Goal: Book appointment/travel/reservation

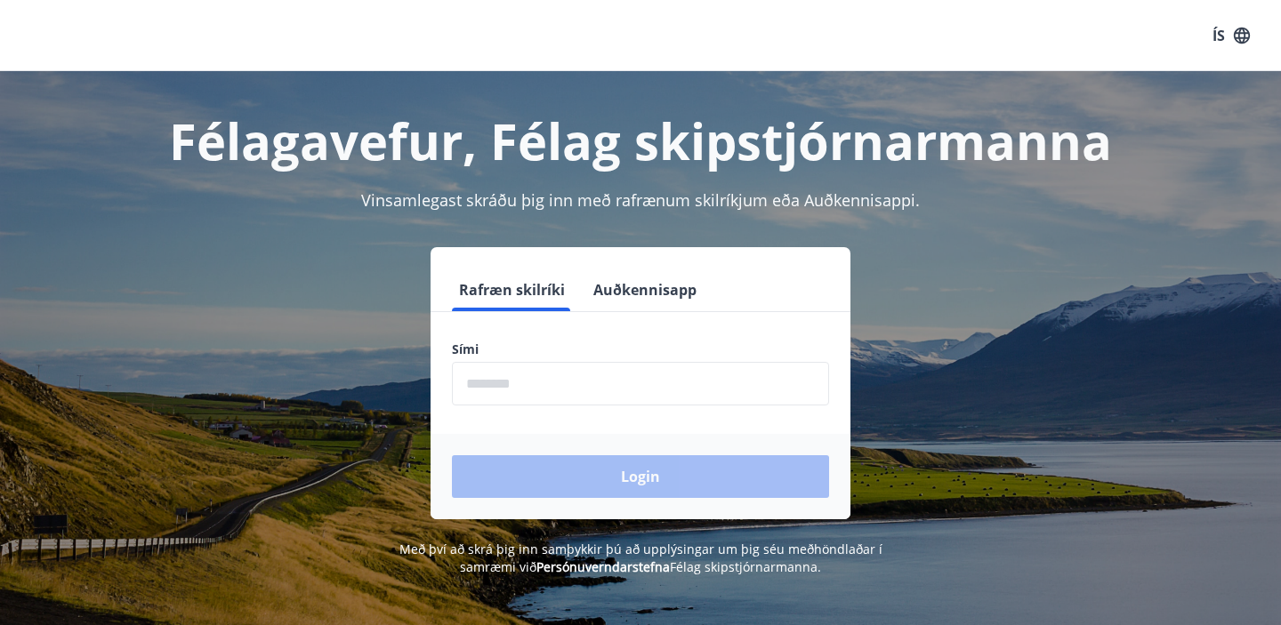
click at [508, 383] on input "phone" at bounding box center [640, 384] width 377 height 44
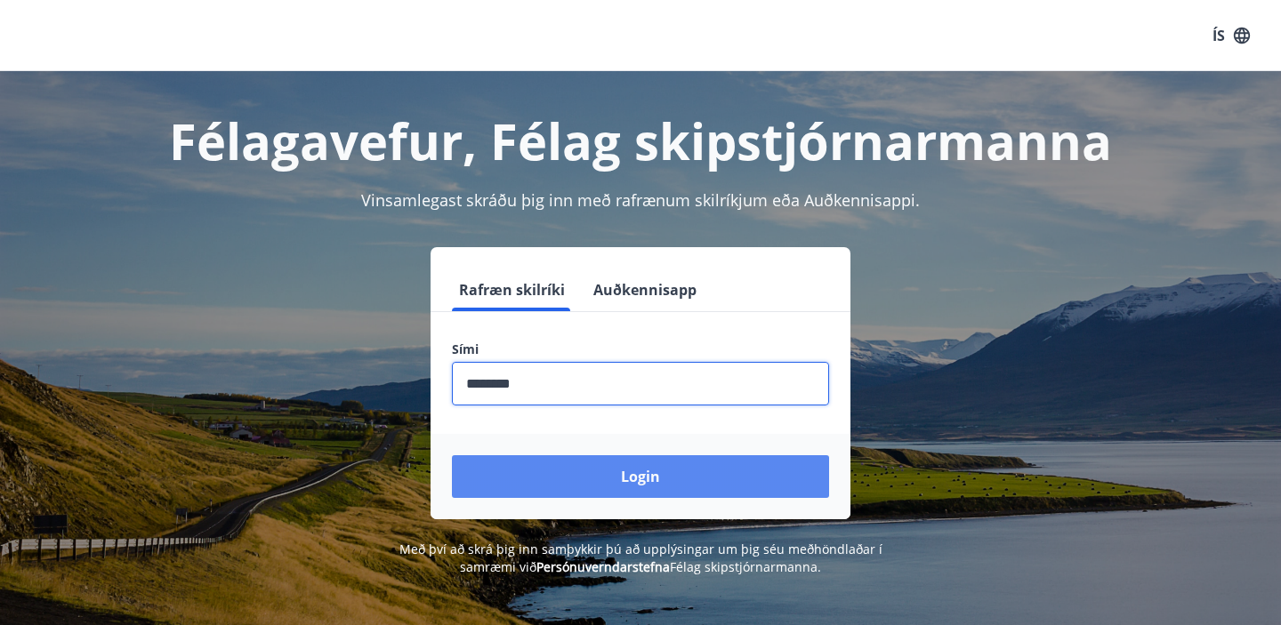
type input "********"
click at [570, 486] on button "Login" at bounding box center [640, 477] width 377 height 43
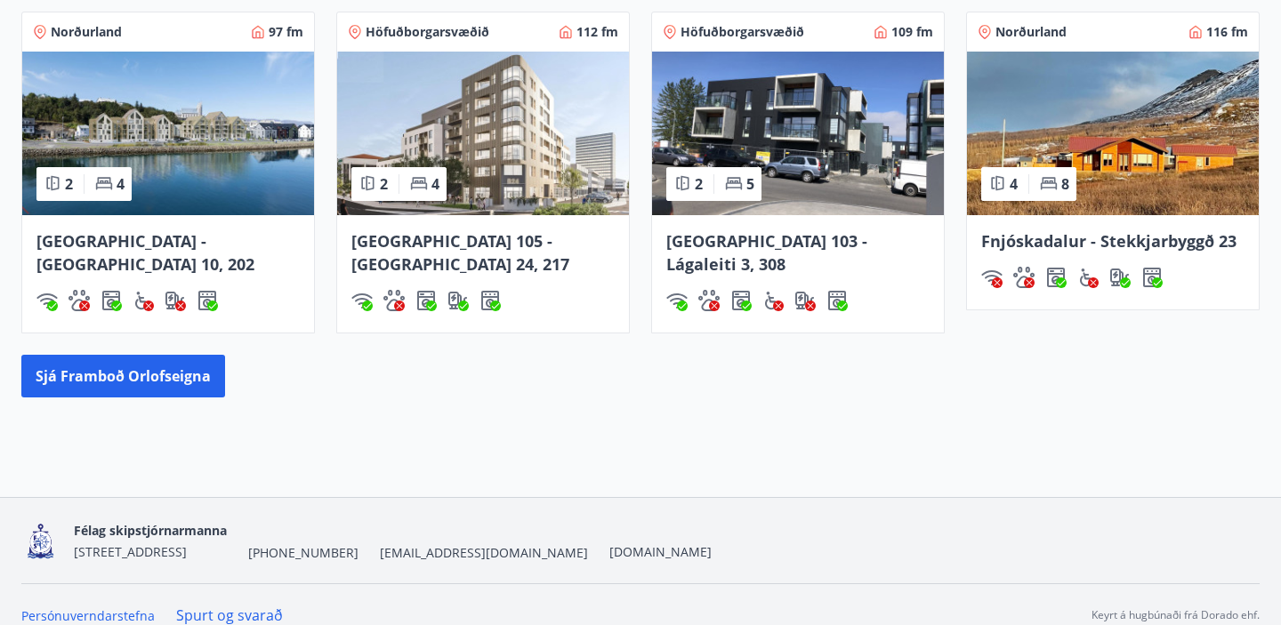
scroll to position [1316, 0]
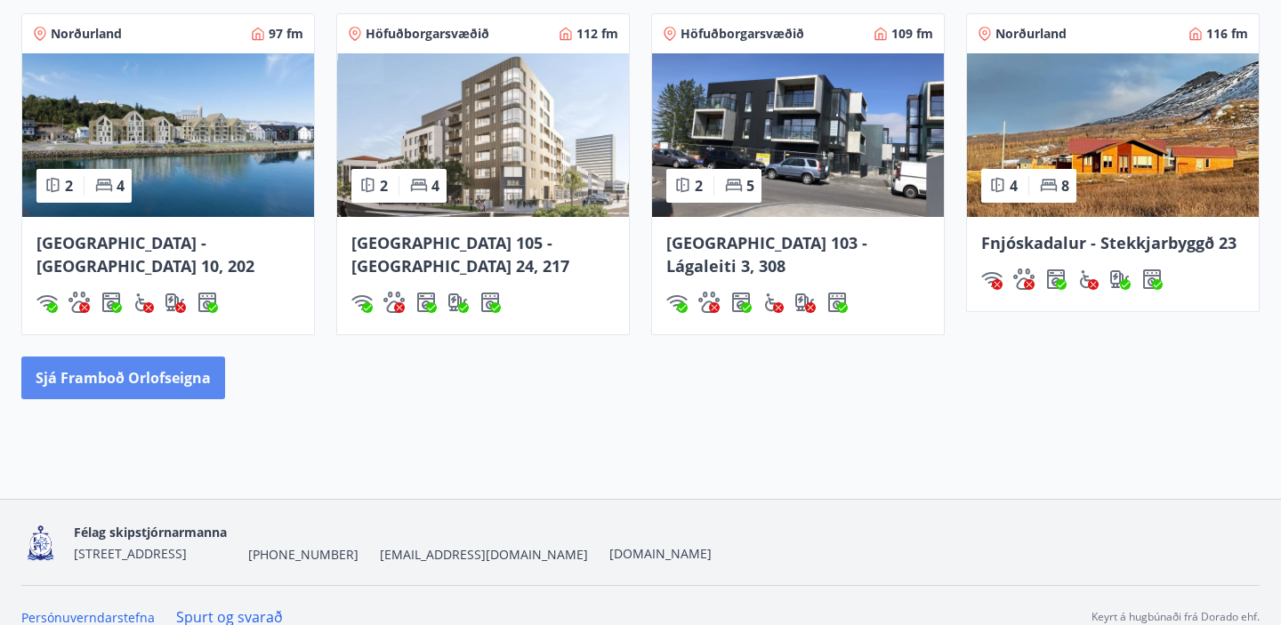
click at [124, 357] on button "Sjá framboð orlofseigna" at bounding box center [123, 378] width 204 height 43
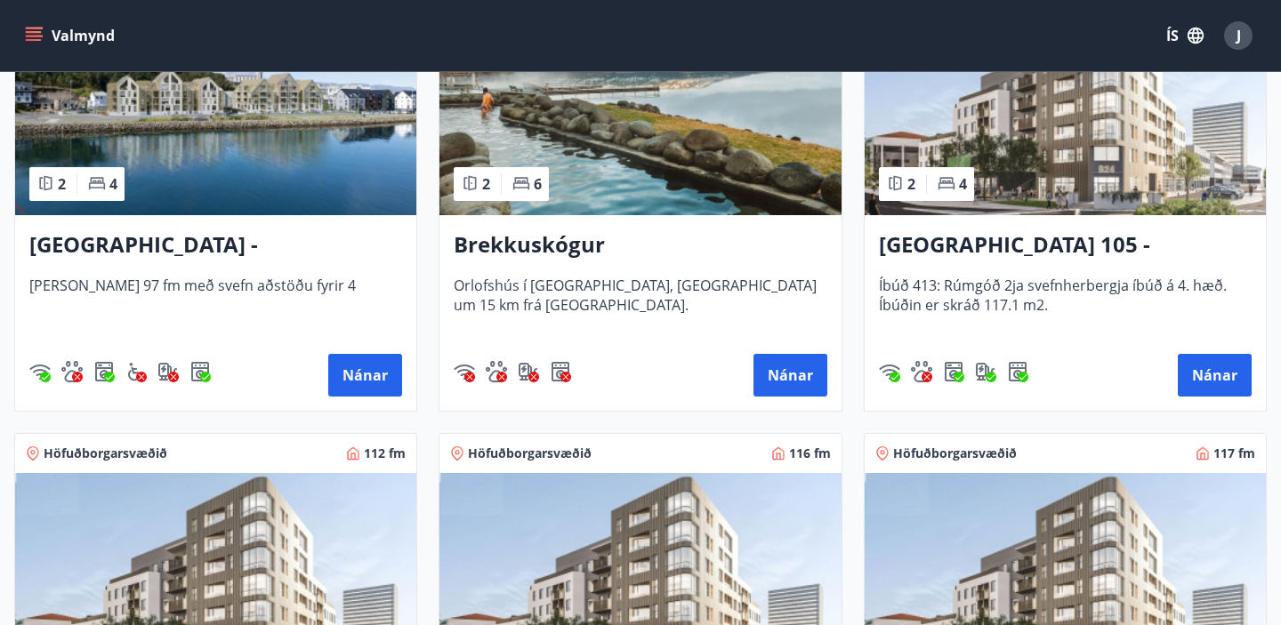
scroll to position [449, 0]
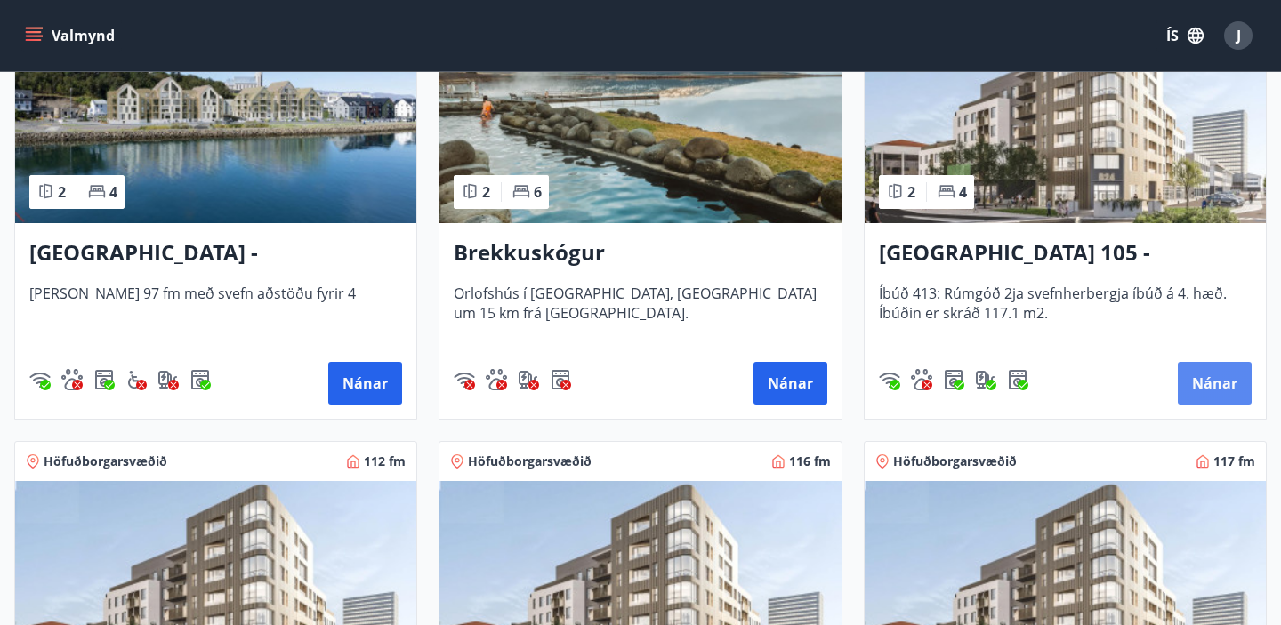
click at [1220, 385] on button "Nánar" at bounding box center [1215, 383] width 74 height 43
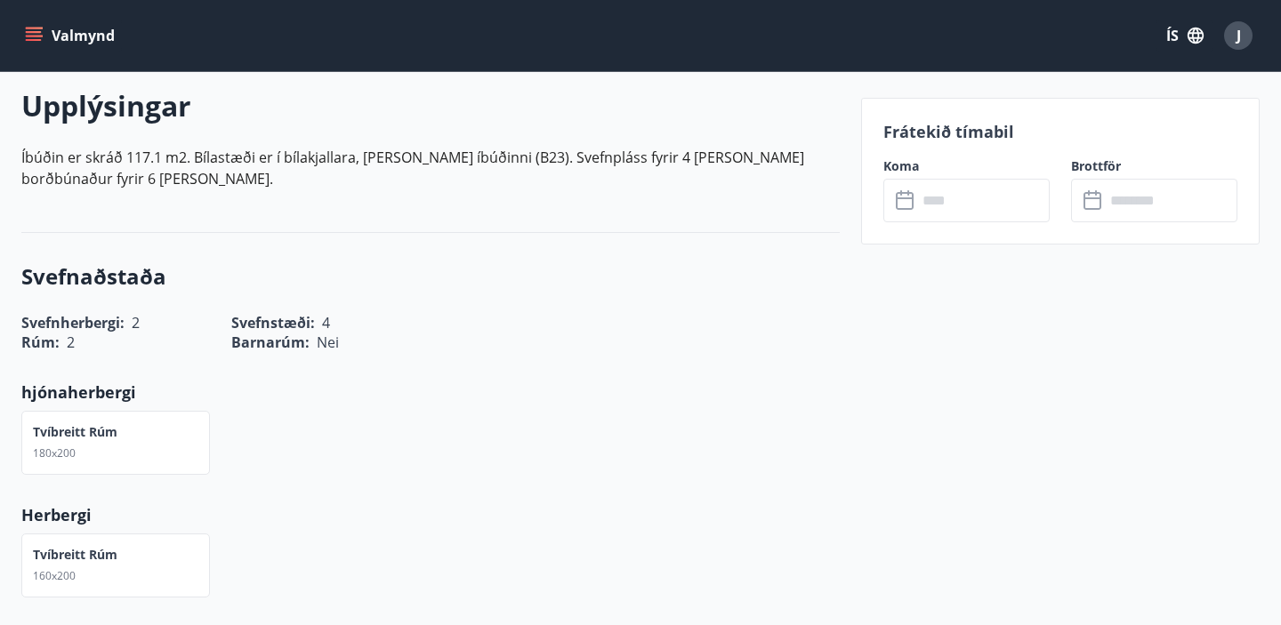
scroll to position [527, 0]
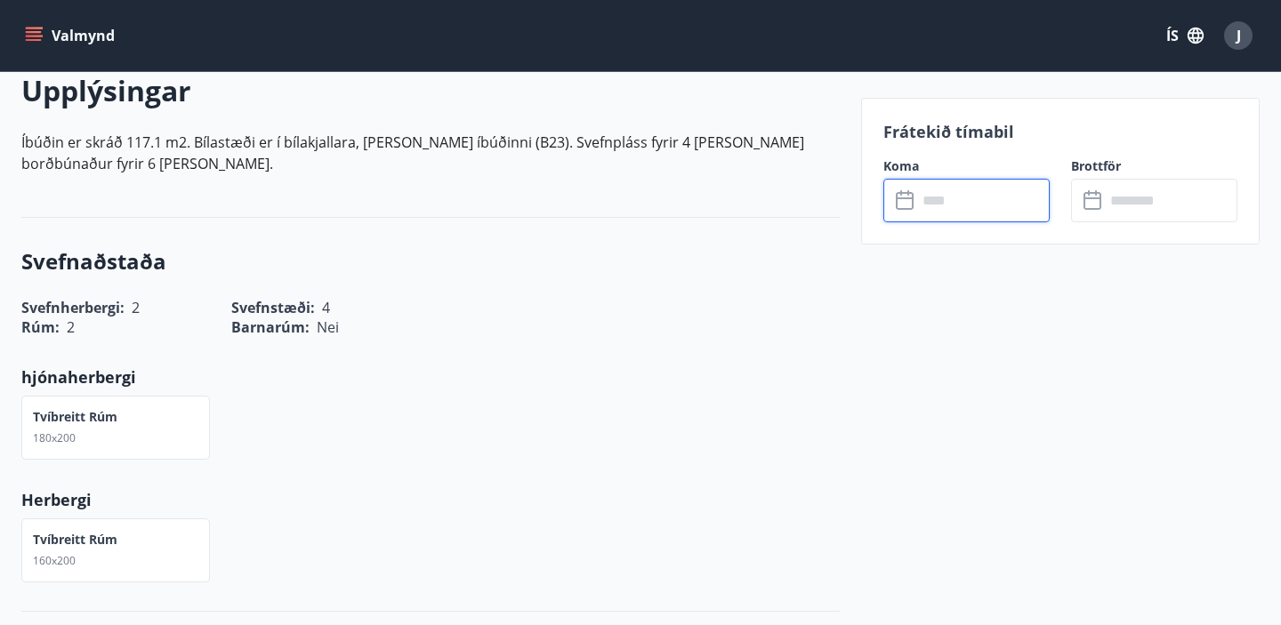
click at [939, 201] on input "text" at bounding box center [983, 201] width 133 height 44
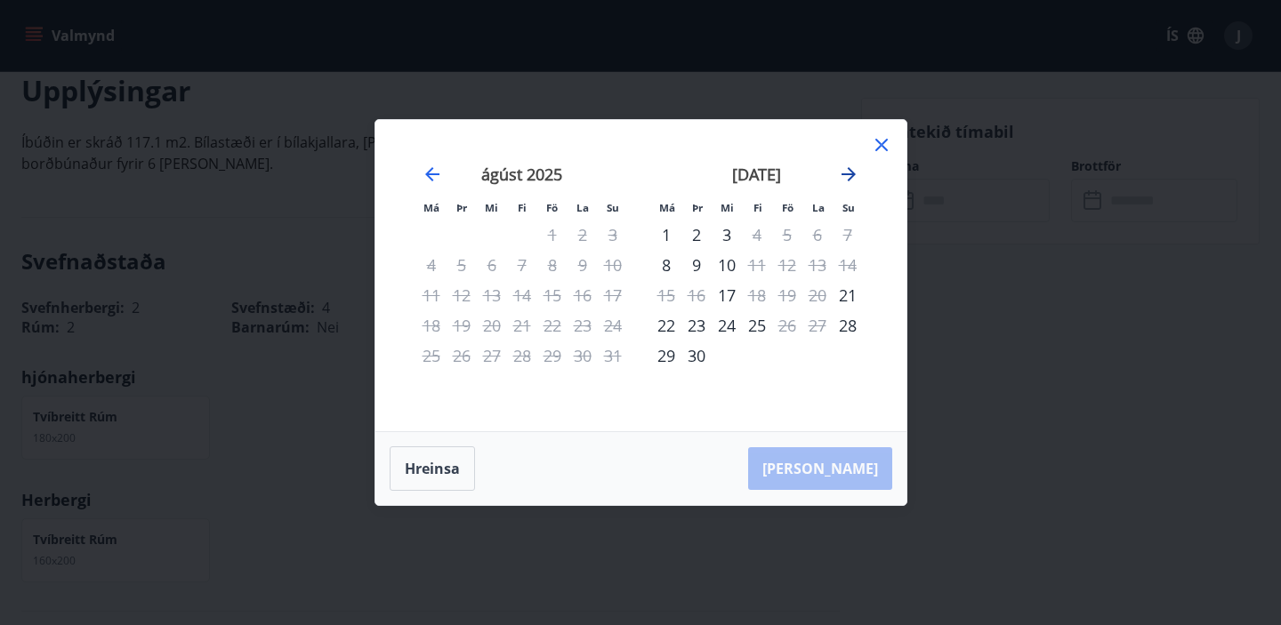
click at [853, 173] on icon "Move forward to switch to the next month." at bounding box center [849, 174] width 14 height 14
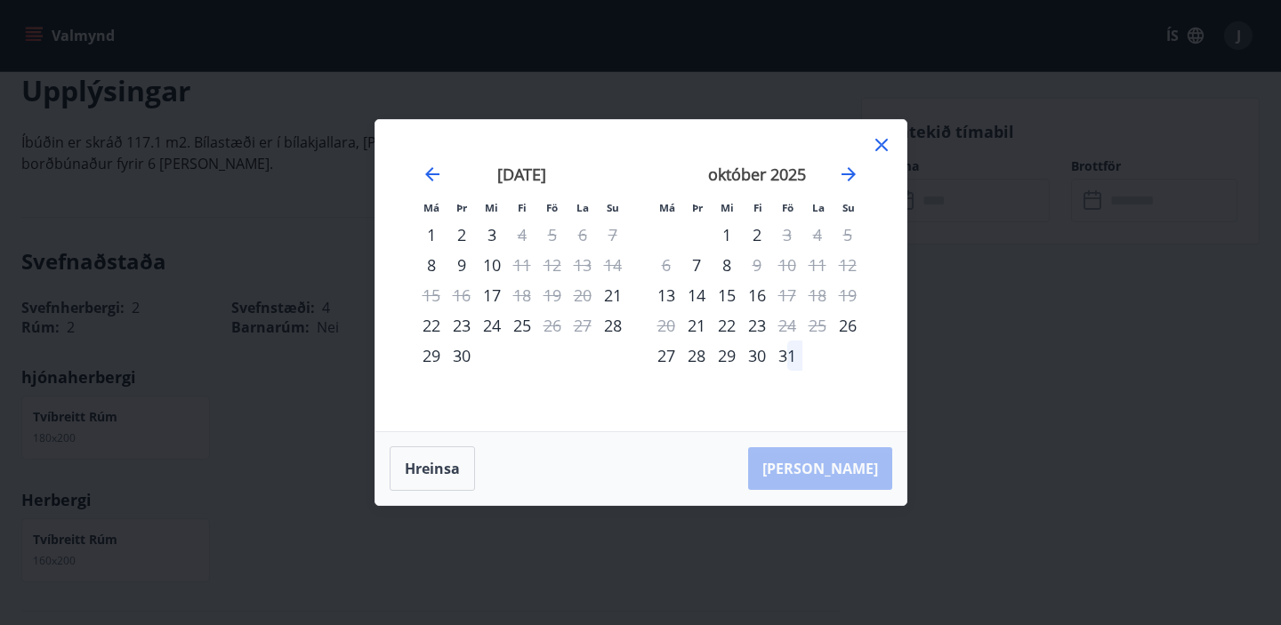
click at [882, 149] on icon at bounding box center [881, 144] width 21 height 21
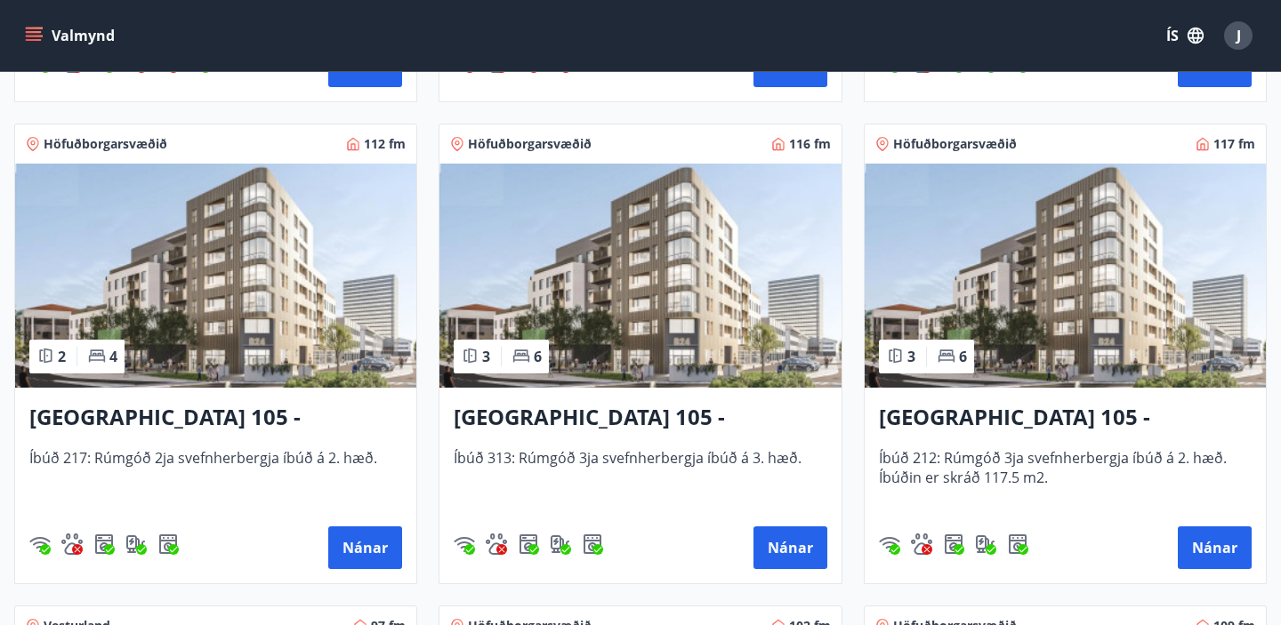
scroll to position [771, 0]
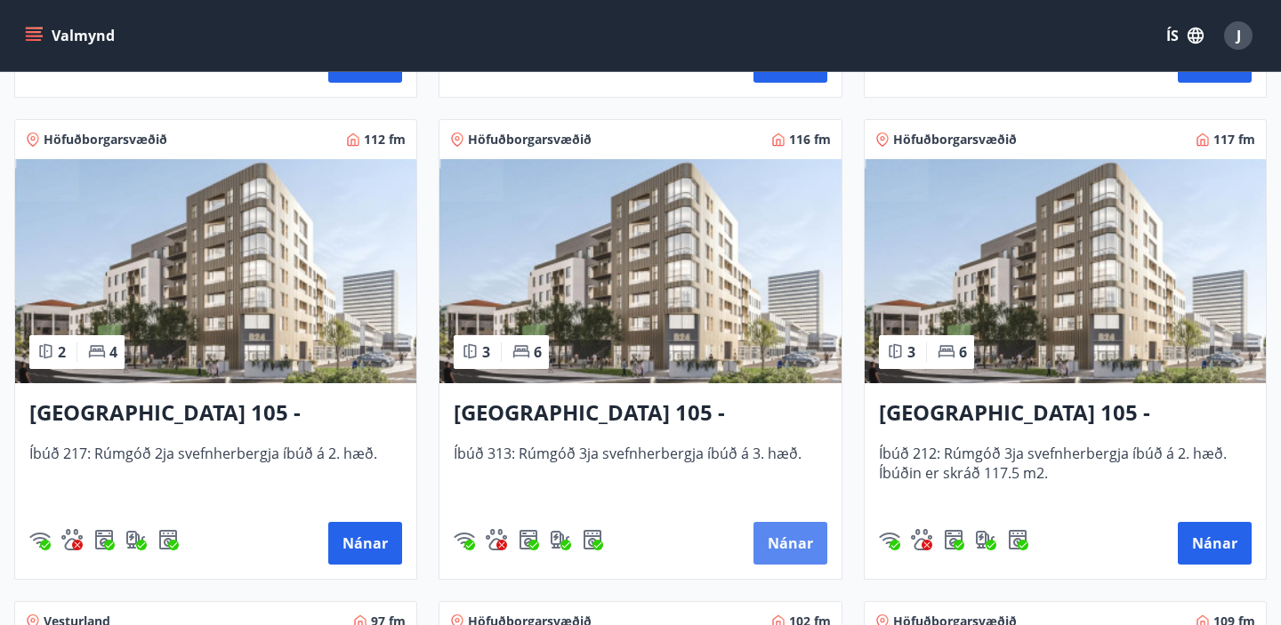
click at [787, 544] on button "Nánar" at bounding box center [791, 543] width 74 height 43
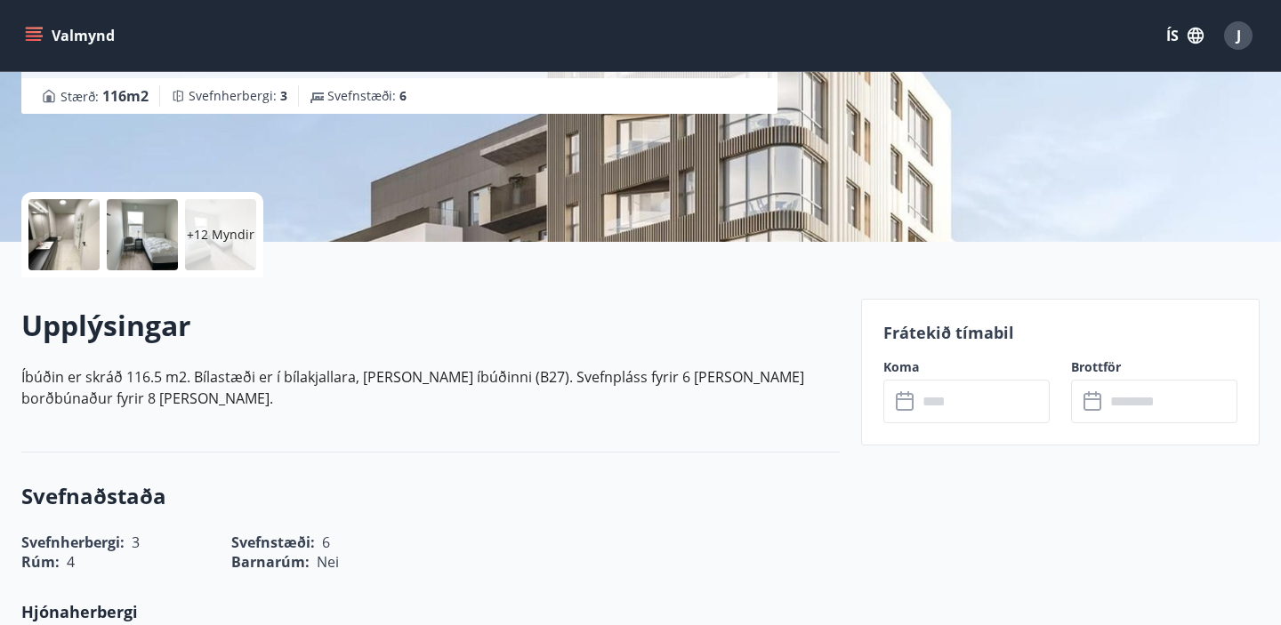
scroll to position [302, 0]
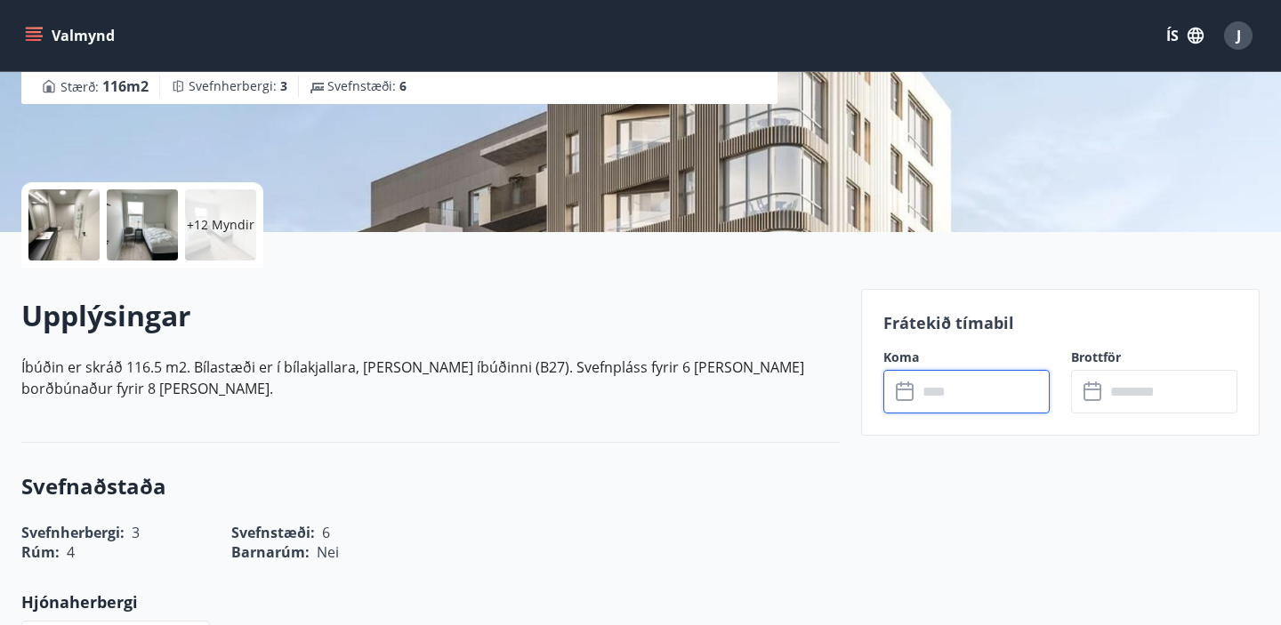
click at [967, 385] on input "text" at bounding box center [983, 392] width 133 height 44
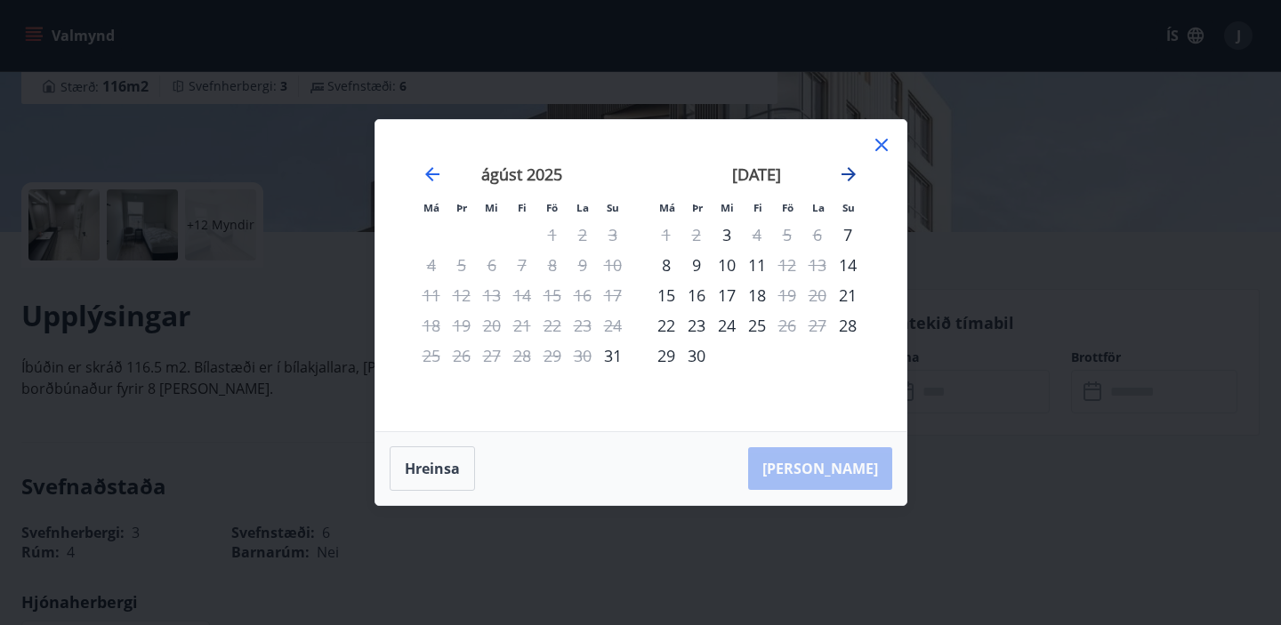
click at [848, 178] on icon "Move forward to switch to the next month." at bounding box center [848, 174] width 21 height 21
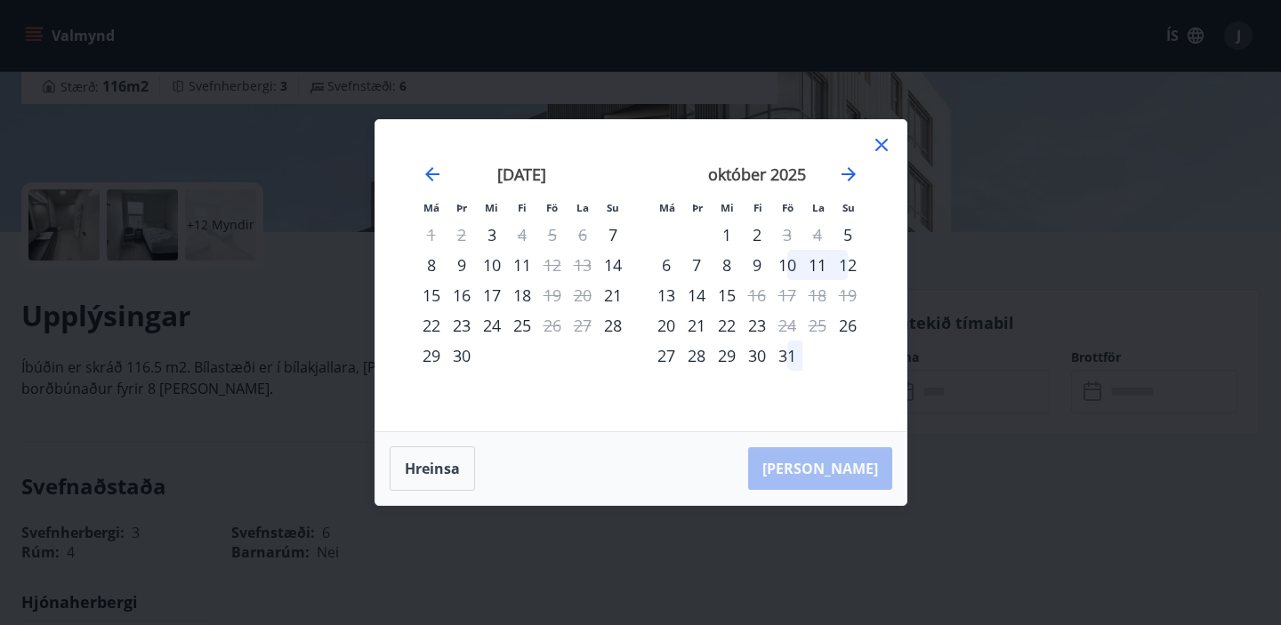
click at [882, 142] on icon at bounding box center [881, 144] width 21 height 21
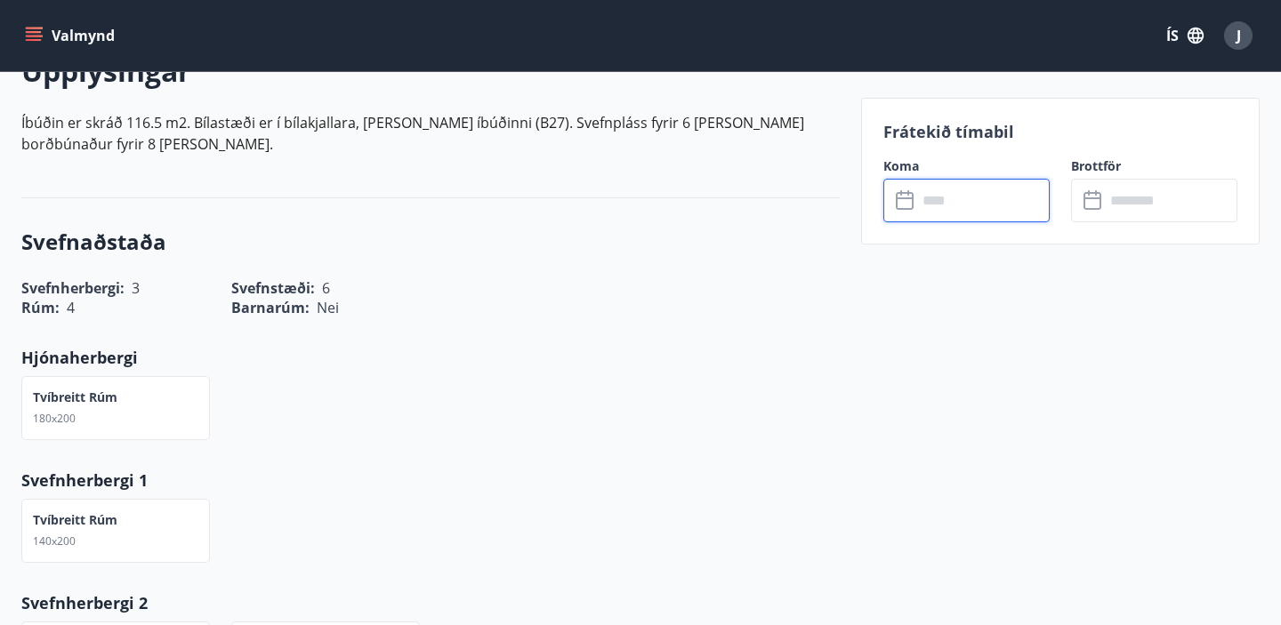
scroll to position [547, 0]
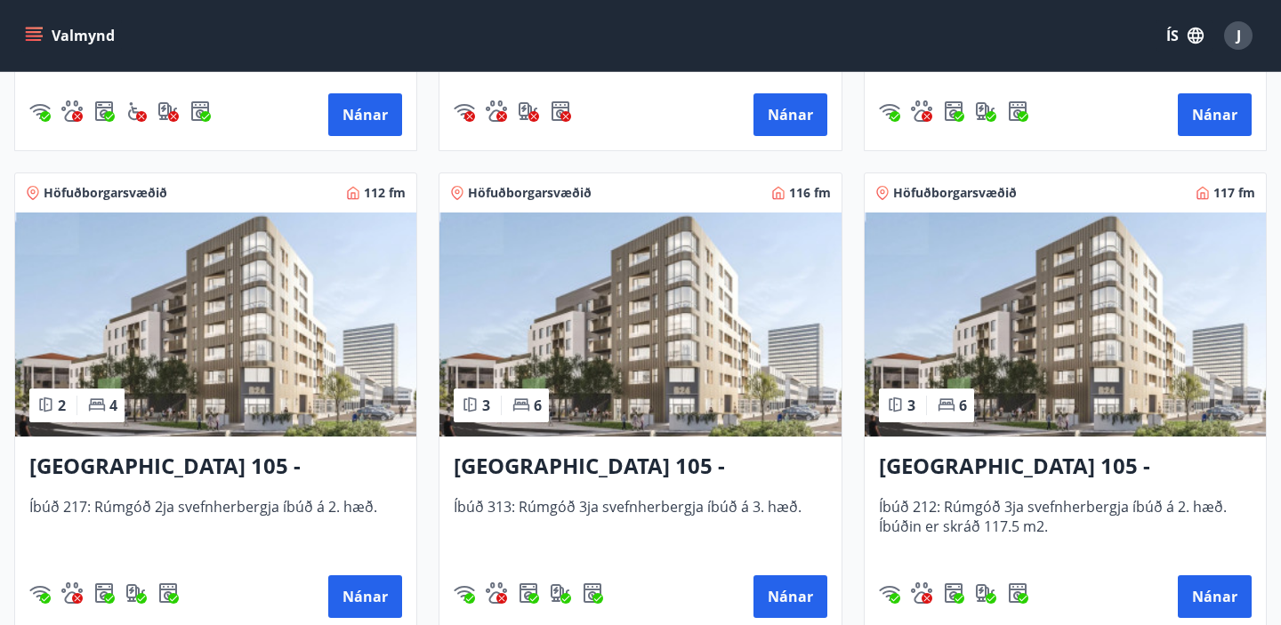
scroll to position [722, 0]
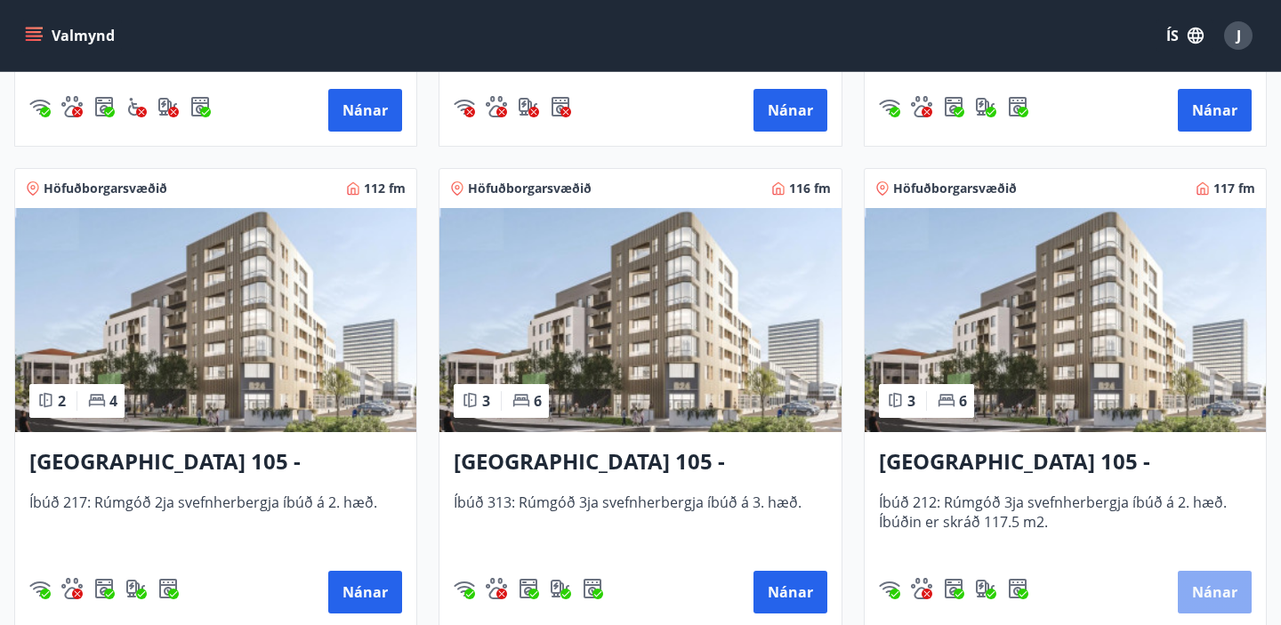
click at [1209, 589] on button "Nánar" at bounding box center [1215, 592] width 74 height 43
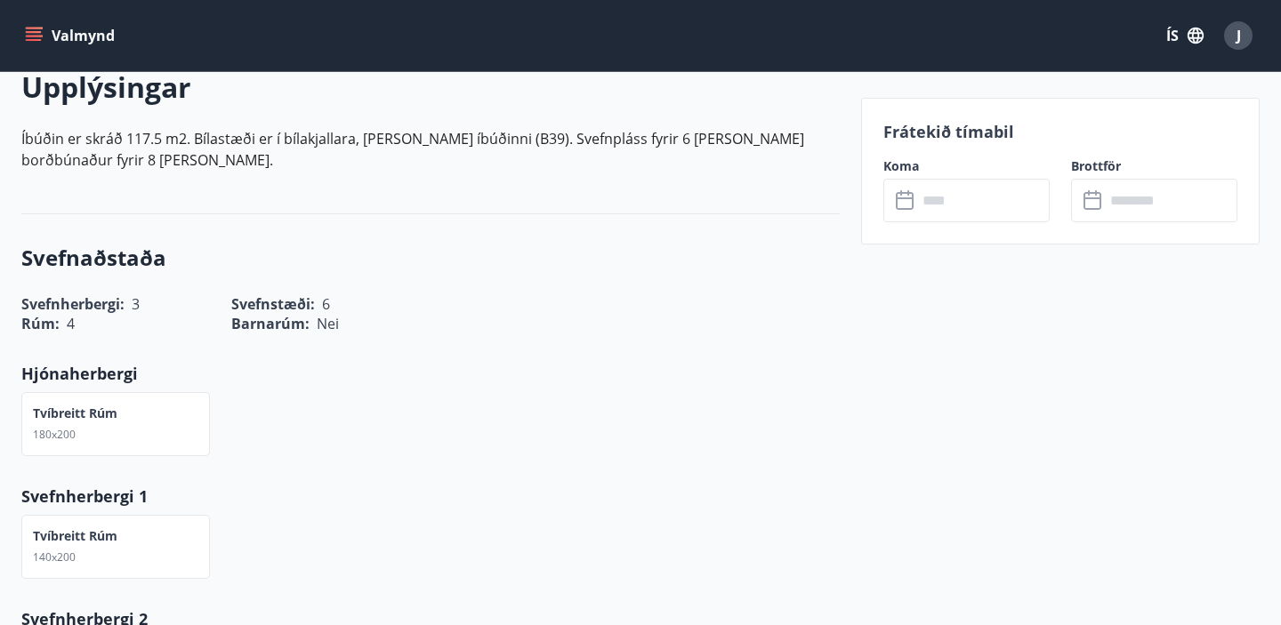
scroll to position [540, 0]
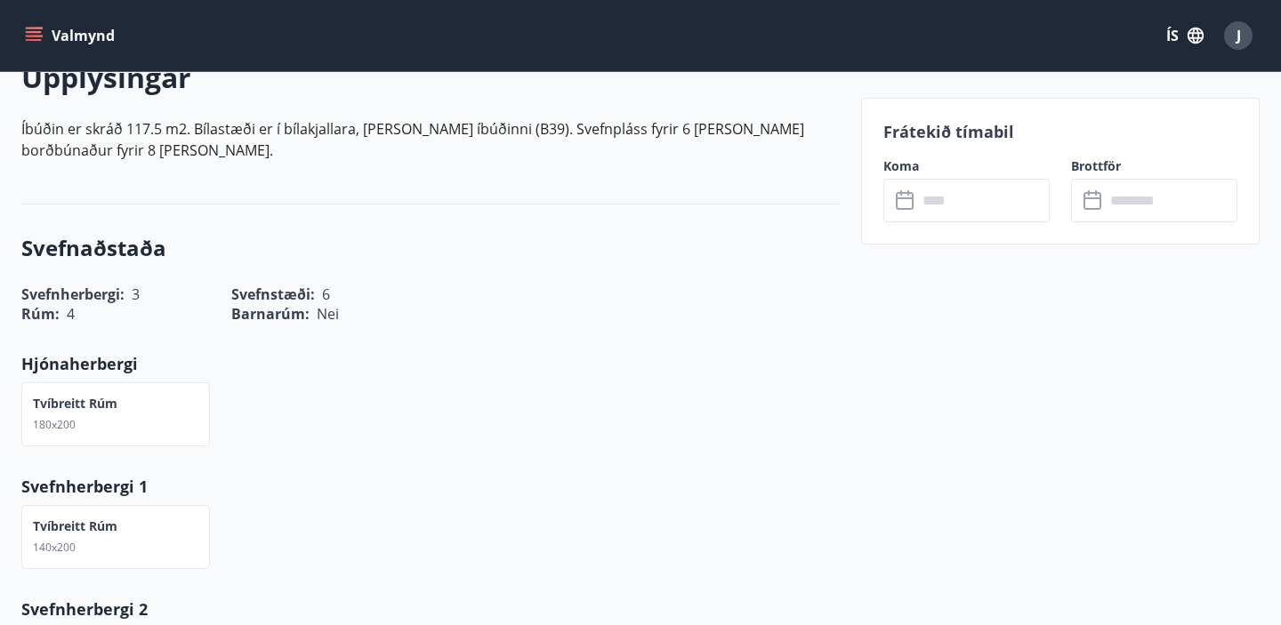
click at [985, 203] on input "text" at bounding box center [983, 201] width 133 height 44
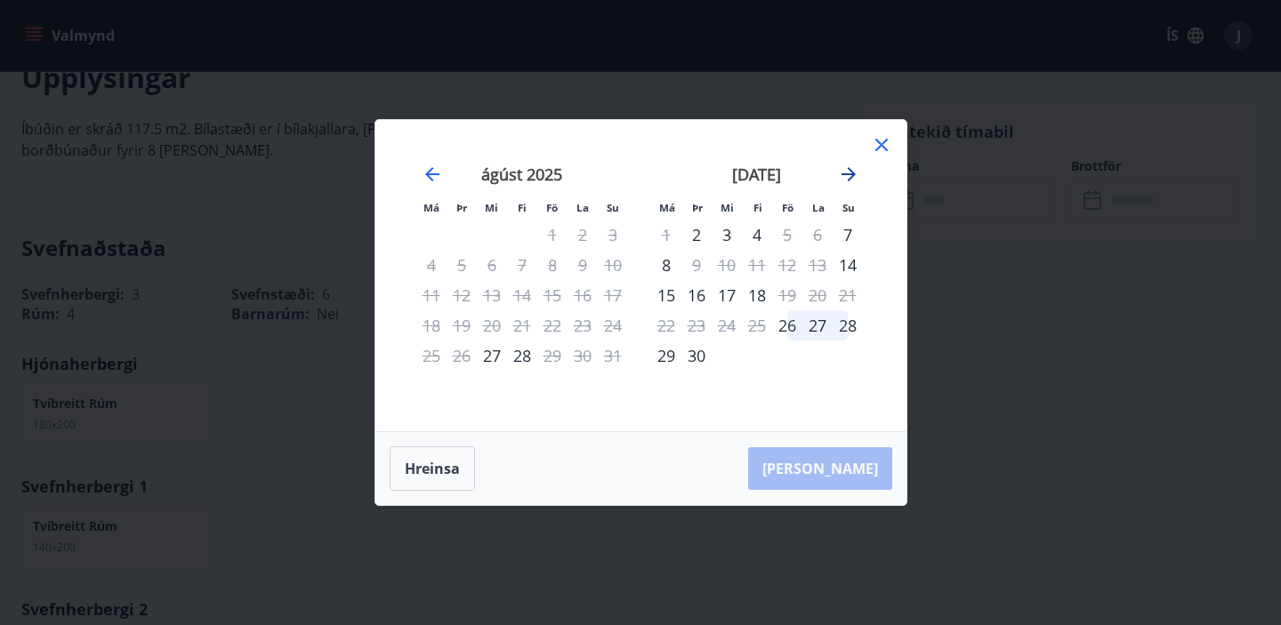
click at [843, 169] on icon "Move forward to switch to the next month." at bounding box center [848, 174] width 21 height 21
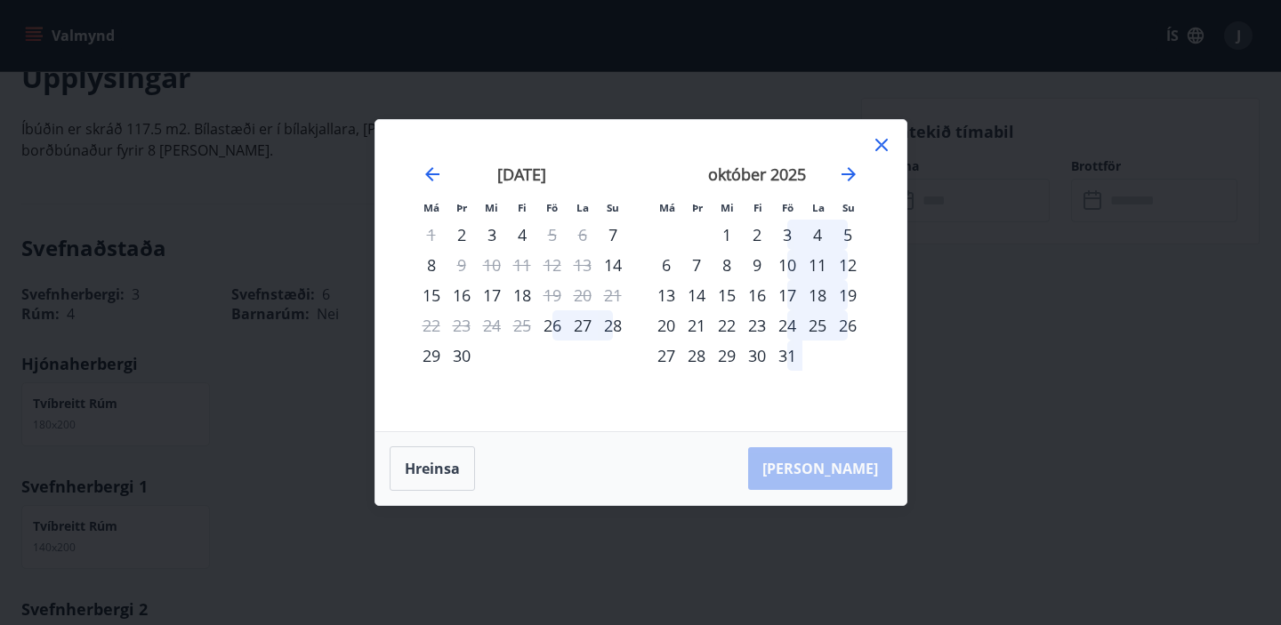
click at [883, 144] on icon at bounding box center [881, 144] width 21 height 21
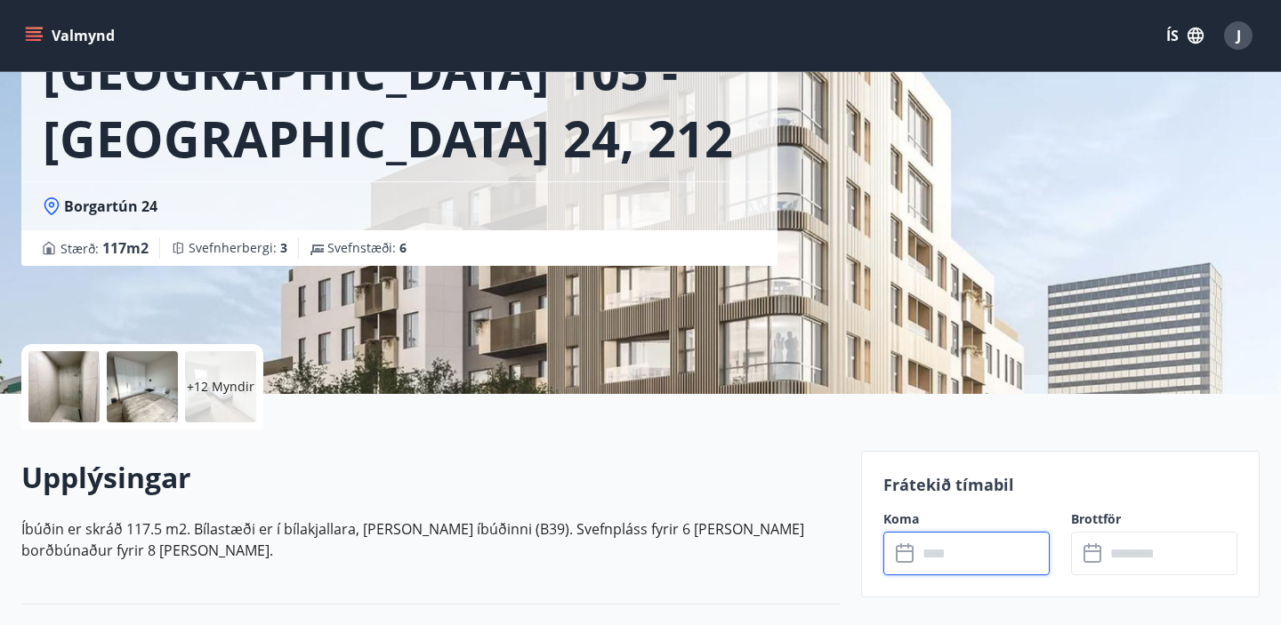
scroll to position [155, 0]
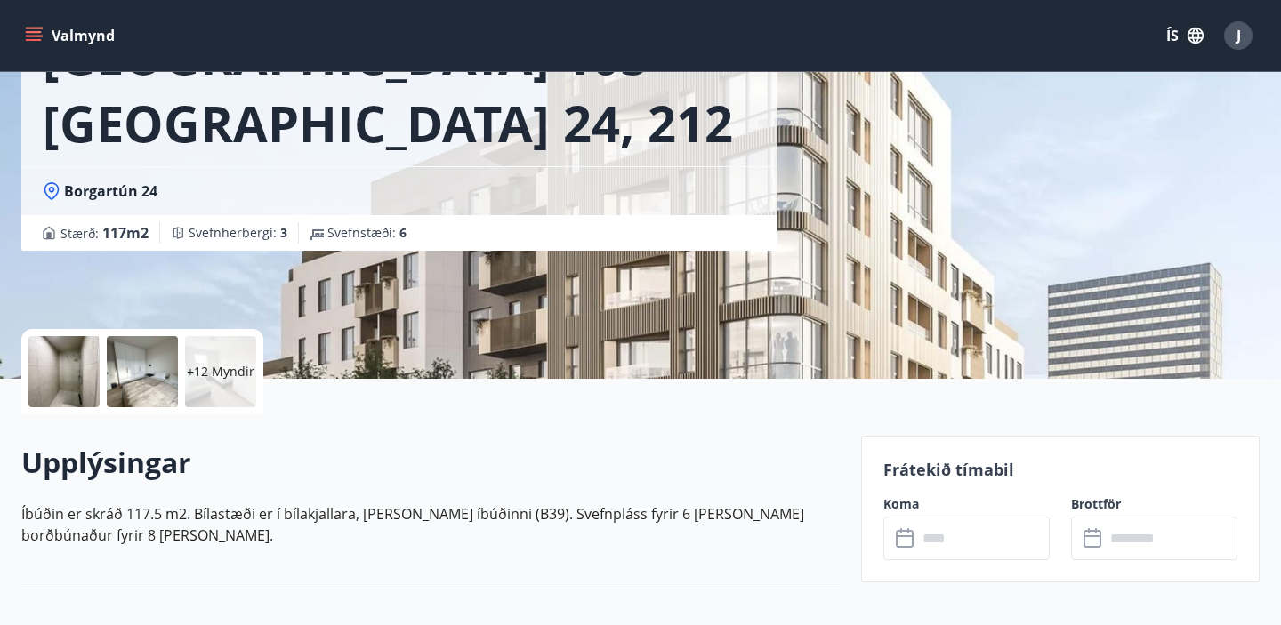
click at [211, 371] on p "+12 Myndir" at bounding box center [221, 372] width 68 height 18
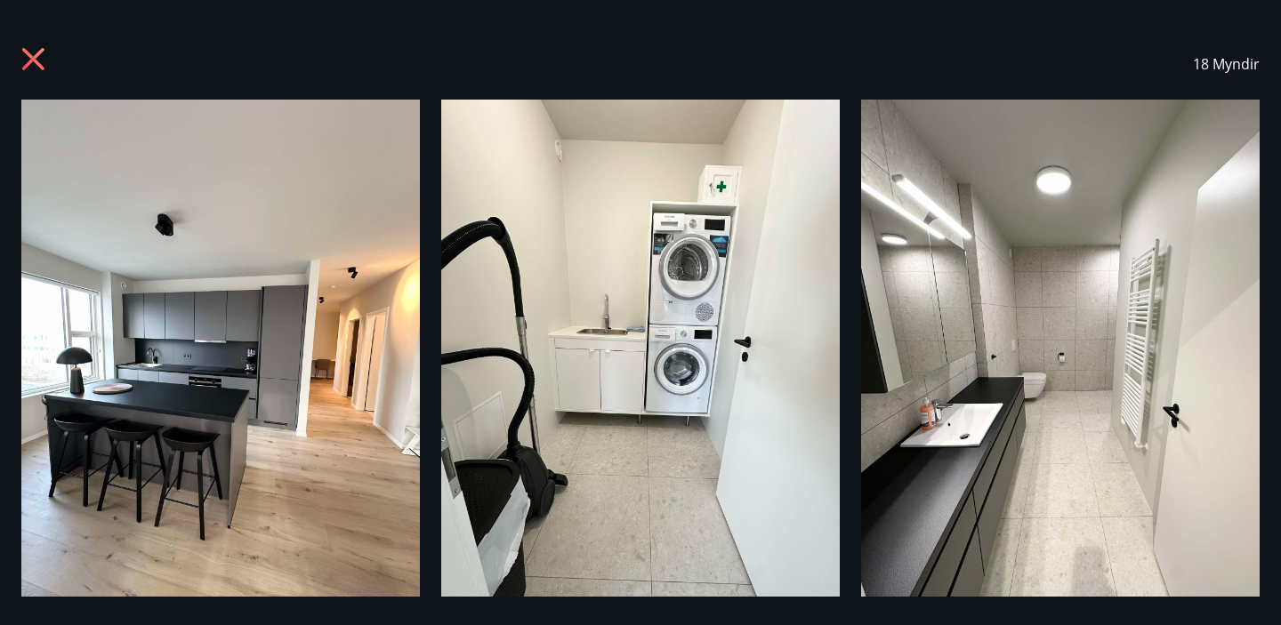
scroll to position [0, 0]
click at [30, 60] on icon at bounding box center [33, 59] width 22 height 22
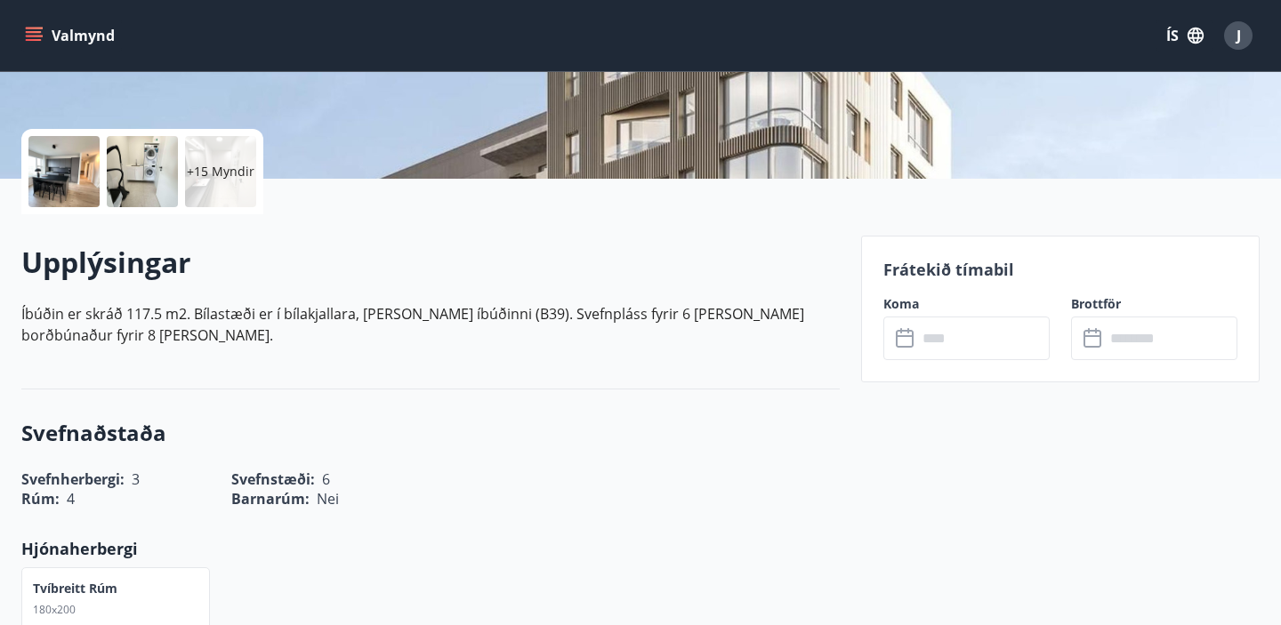
scroll to position [359, 0]
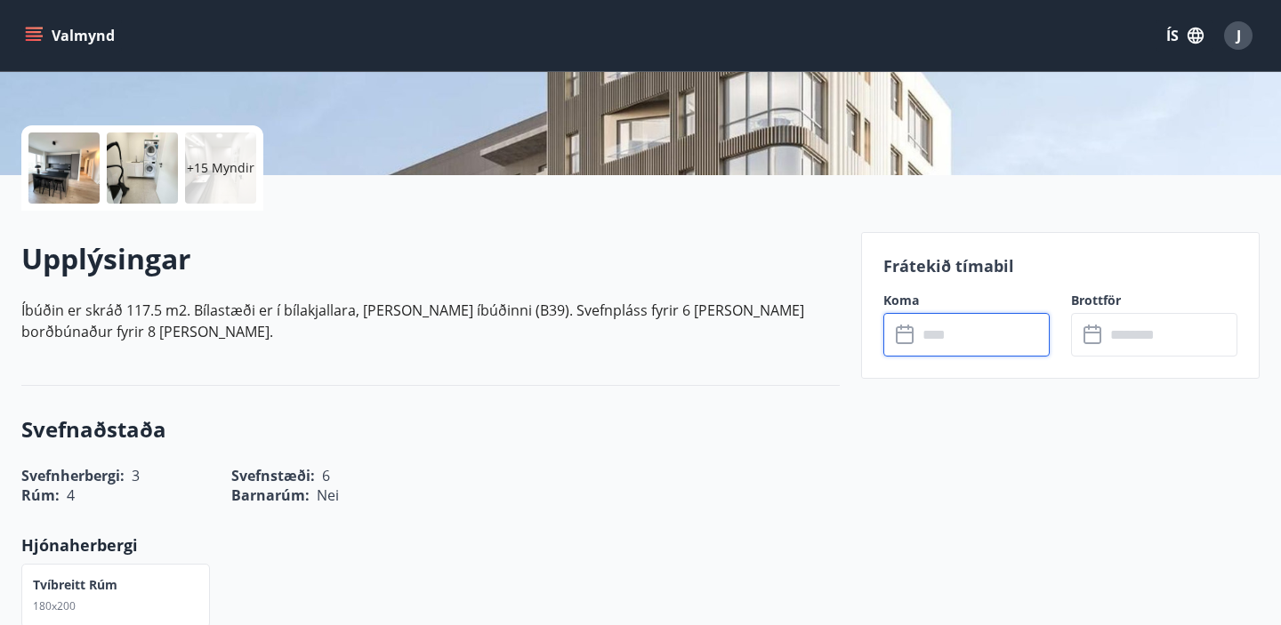
click at [944, 335] on input "text" at bounding box center [983, 335] width 133 height 44
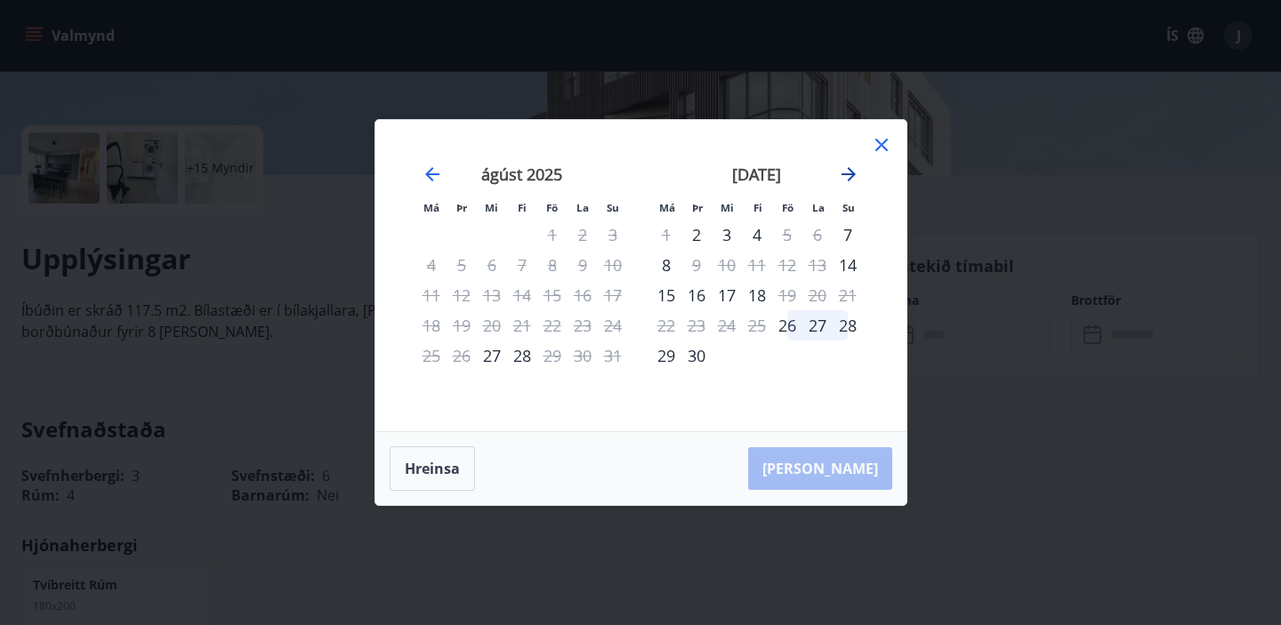
click at [851, 170] on icon "Move forward to switch to the next month." at bounding box center [848, 174] width 21 height 21
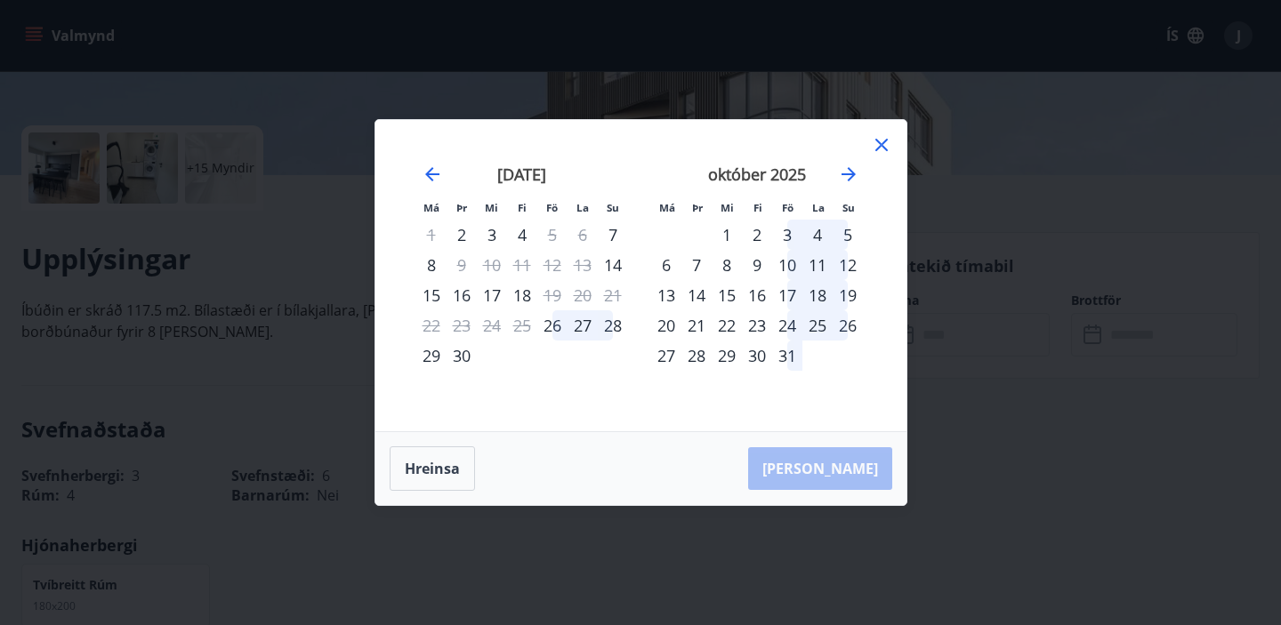
click at [884, 146] on icon at bounding box center [881, 144] width 21 height 21
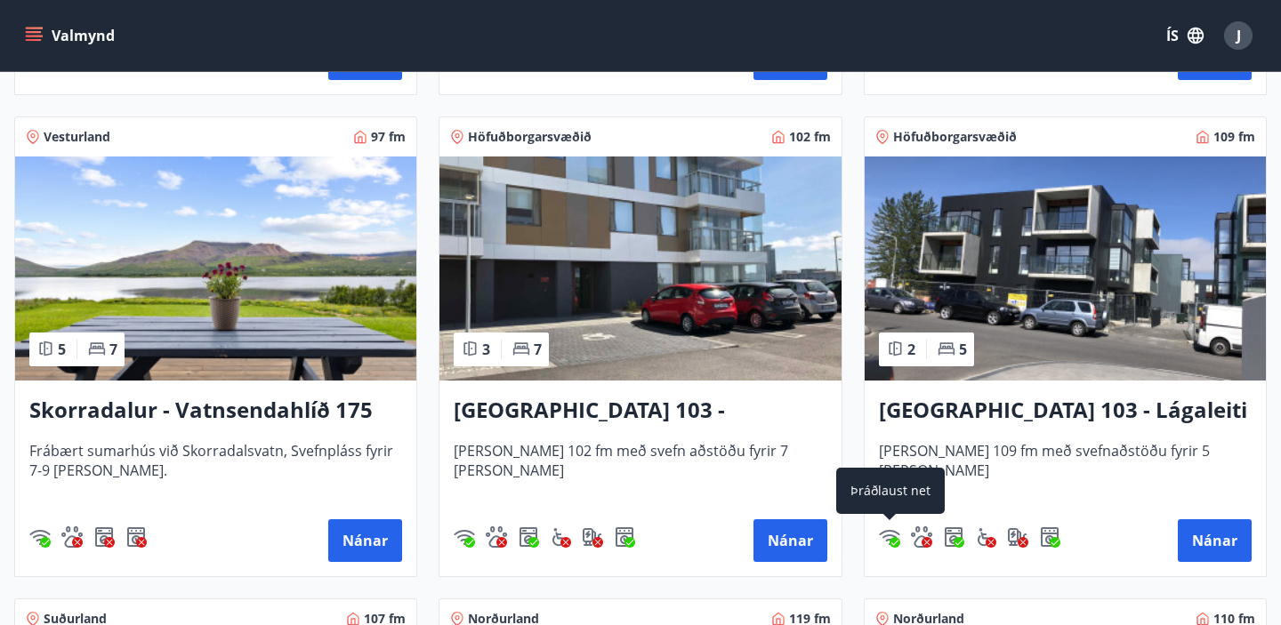
scroll to position [1255, 0]
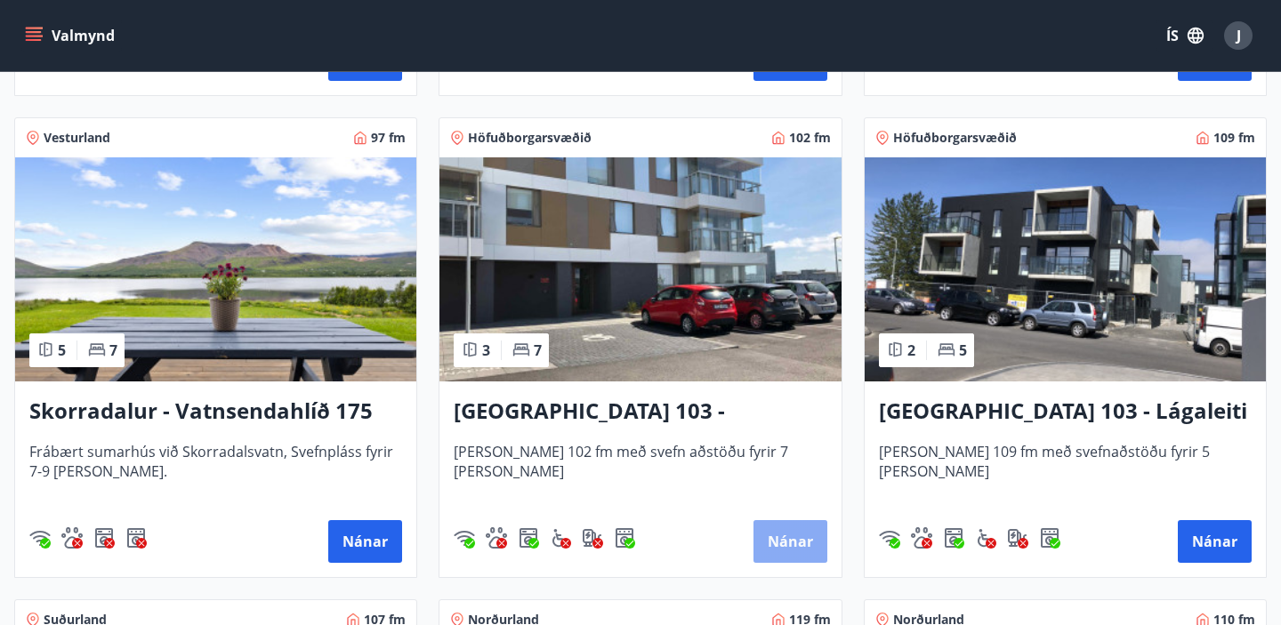
click at [788, 543] on button "Nánar" at bounding box center [791, 541] width 74 height 43
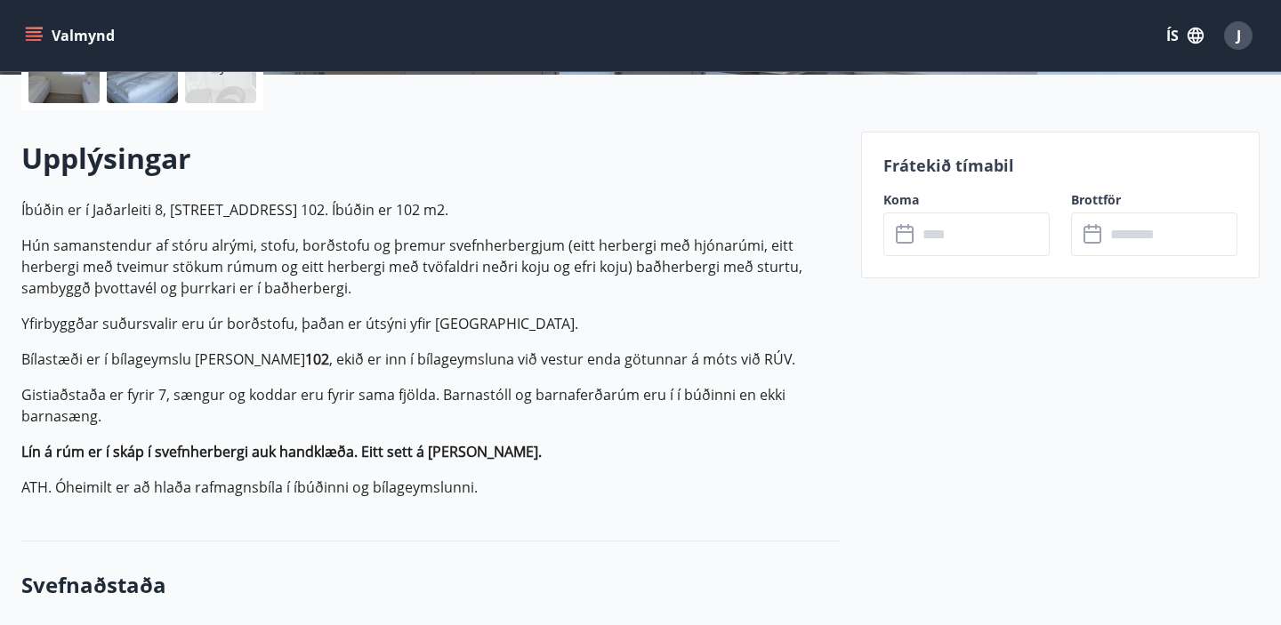
scroll to position [465, 0]
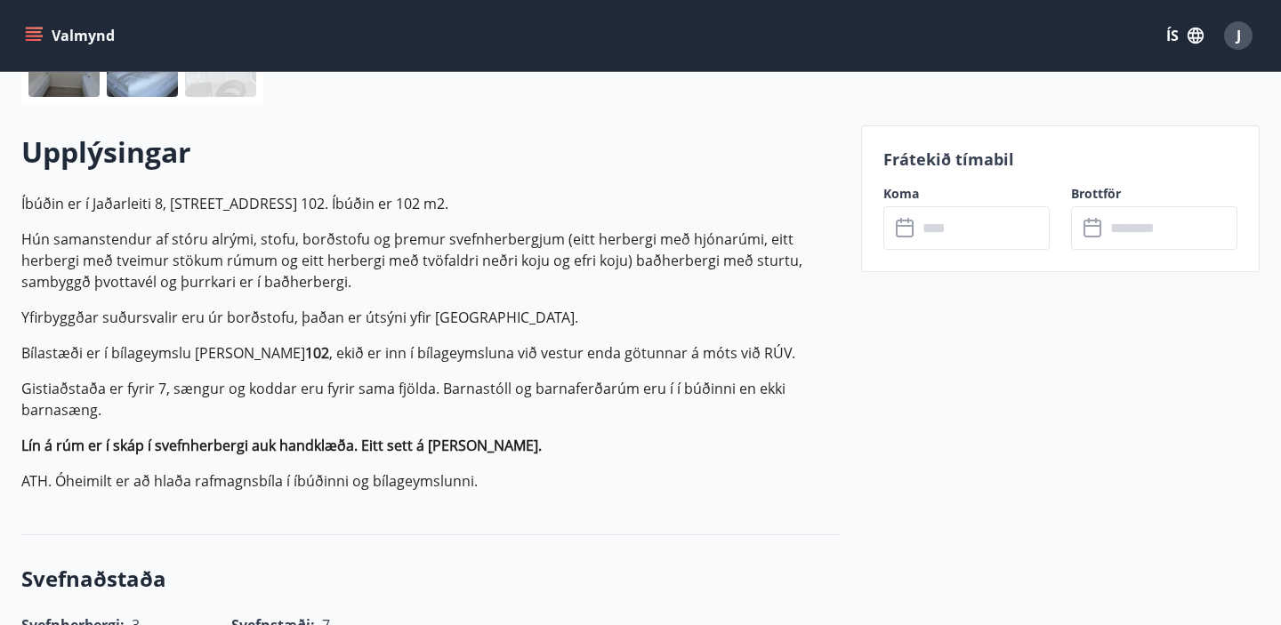
click at [942, 224] on input "text" at bounding box center [983, 228] width 133 height 44
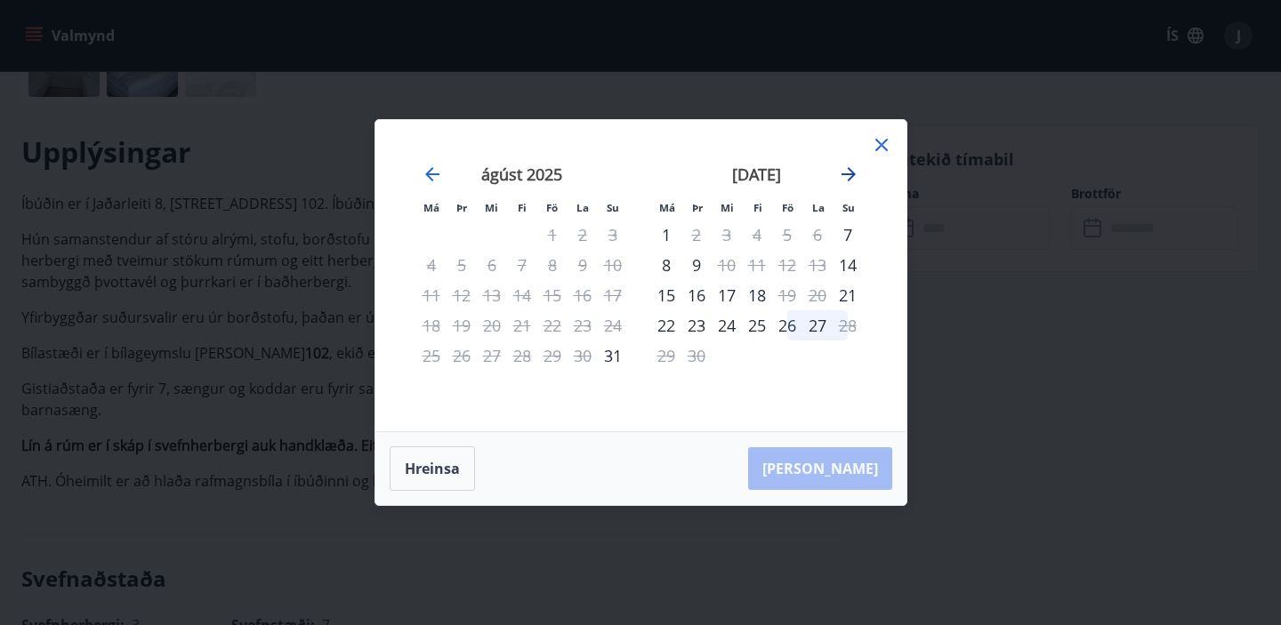
click at [852, 174] on icon "Move forward to switch to the next month." at bounding box center [849, 174] width 14 height 14
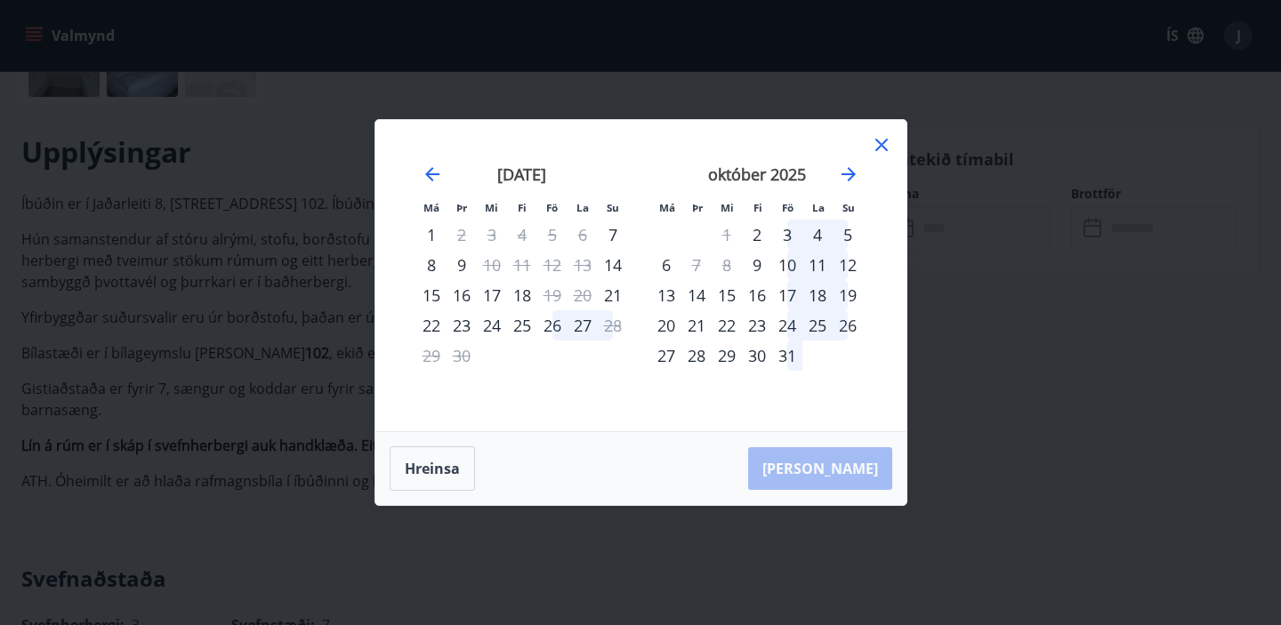
click at [883, 141] on icon at bounding box center [881, 144] width 21 height 21
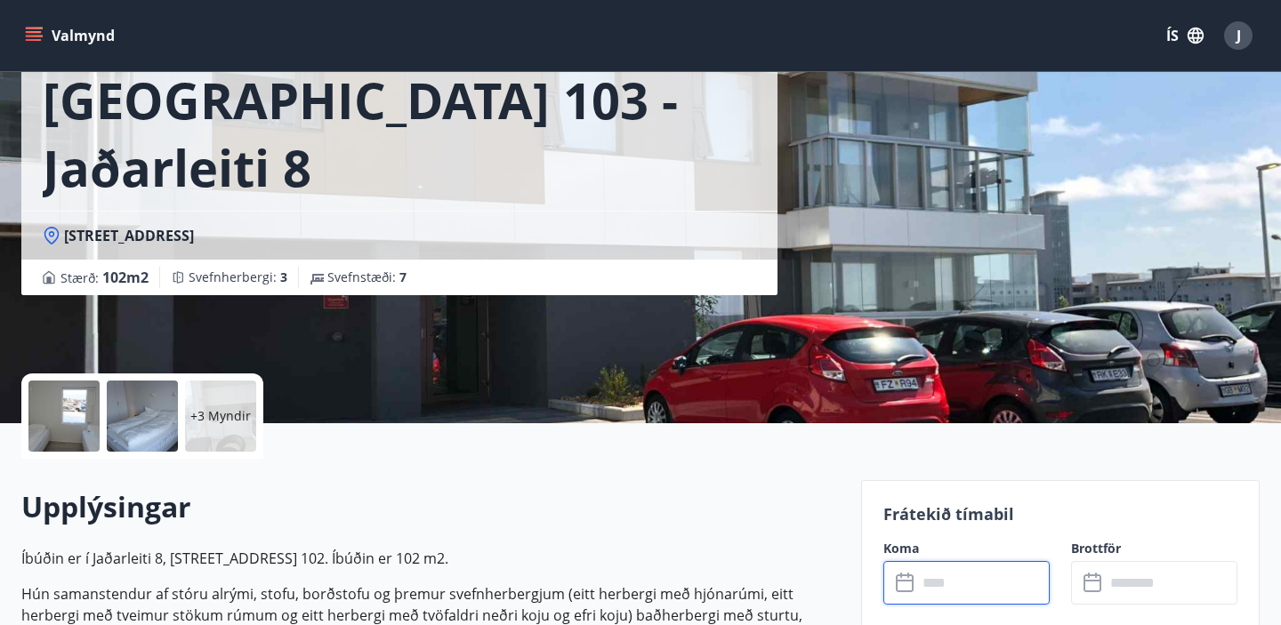
scroll to position [104, 0]
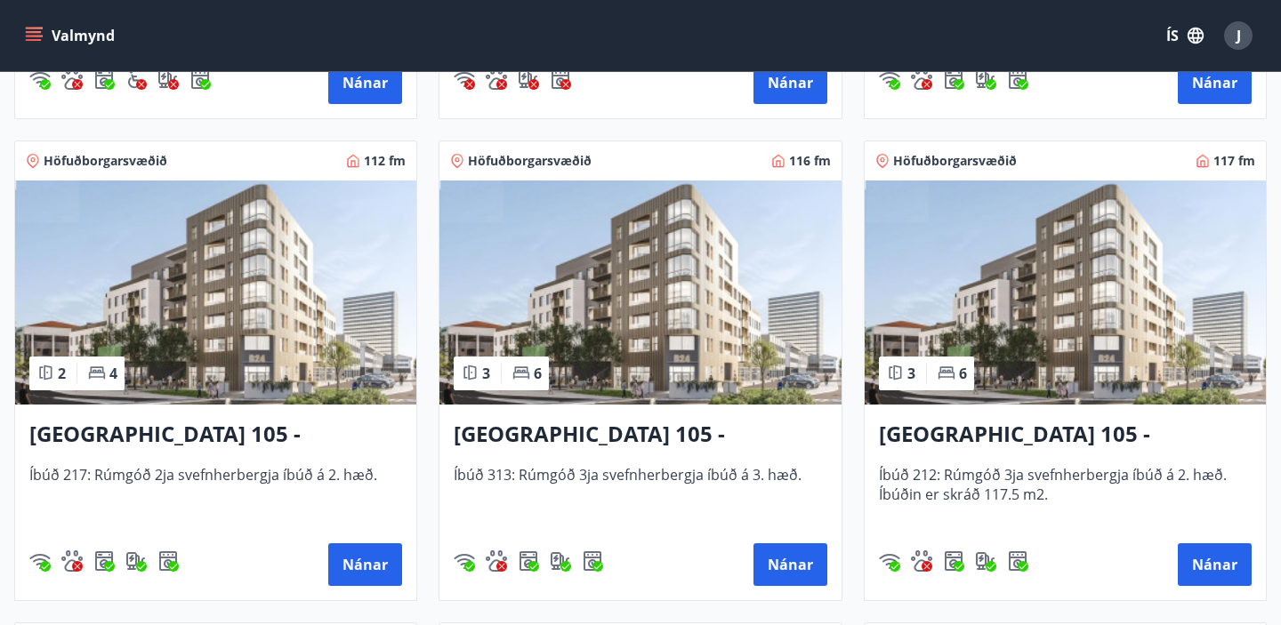
scroll to position [754, 0]
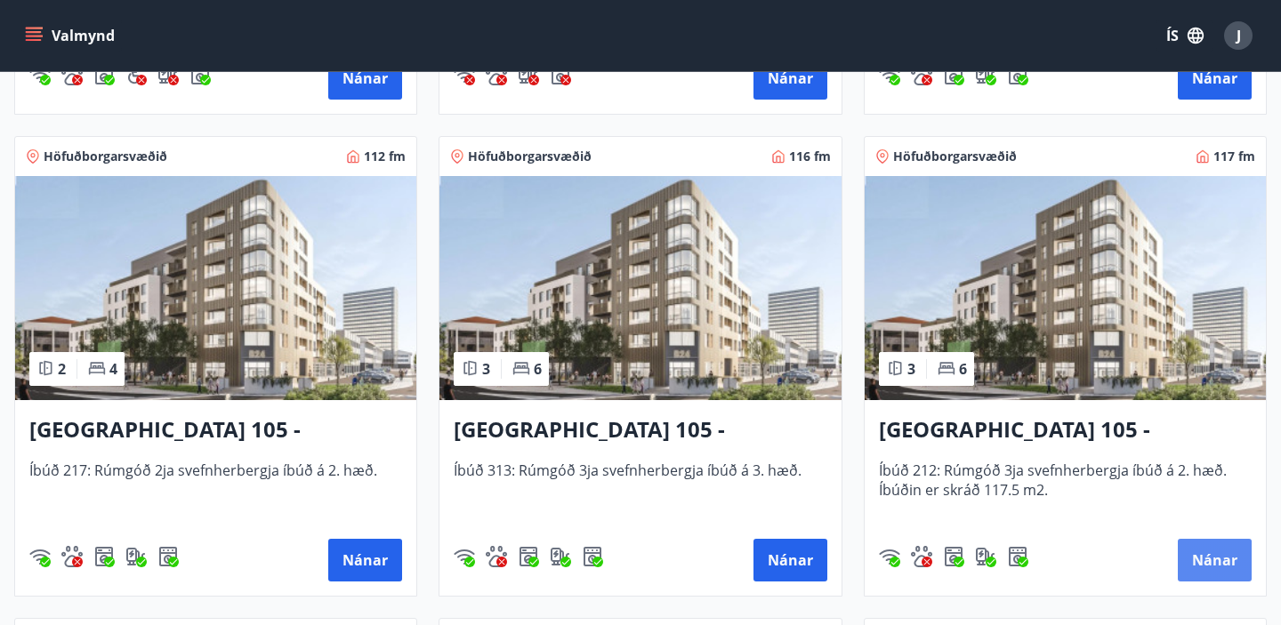
click at [1210, 556] on button "Nánar" at bounding box center [1215, 560] width 74 height 43
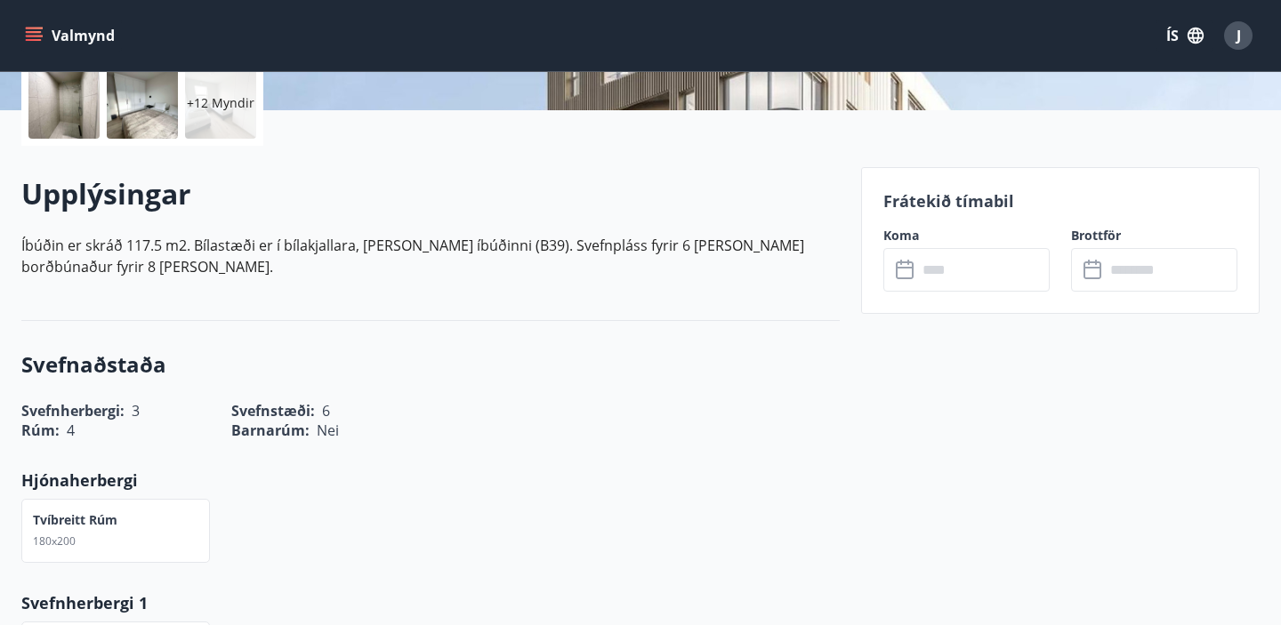
scroll to position [421, 0]
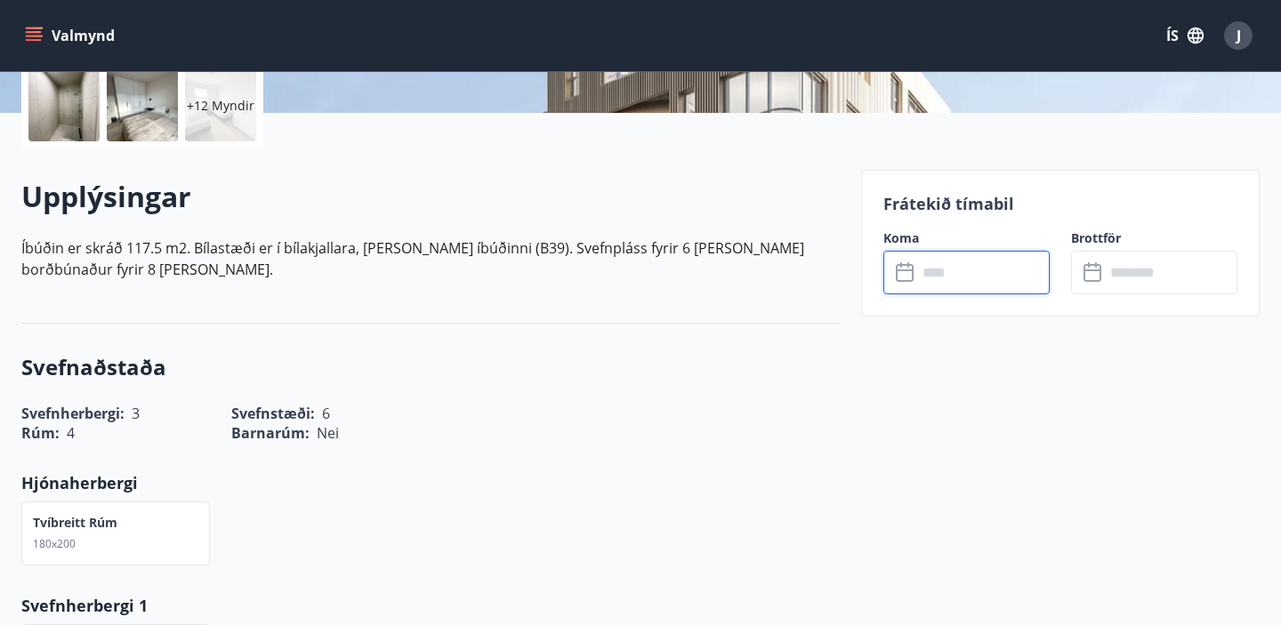
click at [949, 278] on input "text" at bounding box center [983, 273] width 133 height 44
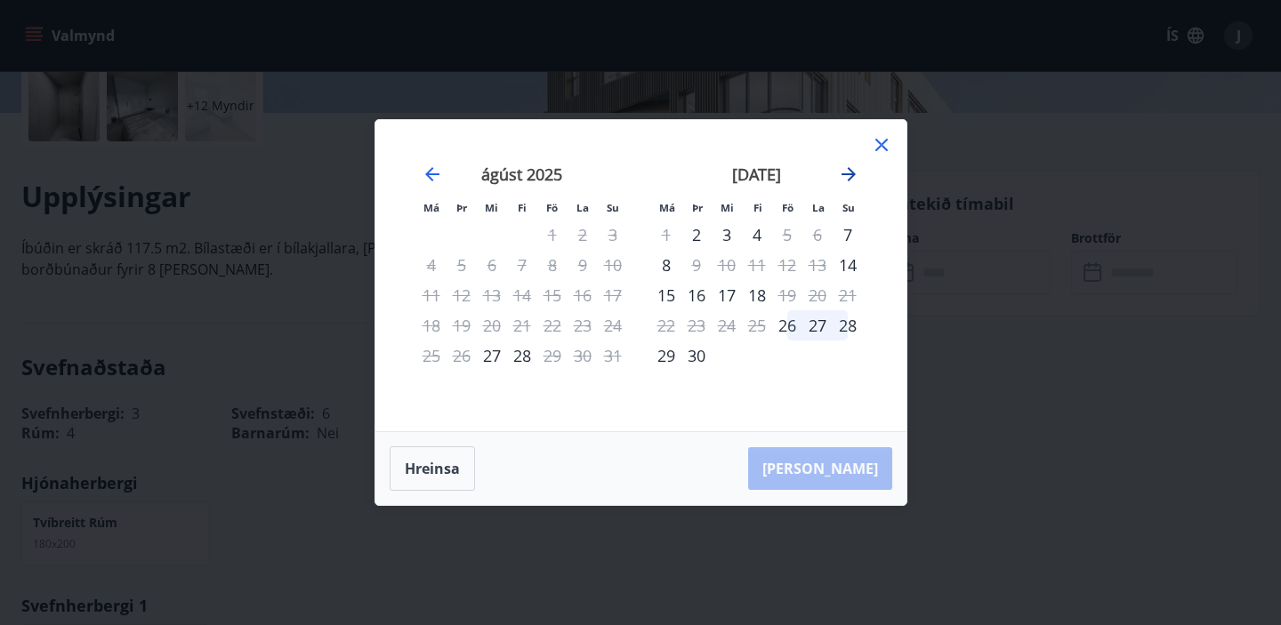
click at [851, 173] on icon "Move forward to switch to the next month." at bounding box center [849, 174] width 14 height 14
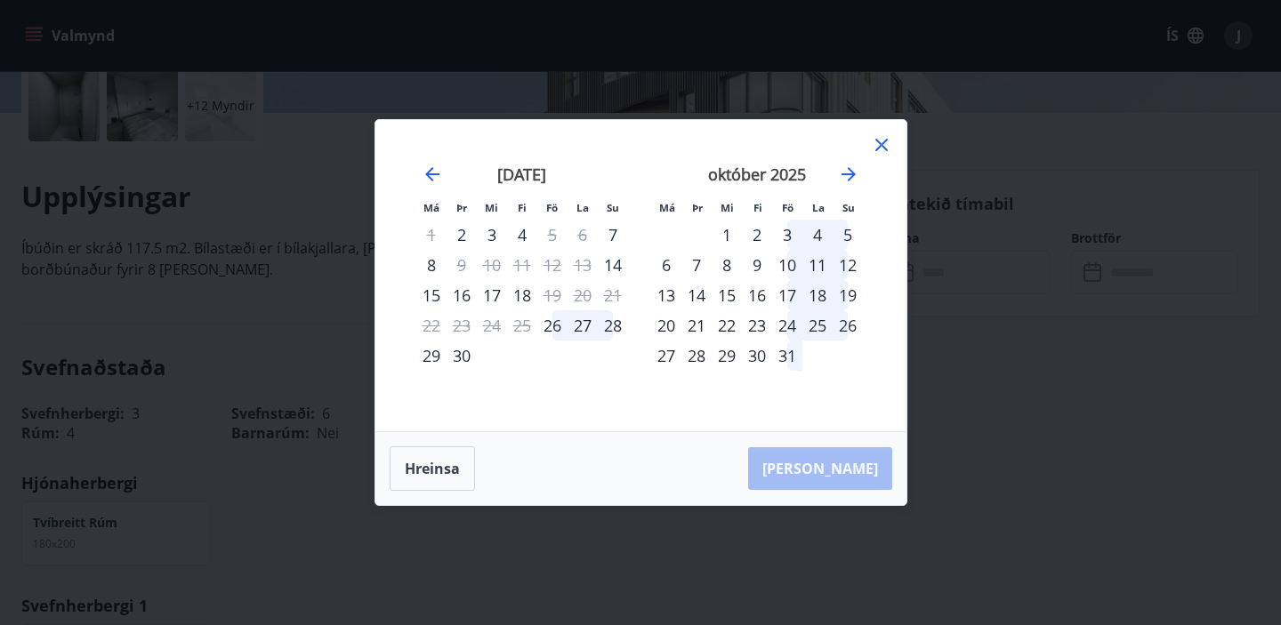
click at [787, 294] on div "17" at bounding box center [787, 295] width 30 height 30
click at [696, 327] on div "21" at bounding box center [696, 325] width 30 height 30
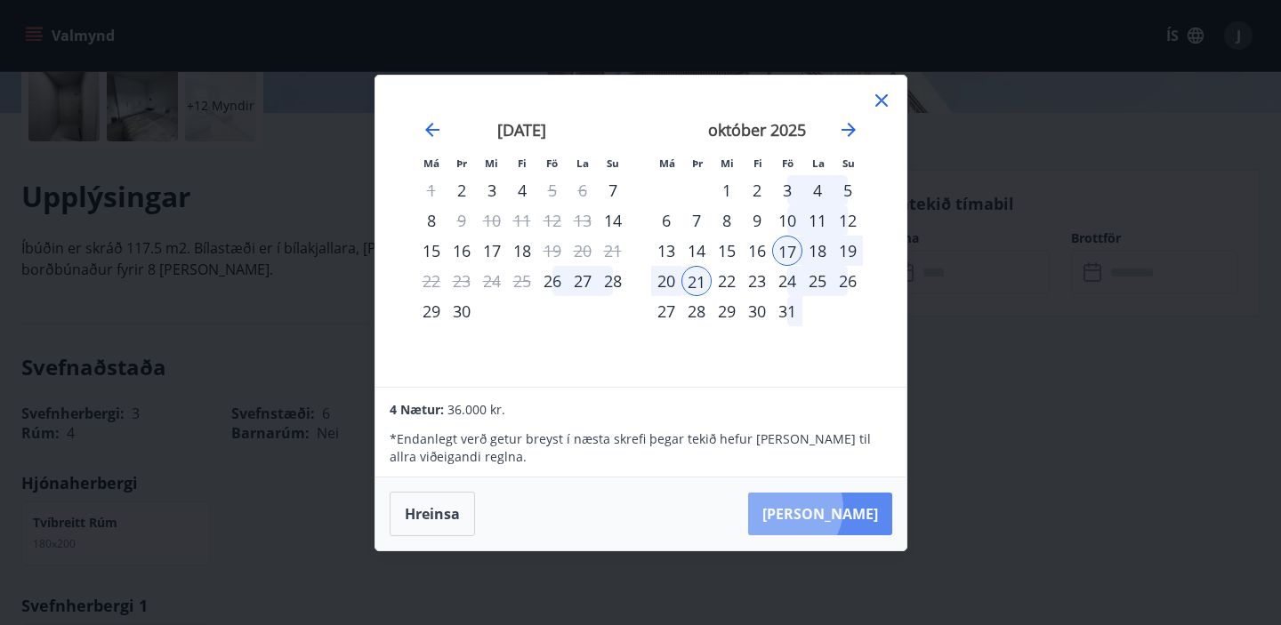
click at [839, 508] on button "[PERSON_NAME]" at bounding box center [820, 514] width 144 height 43
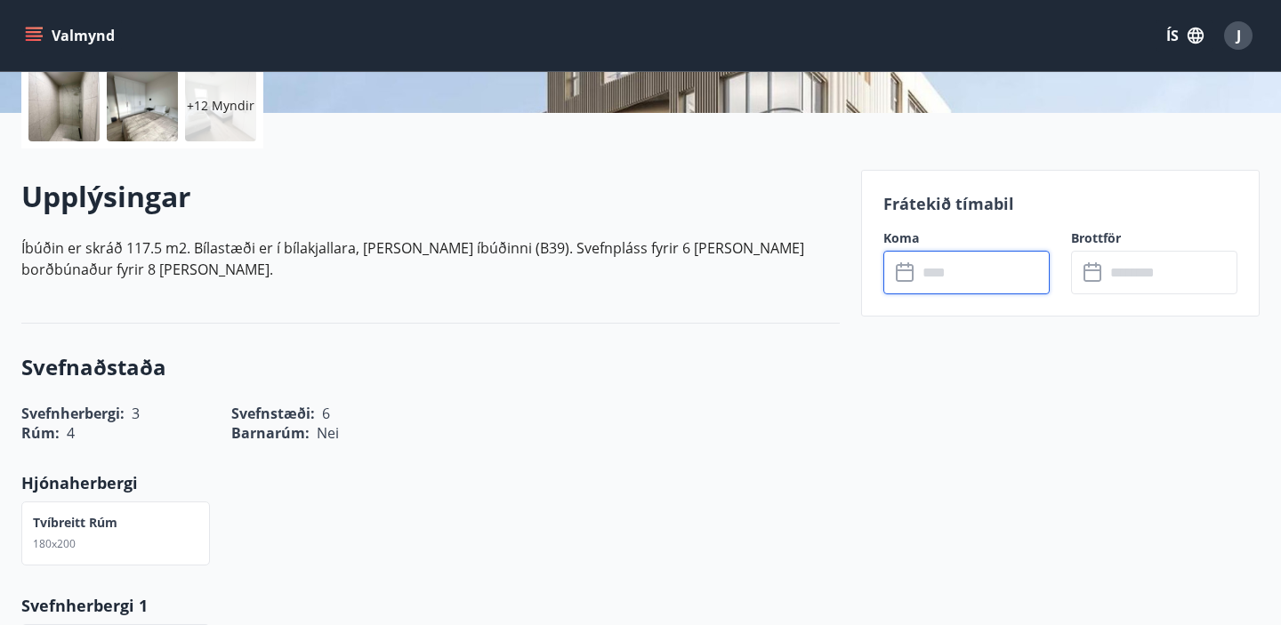
type input "******"
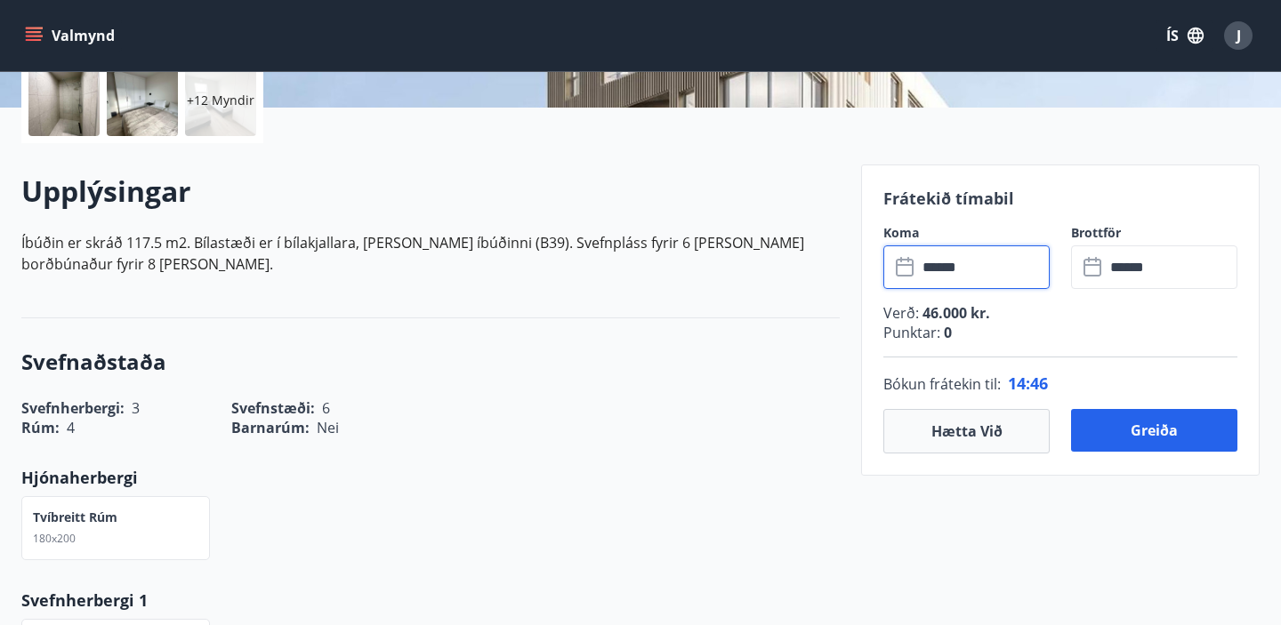
scroll to position [409, 0]
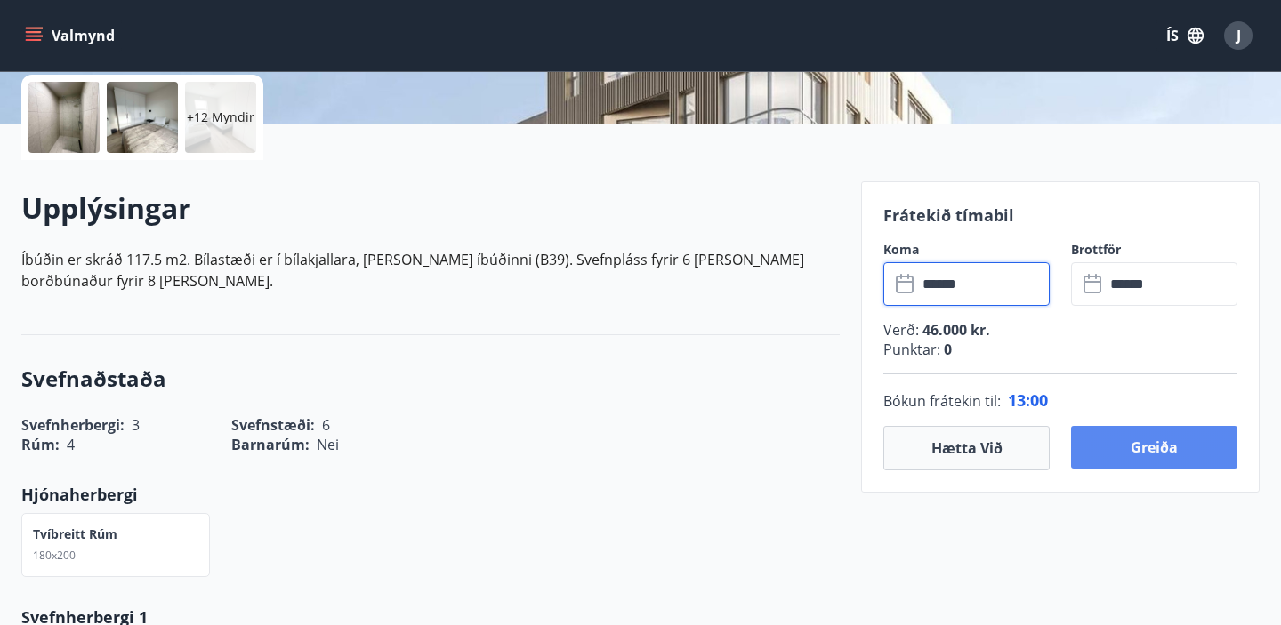
click at [1156, 448] on button "Greiða" at bounding box center [1154, 447] width 166 height 43
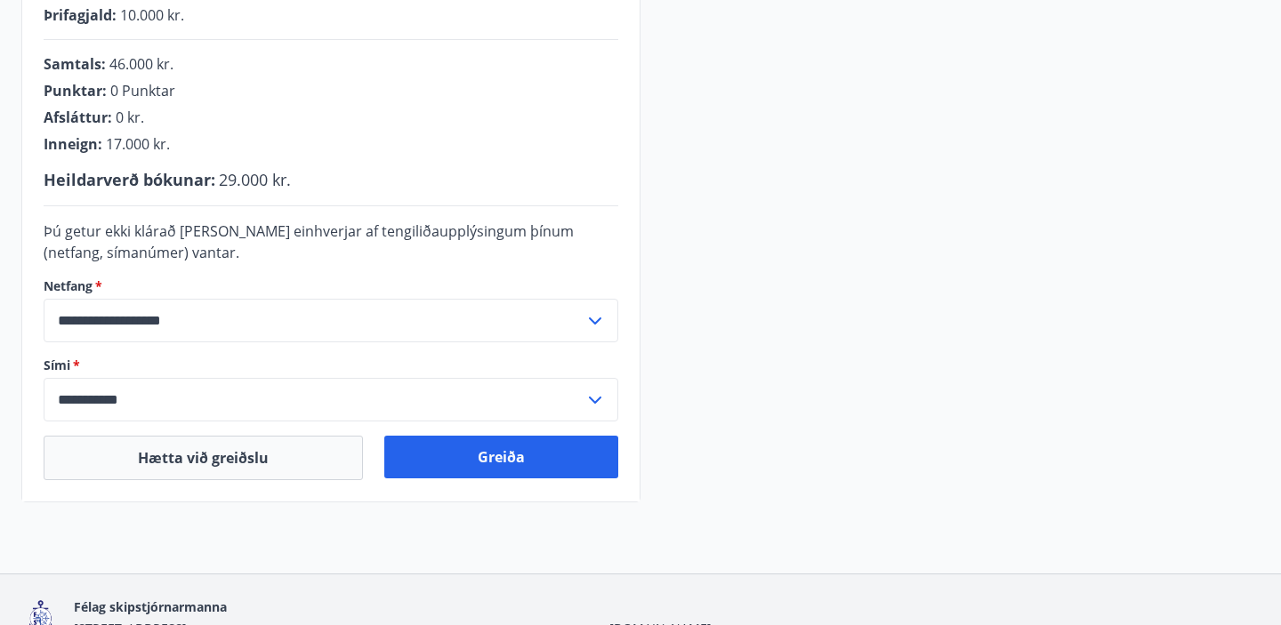
scroll to position [508, 0]
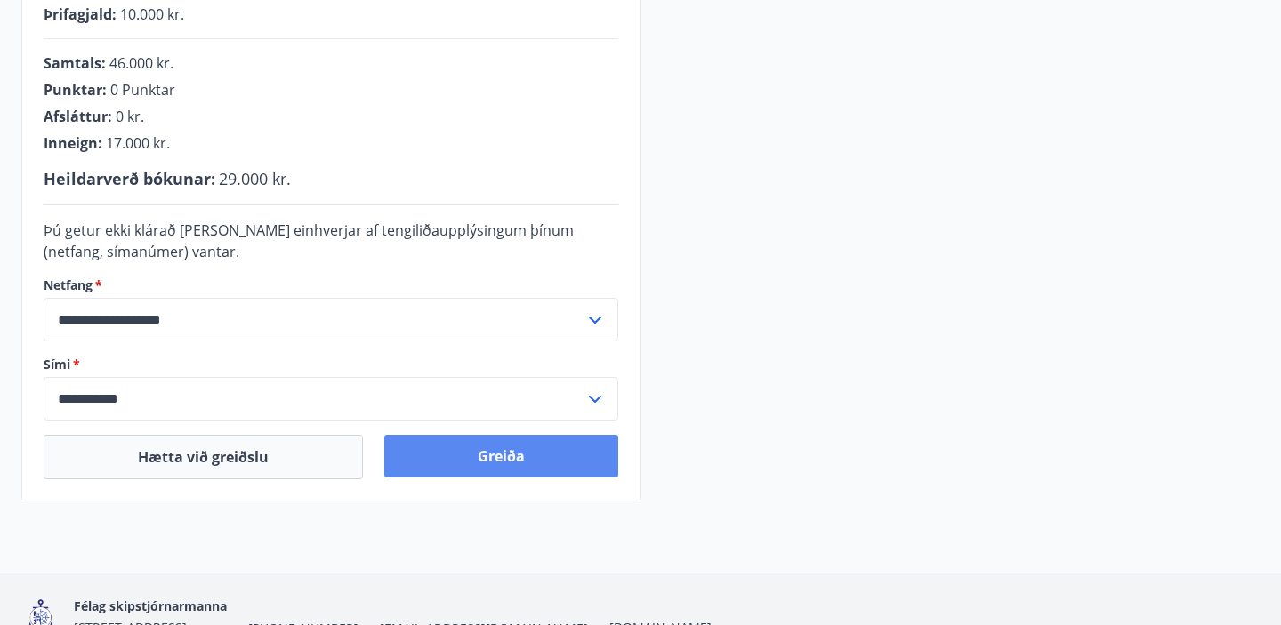
click at [493, 454] on button "Greiða" at bounding box center [501, 456] width 234 height 43
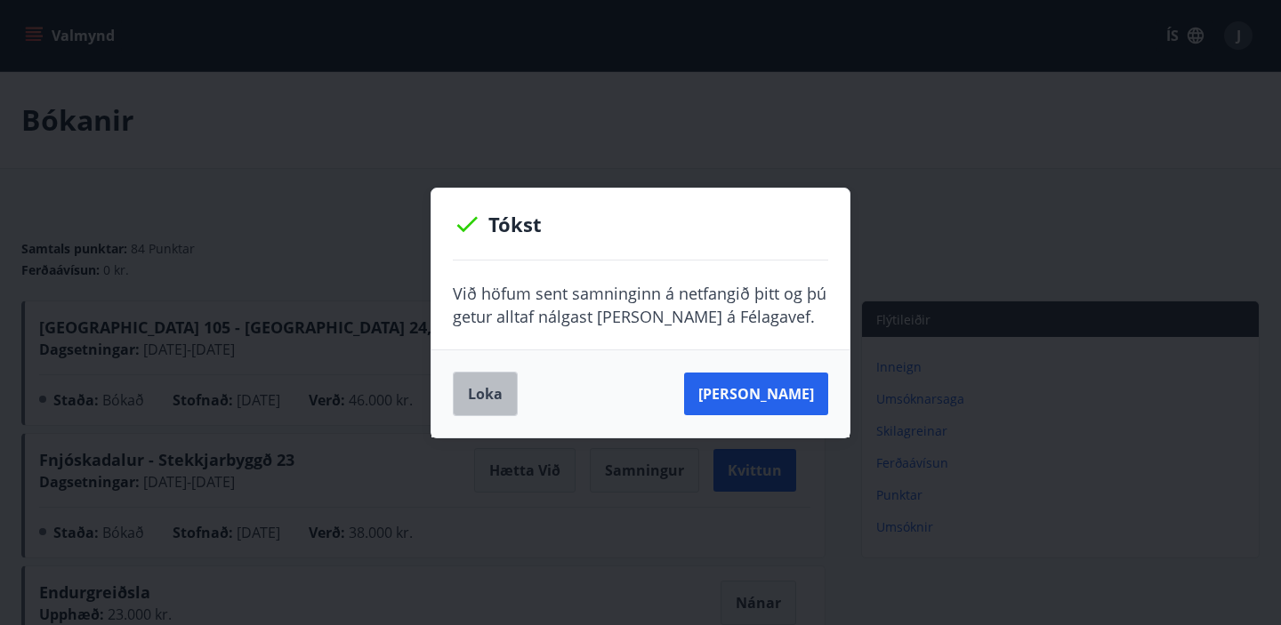
click at [486, 398] on button "Loka" at bounding box center [485, 394] width 65 height 44
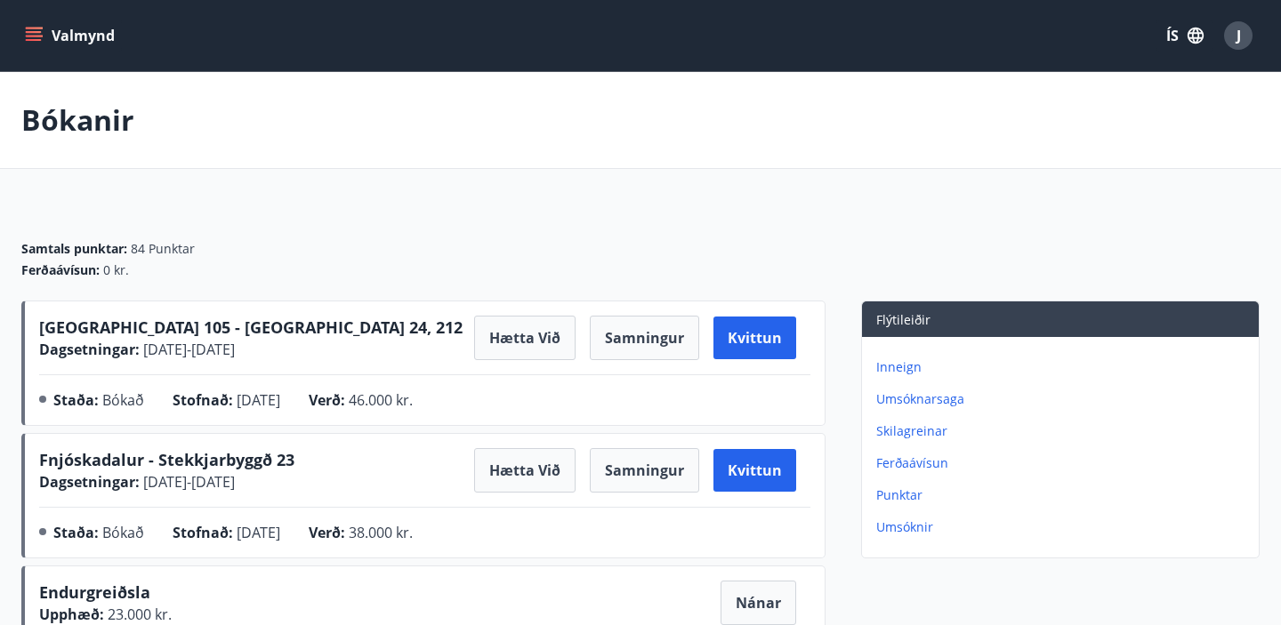
click at [31, 38] on icon "menu" at bounding box center [34, 36] width 18 height 18
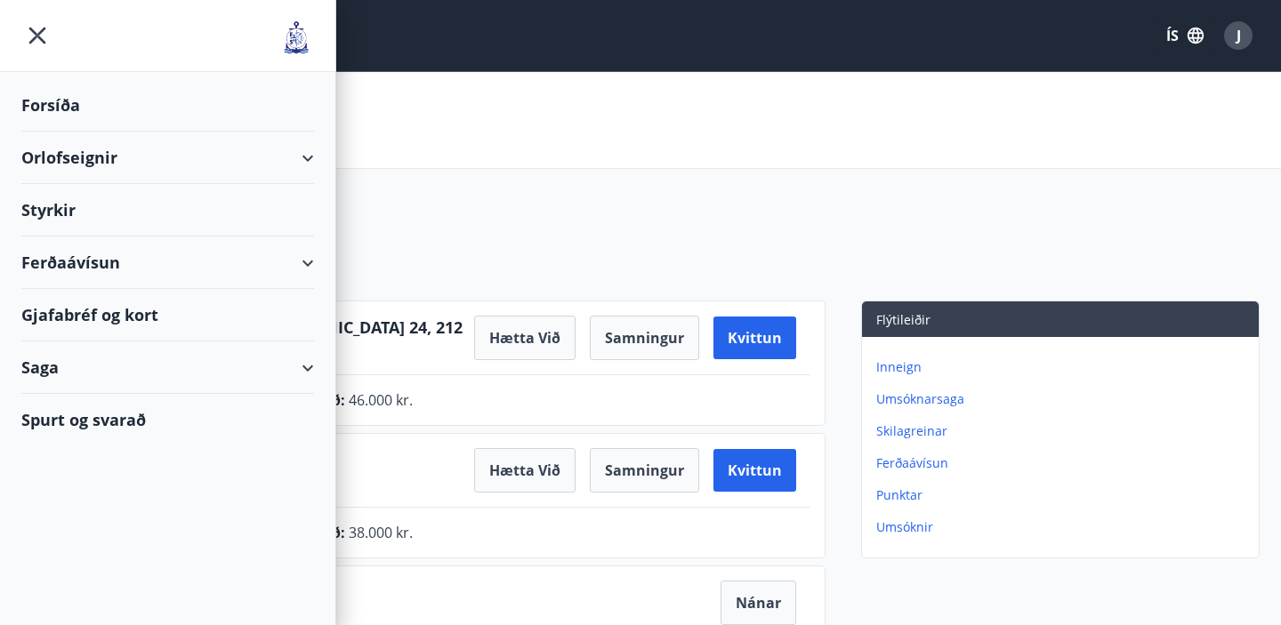
click at [121, 157] on div "Orlofseignir" at bounding box center [167, 158] width 293 height 52
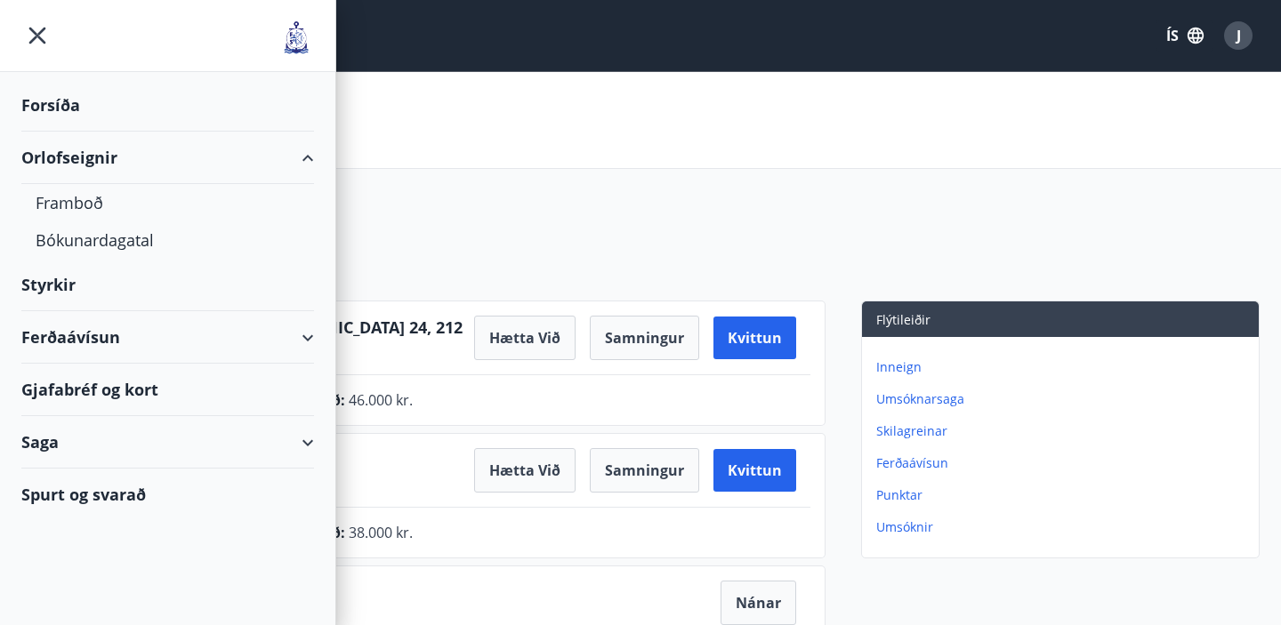
click at [117, 155] on div "Orlofseignir" at bounding box center [167, 158] width 293 height 52
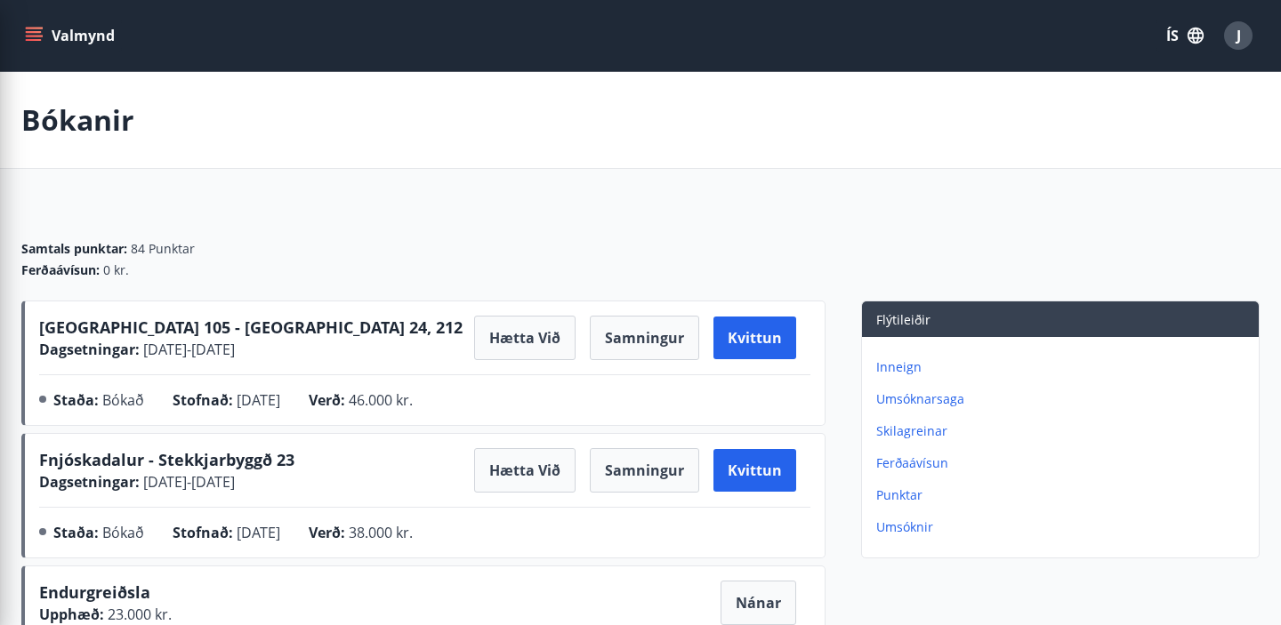
click at [523, 201] on main "Bókanir Samtals punktar : 84 Punktar Ferðaávísun : 0 kr. Reykjavík 105 - Borgar…" at bounding box center [640, 517] width 1281 height 891
click at [30, 38] on icon "menu" at bounding box center [34, 36] width 18 height 18
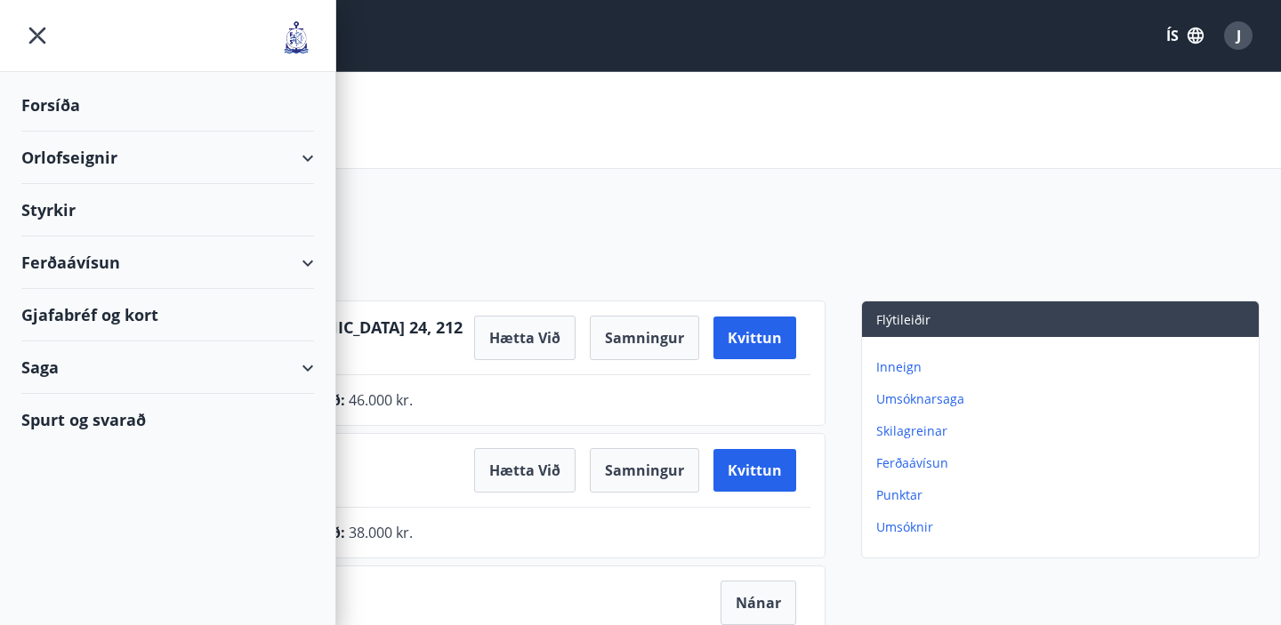
click at [310, 157] on div "Orlofseignir" at bounding box center [167, 158] width 293 height 52
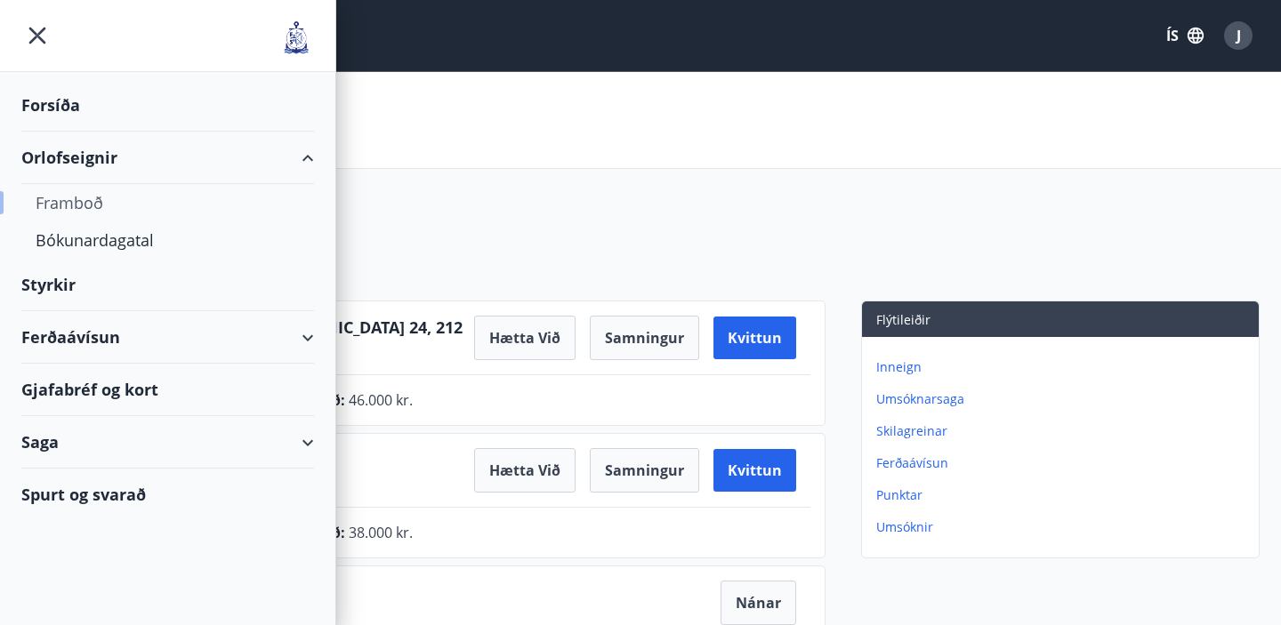
click at [260, 200] on div "Framboð" at bounding box center [168, 202] width 264 height 37
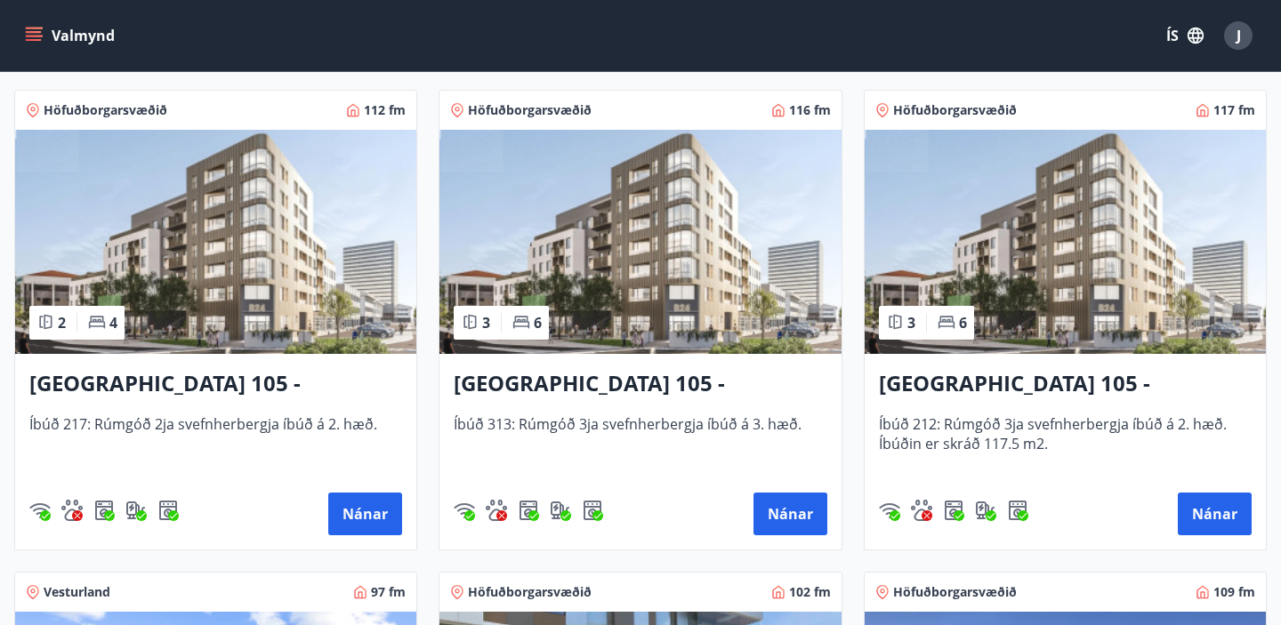
scroll to position [818, 0]
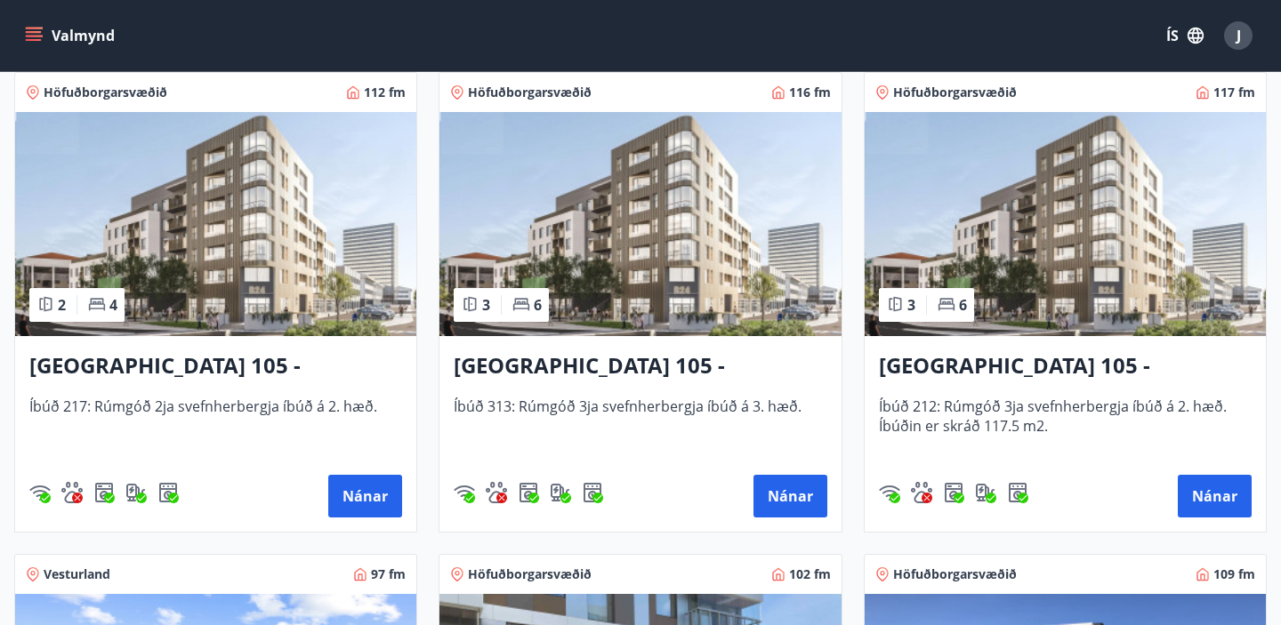
click at [1037, 370] on h3 "[GEOGRAPHIC_DATA] 105 - [GEOGRAPHIC_DATA] 24, 212" at bounding box center [1065, 367] width 373 height 32
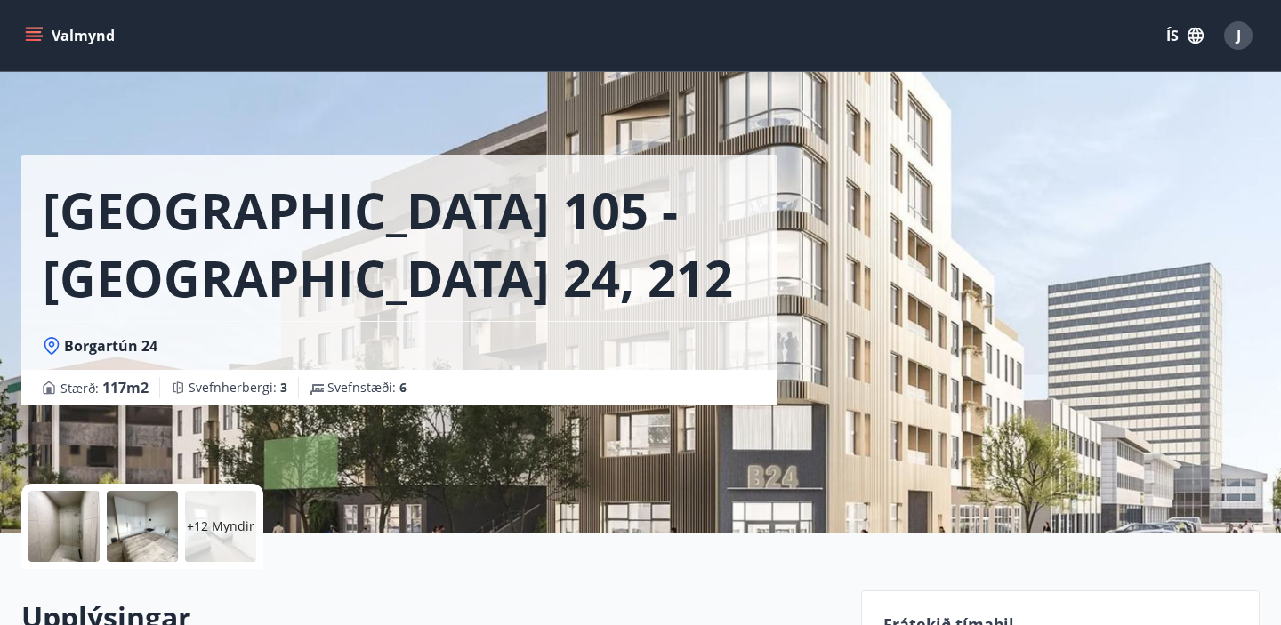
scroll to position [321, 0]
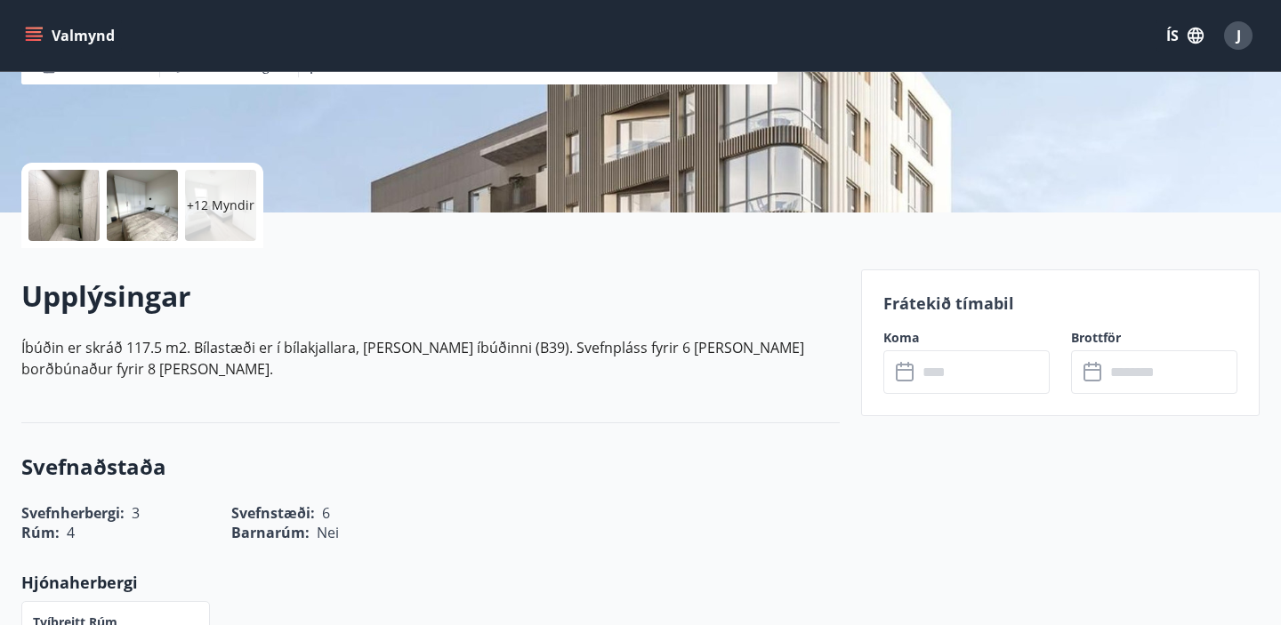
click at [238, 193] on div "+12 Myndir" at bounding box center [220, 205] width 71 height 71
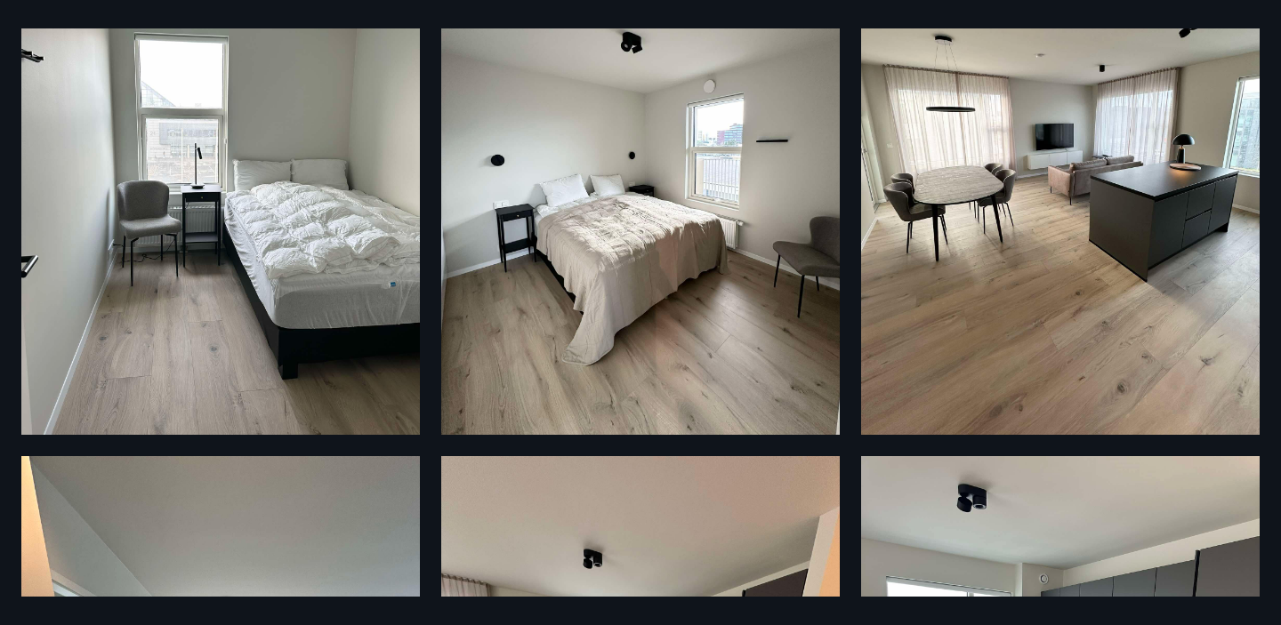
scroll to position [1278, 0]
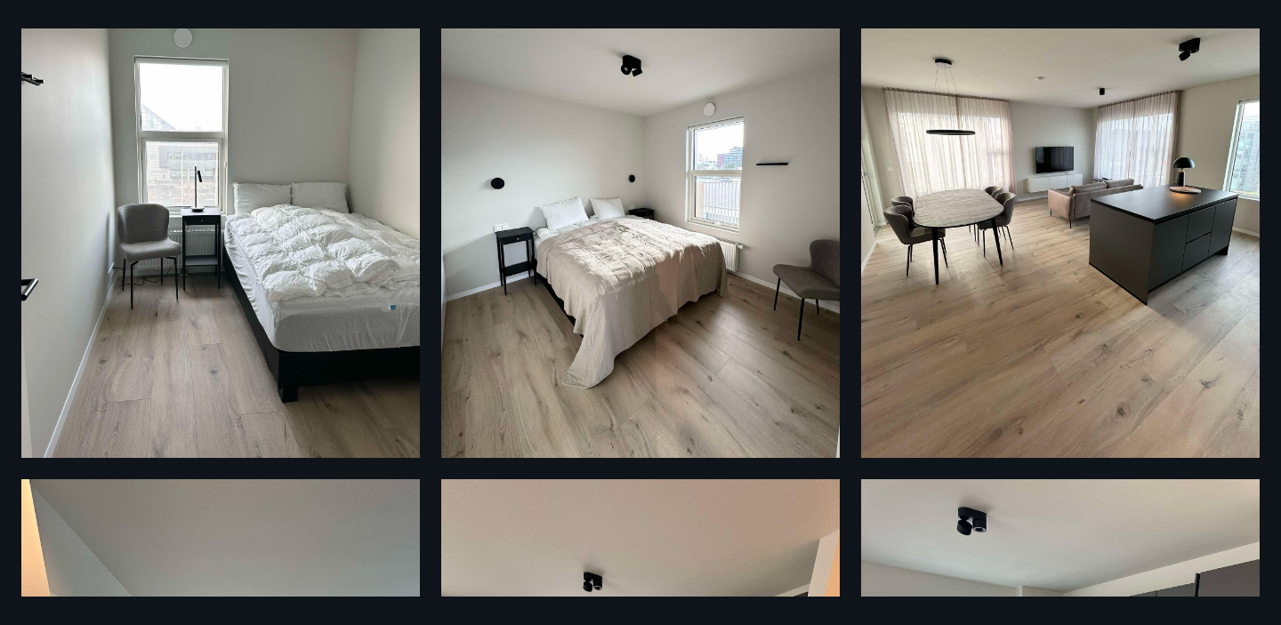
click at [1051, 262] on img at bounding box center [1060, 192] width 399 height 531
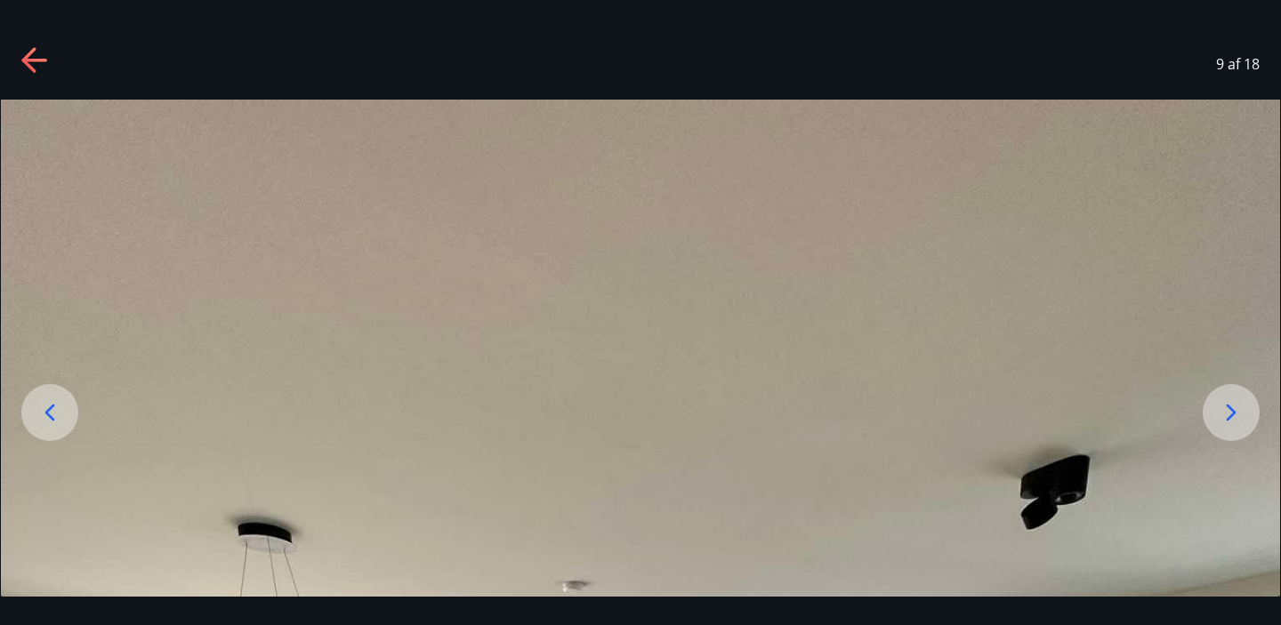
scroll to position [0, 0]
click at [1225, 417] on icon at bounding box center [1231, 413] width 28 height 28
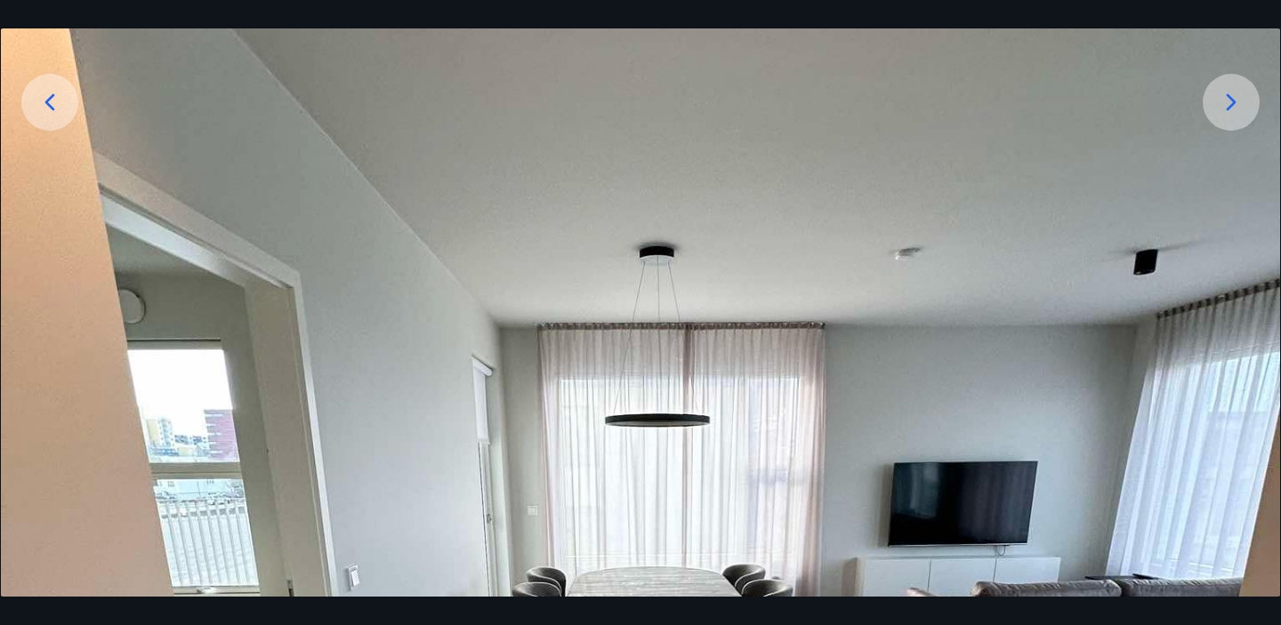
scroll to position [141, 0]
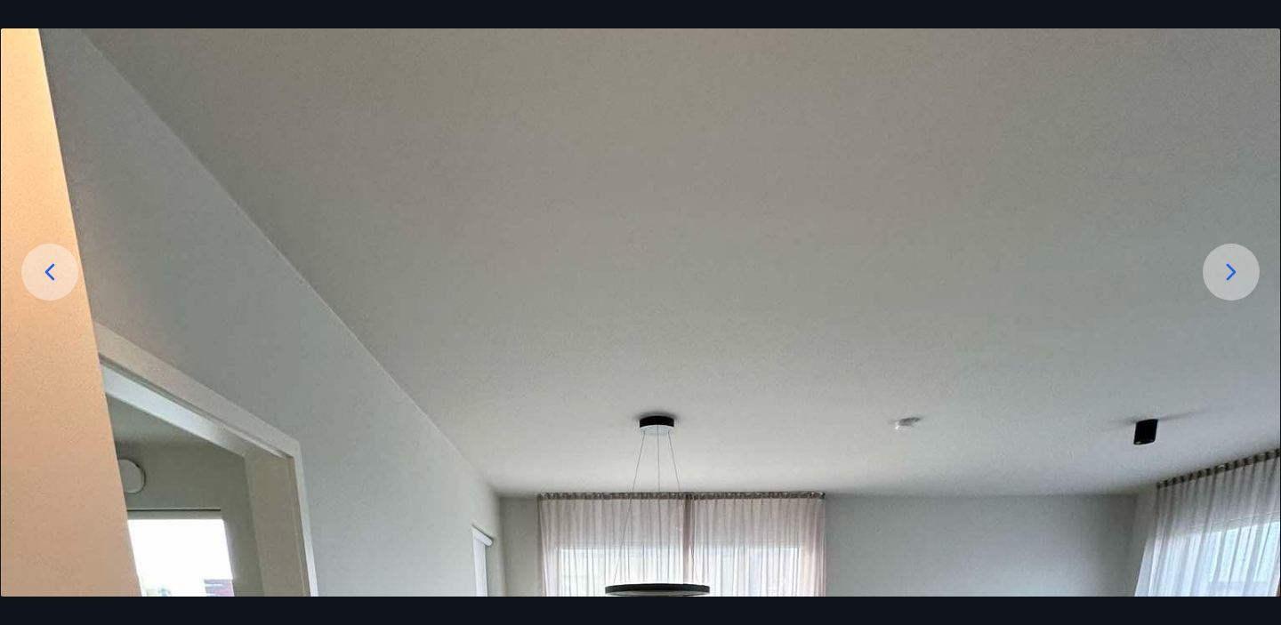
click at [1236, 278] on icon at bounding box center [1231, 272] width 28 height 28
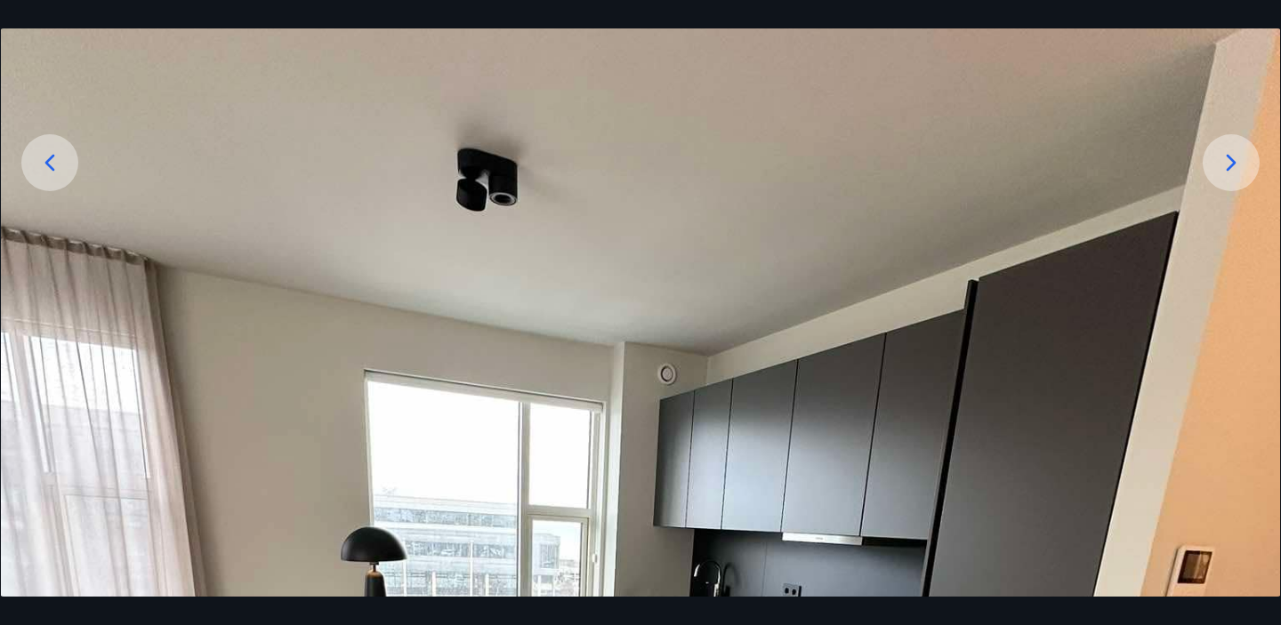
scroll to position [236, 0]
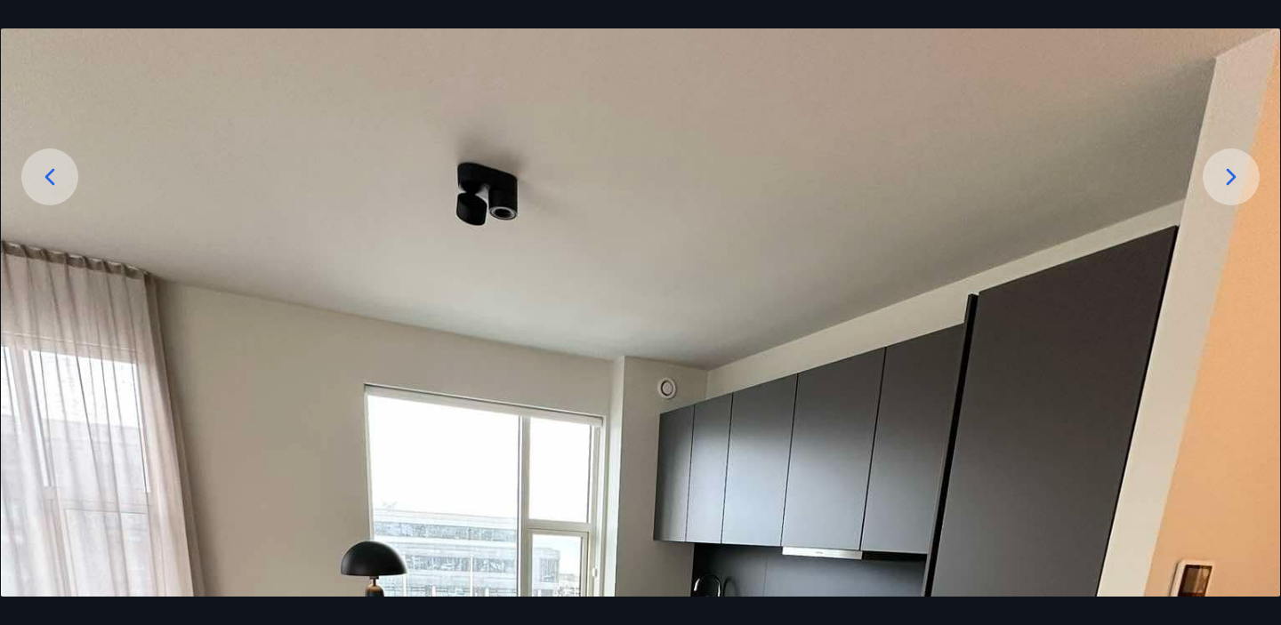
click at [1230, 181] on icon at bounding box center [1232, 176] width 10 height 17
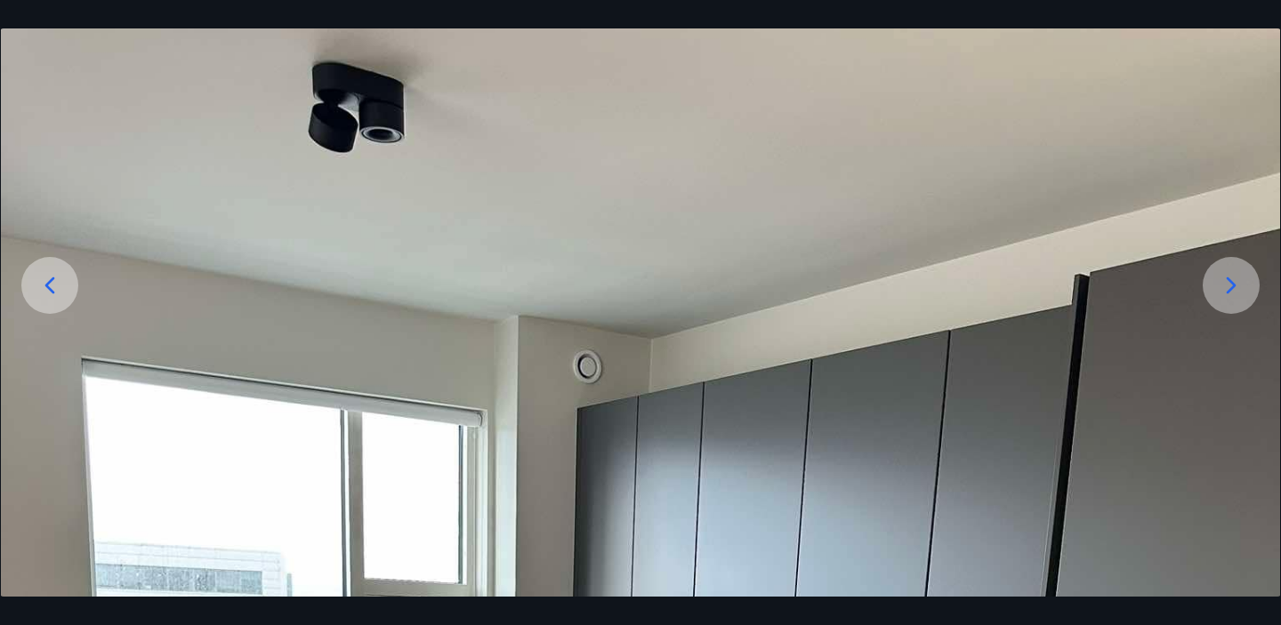
scroll to position [123, 0]
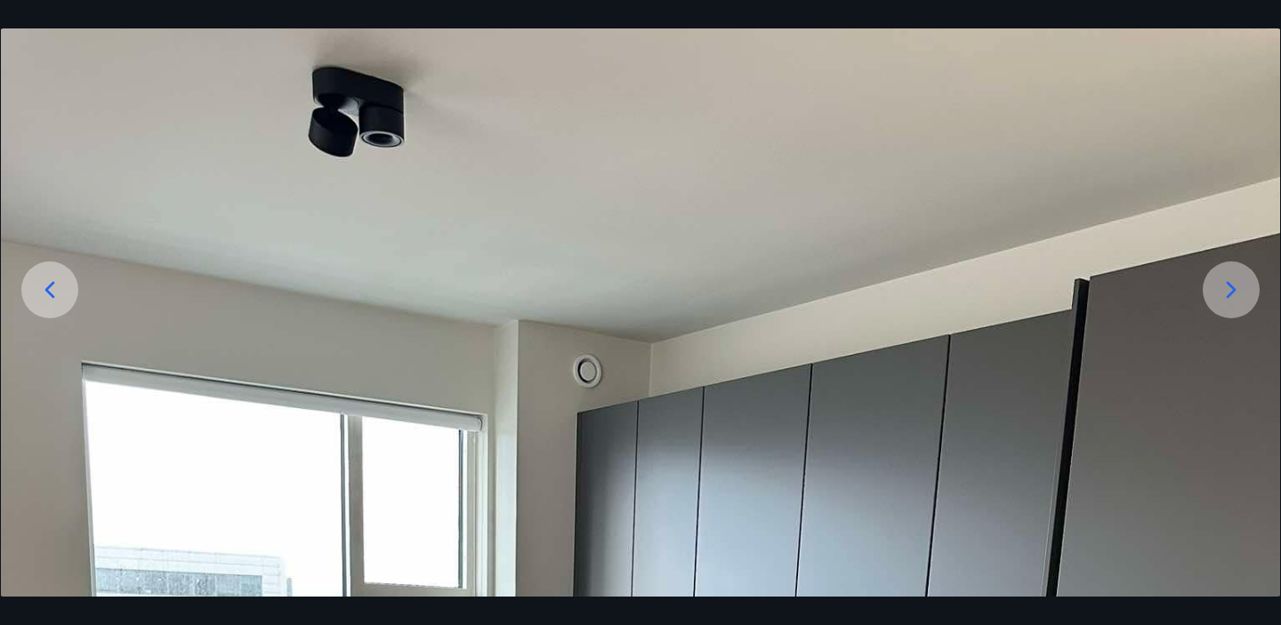
click at [1229, 291] on icon at bounding box center [1231, 290] width 28 height 28
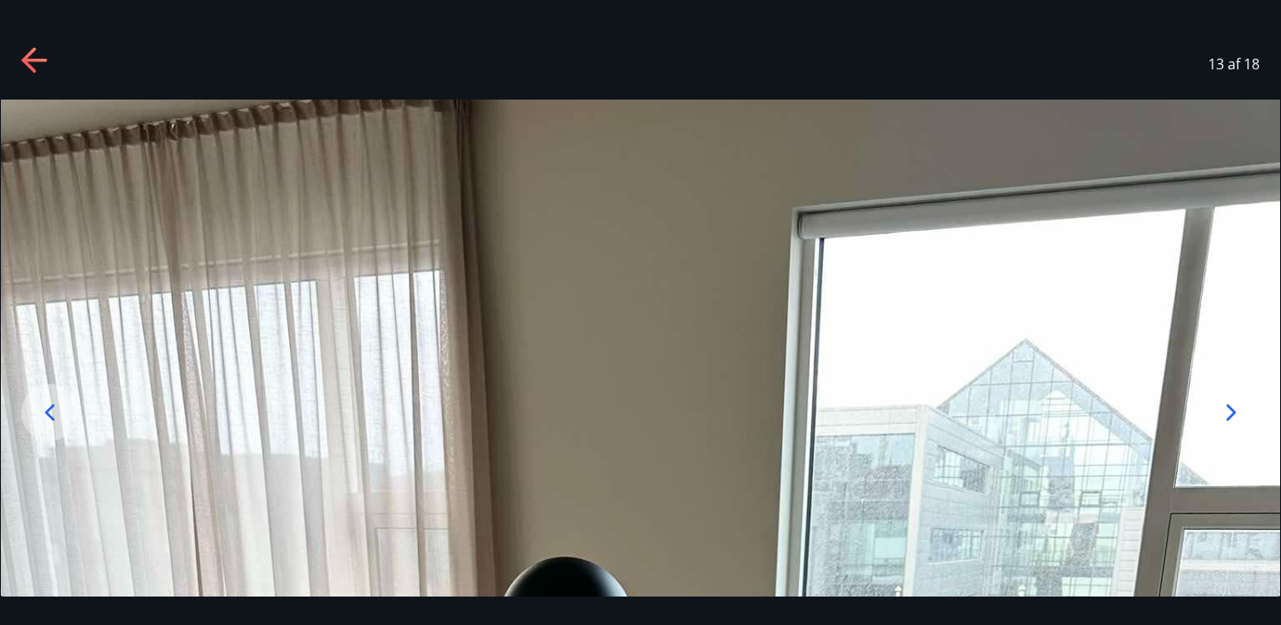
scroll to position [0, 0]
click at [1237, 413] on icon at bounding box center [1231, 413] width 28 height 28
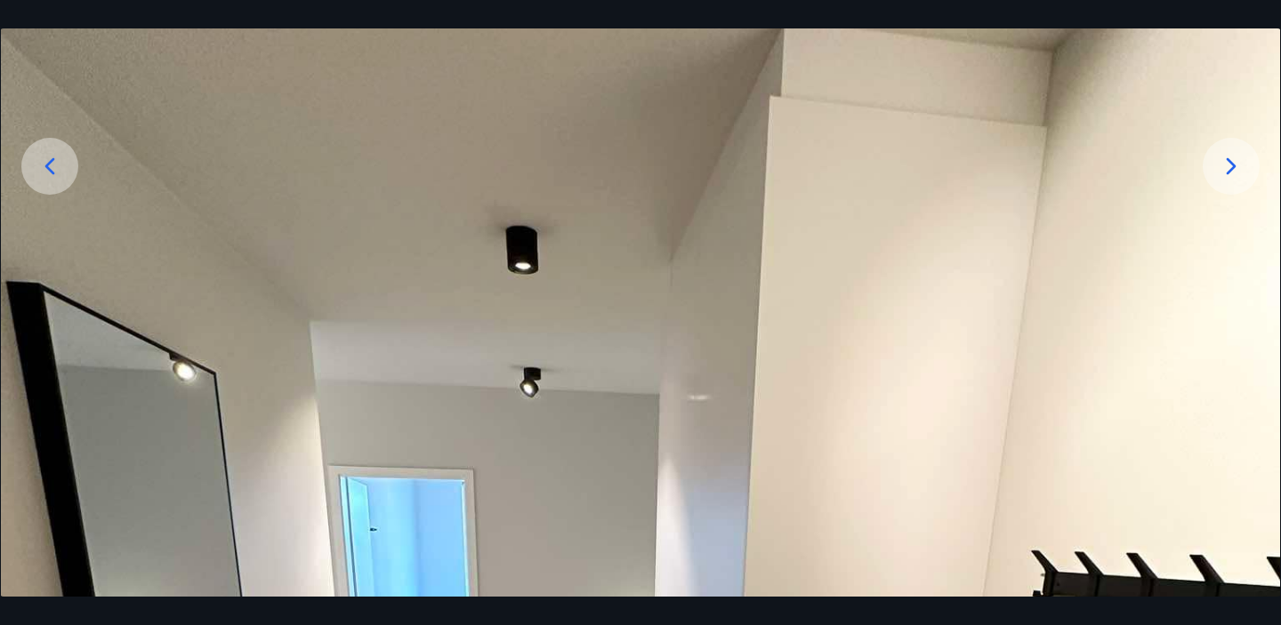
scroll to position [236, 0]
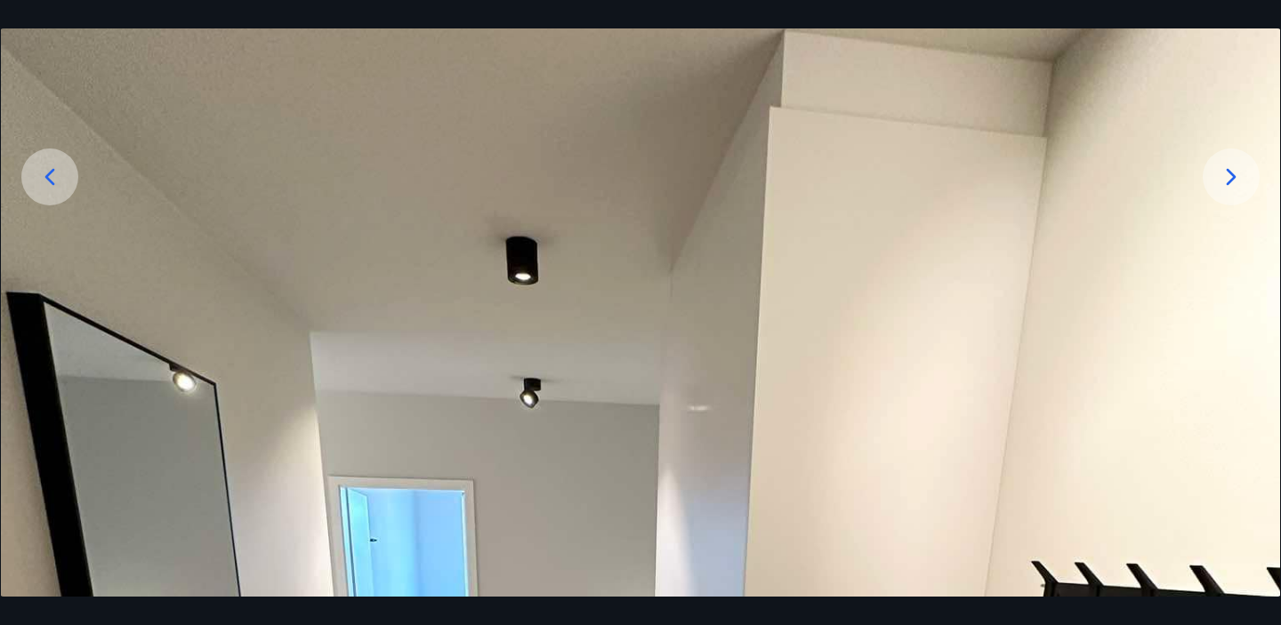
click at [1235, 174] on icon at bounding box center [1231, 177] width 28 height 28
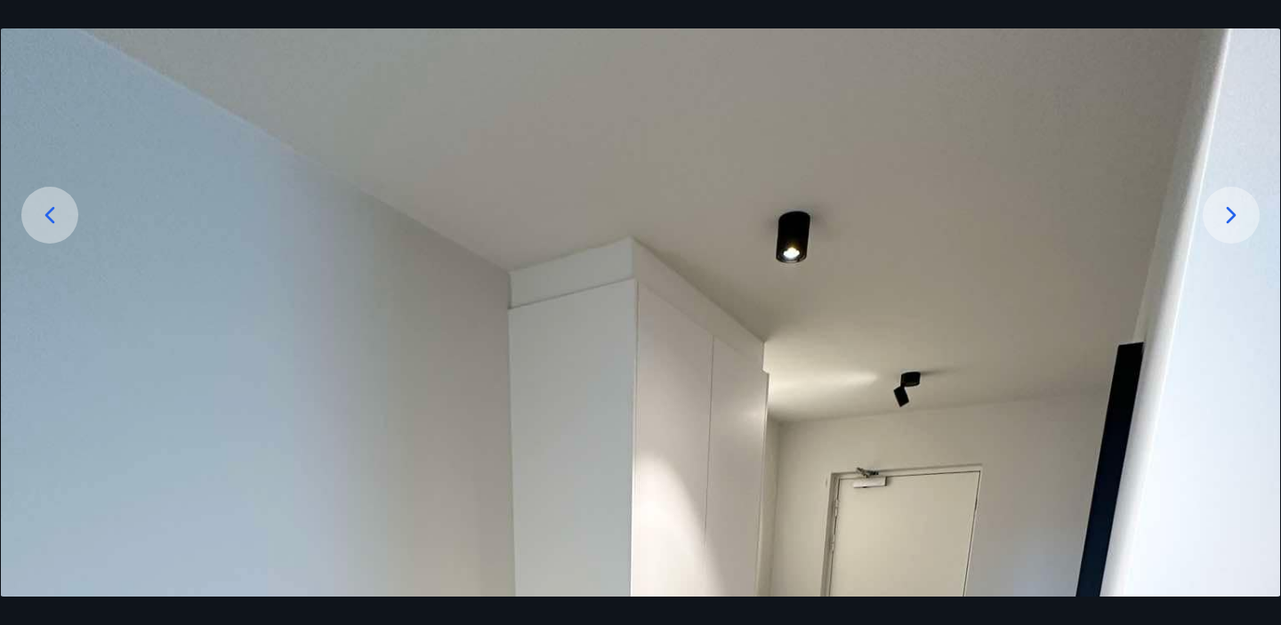
scroll to position [67, 0]
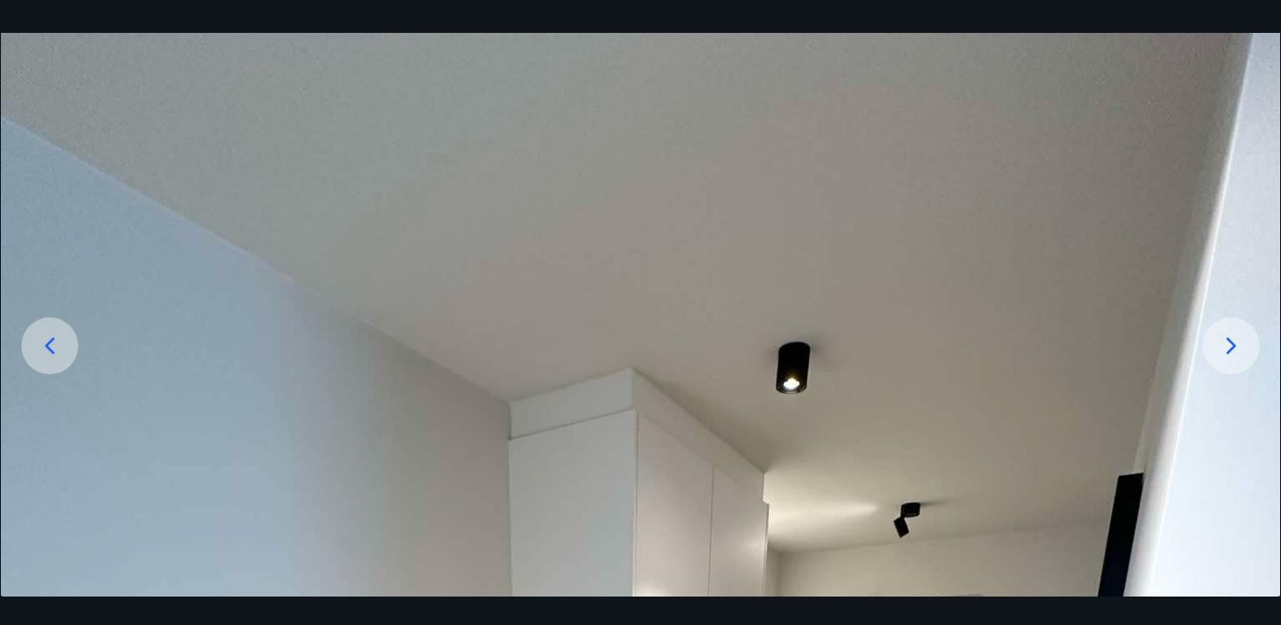
click at [1227, 344] on icon at bounding box center [1231, 346] width 28 height 28
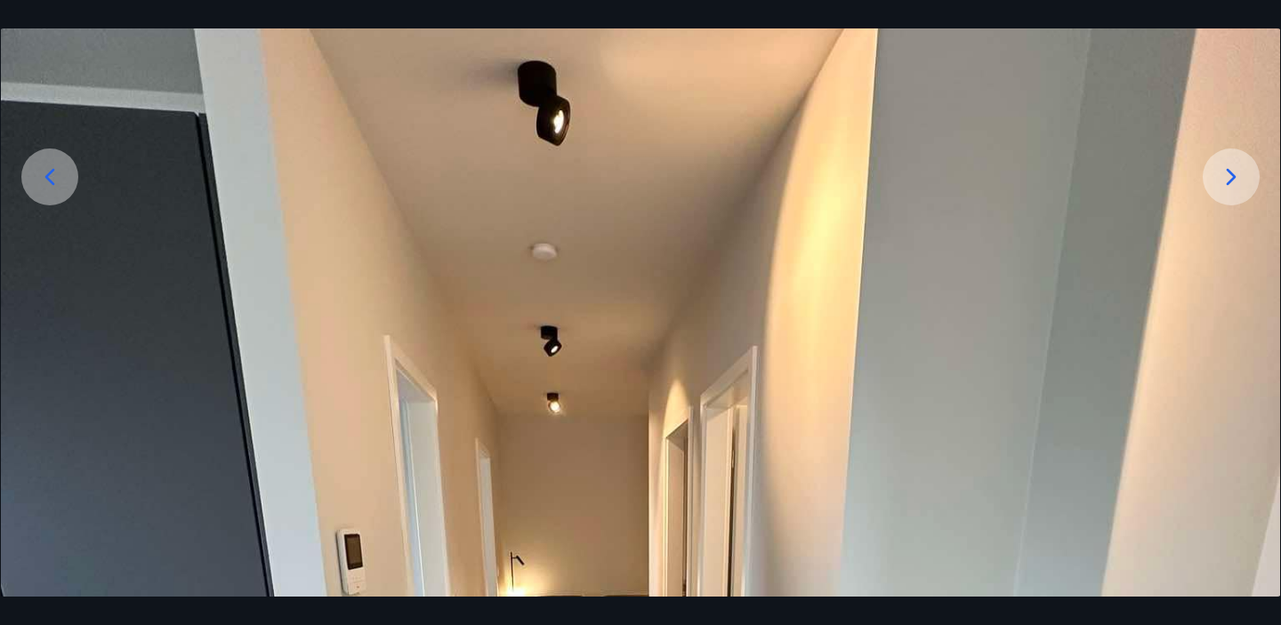
scroll to position [227, 0]
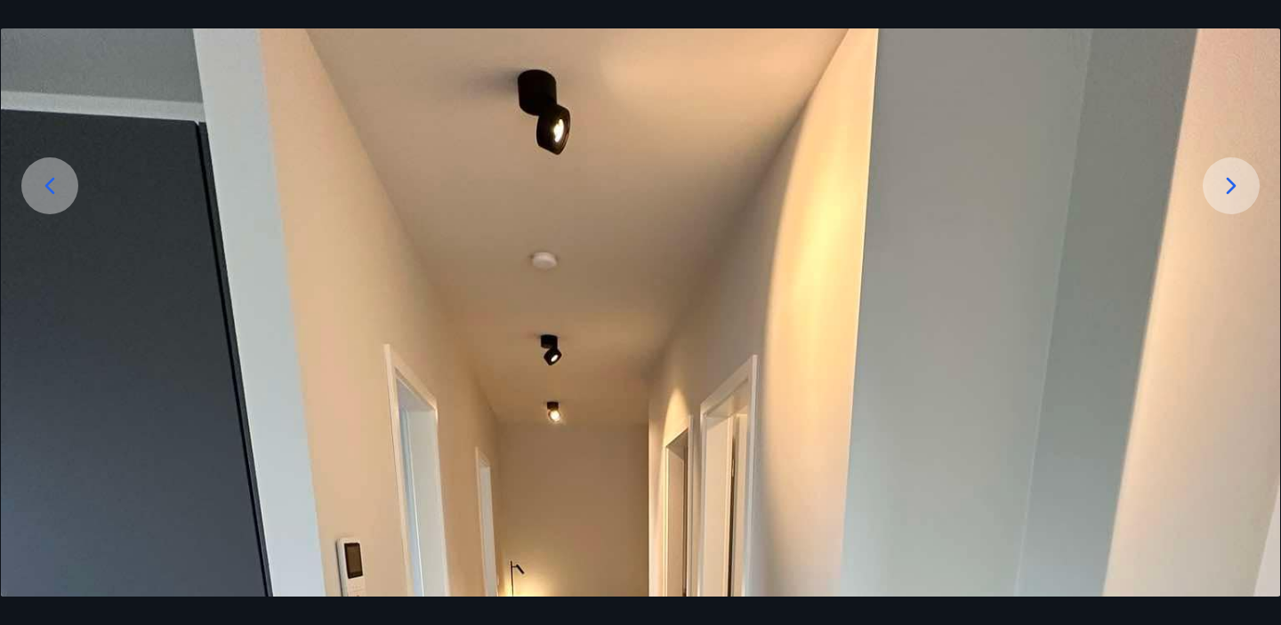
click at [1237, 182] on icon at bounding box center [1231, 186] width 28 height 28
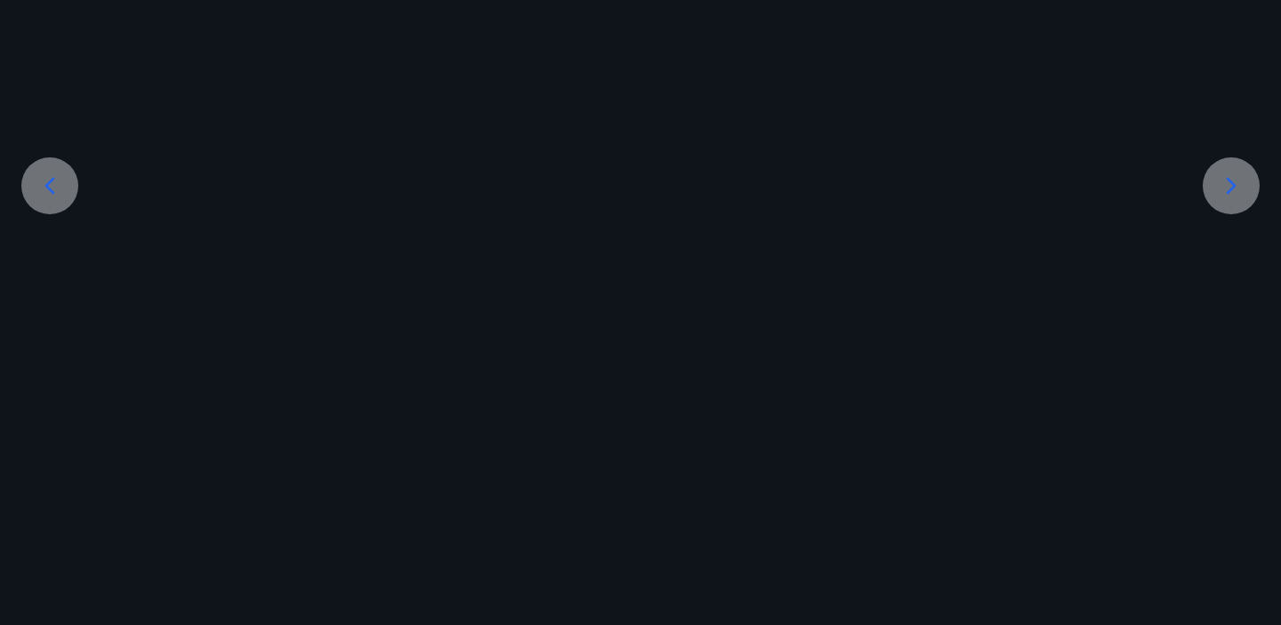
scroll to position [0, 0]
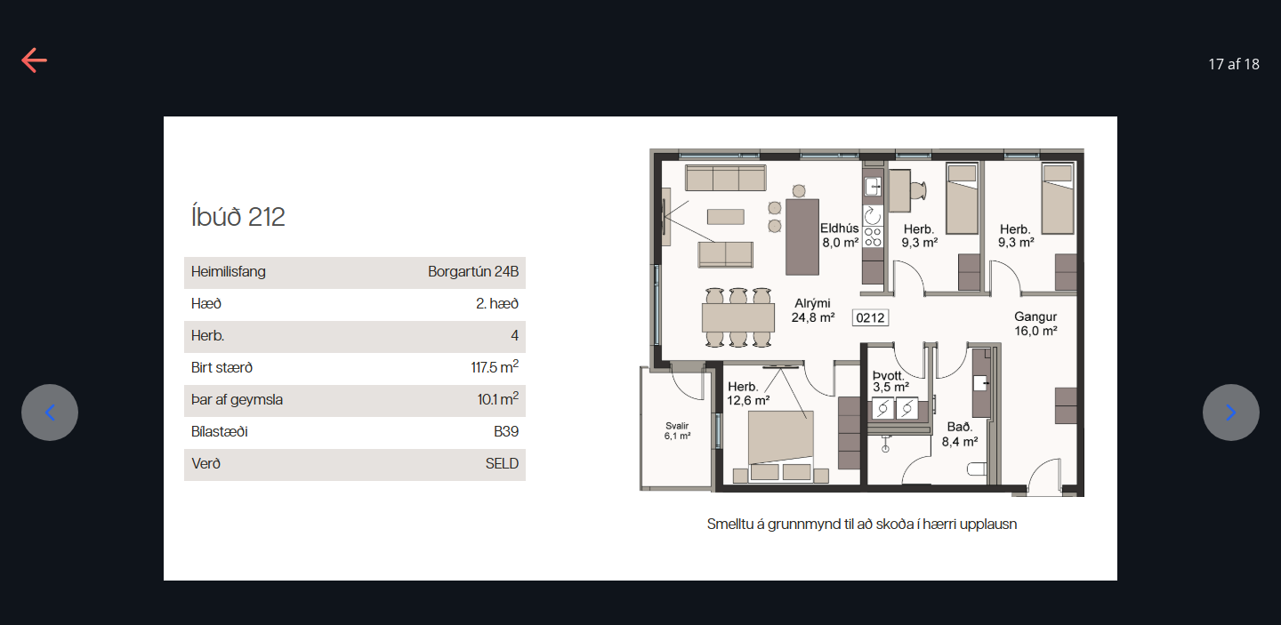
click at [1239, 398] on div at bounding box center [1231, 412] width 57 height 57
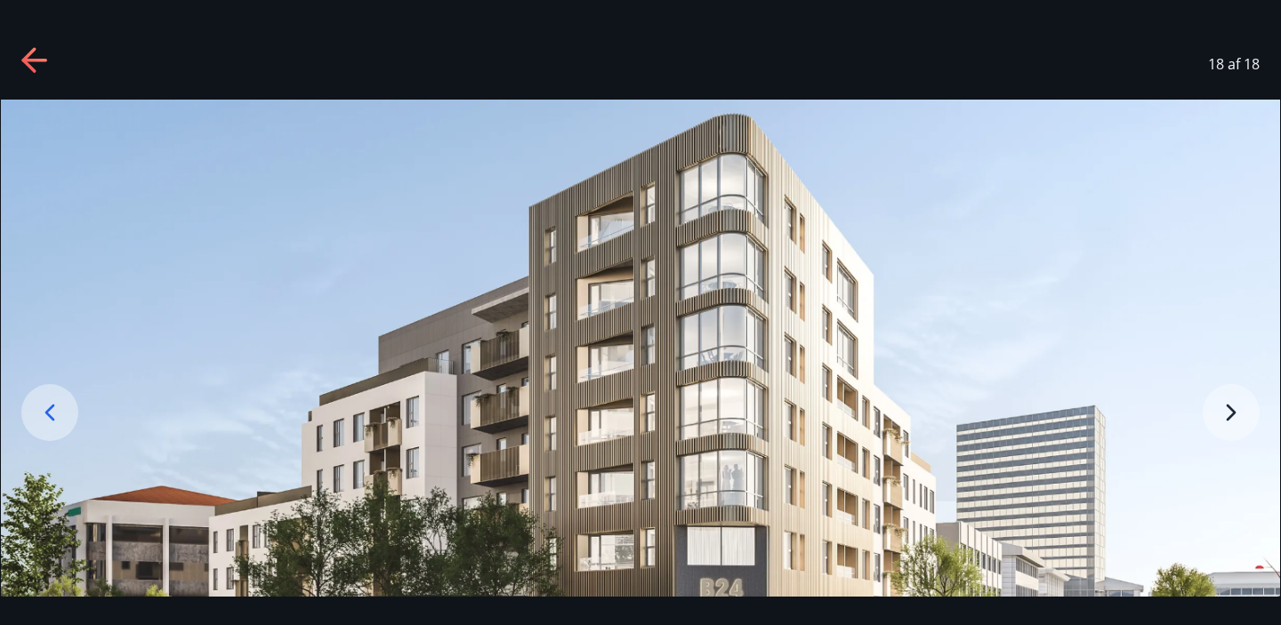
click at [33, 66] on icon at bounding box center [35, 61] width 28 height 28
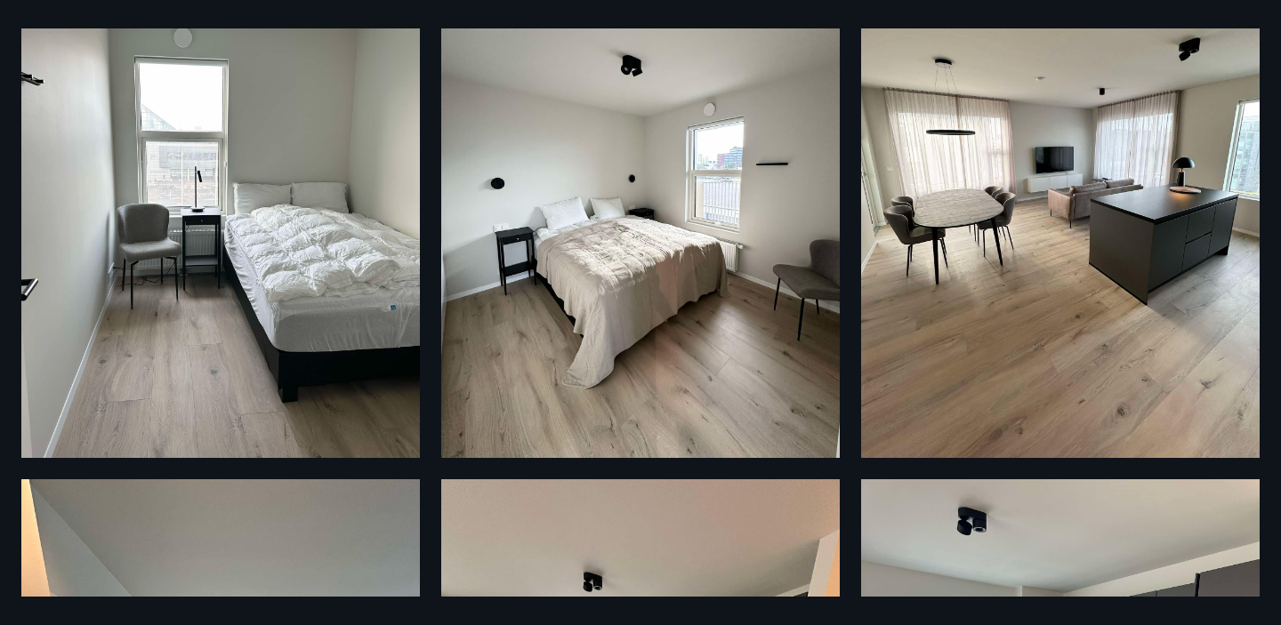
click at [955, 250] on img at bounding box center [1060, 192] width 399 height 531
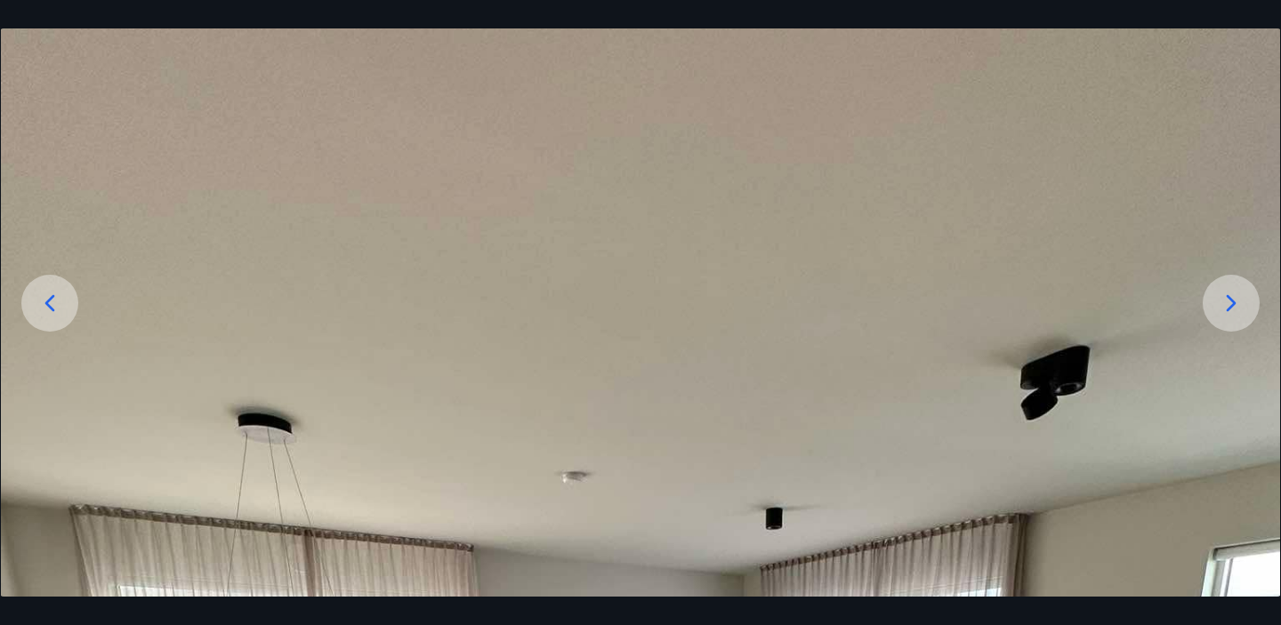
scroll to position [107, 0]
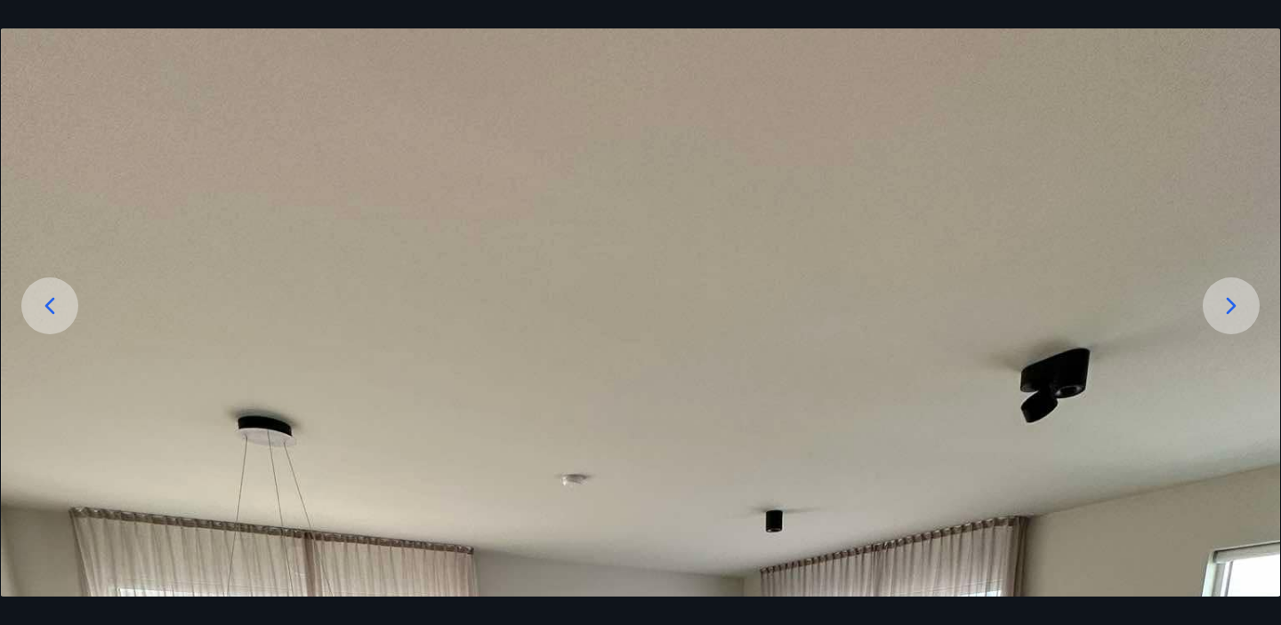
click at [46, 306] on icon at bounding box center [50, 305] width 10 height 17
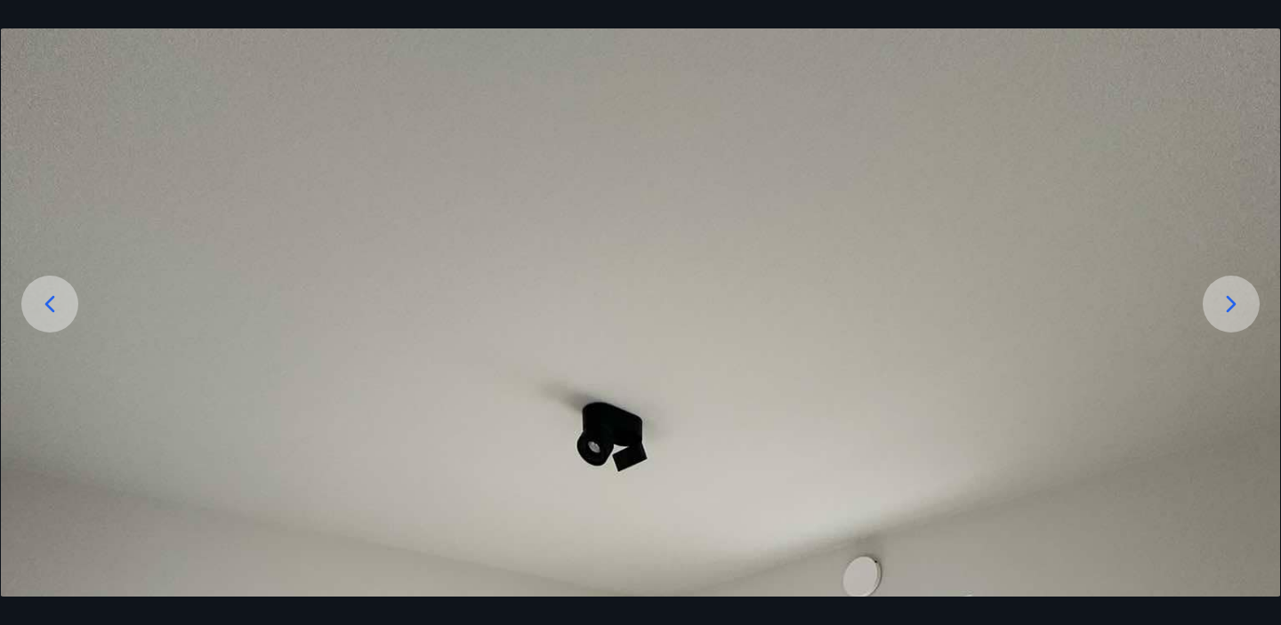
scroll to position [51, 0]
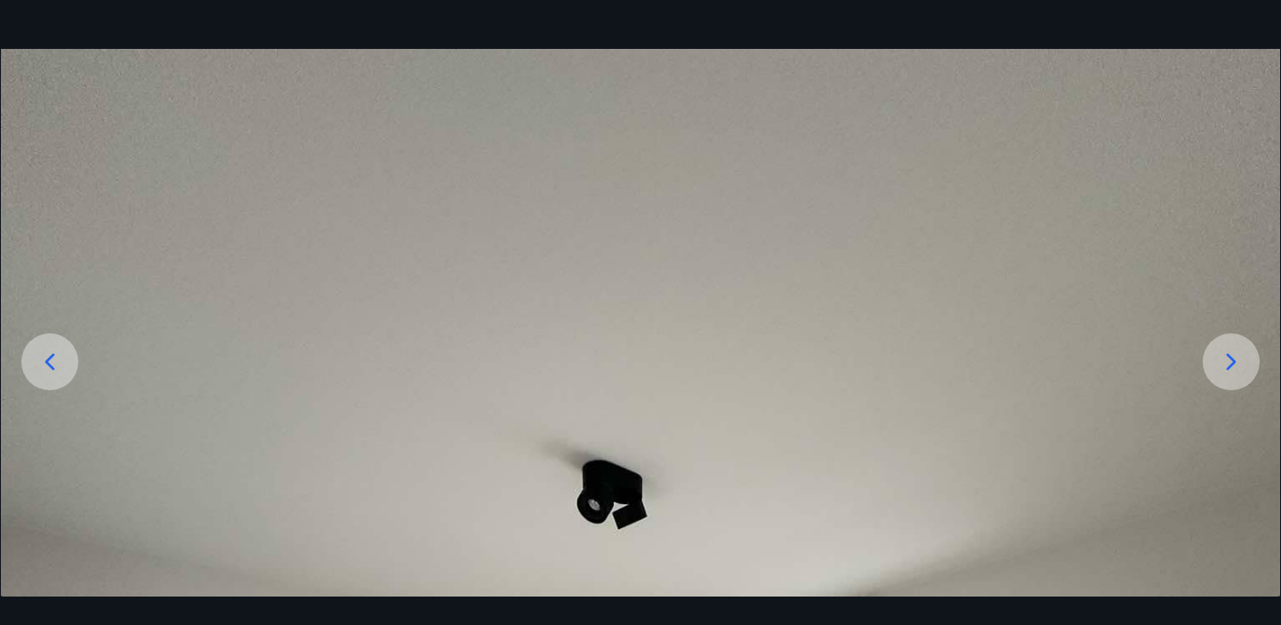
click at [51, 357] on icon at bounding box center [50, 361] width 10 height 17
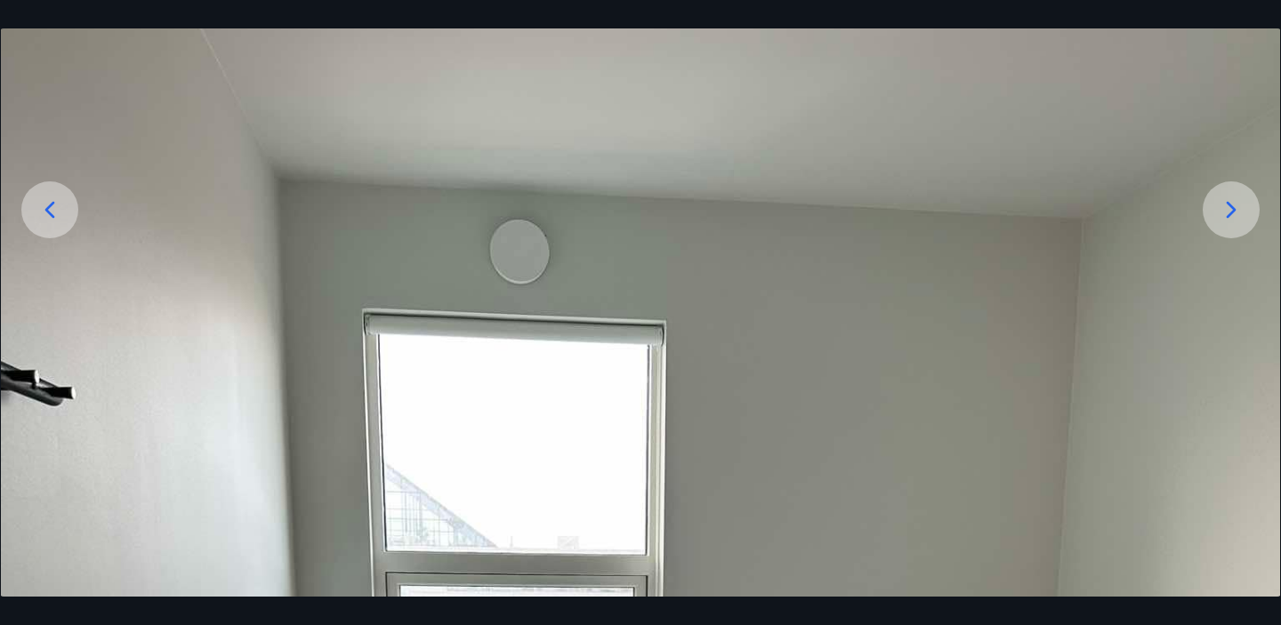
scroll to position [191, 0]
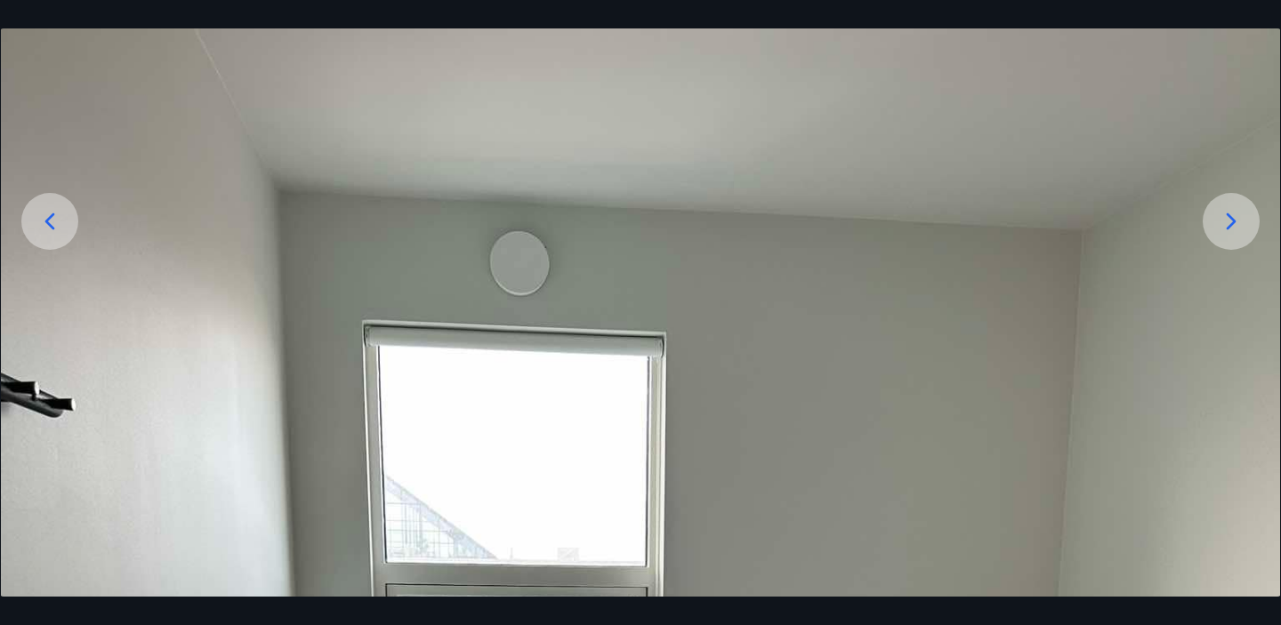
click at [49, 224] on icon at bounding box center [50, 221] width 10 height 17
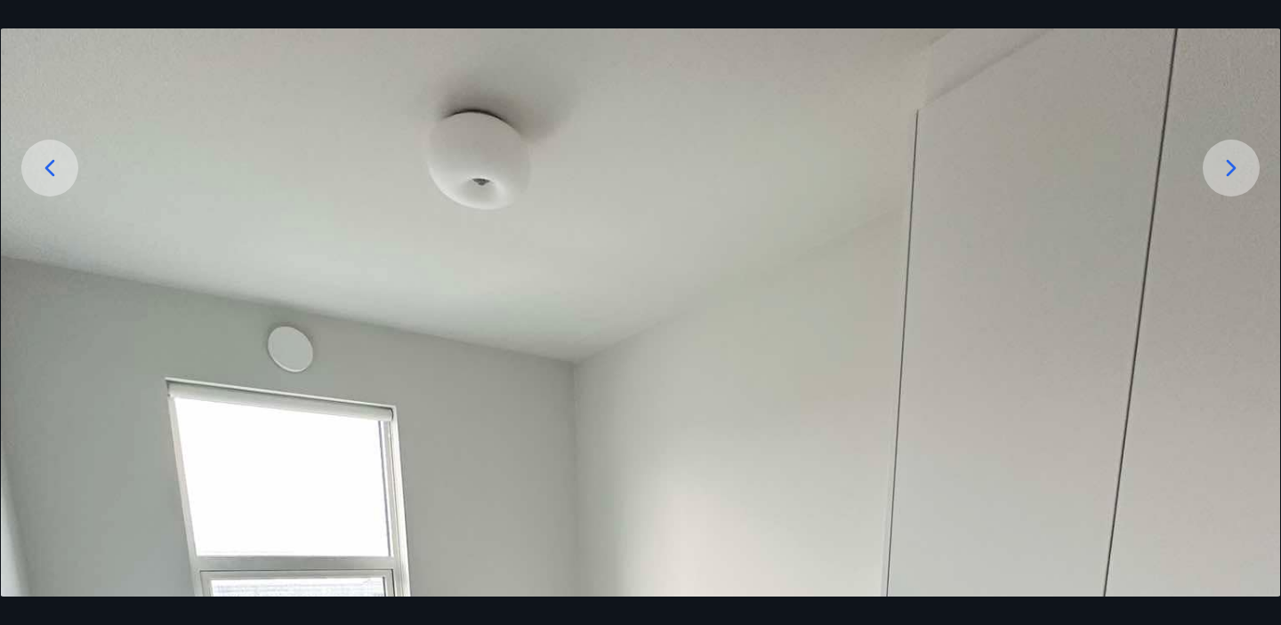
scroll to position [235, 0]
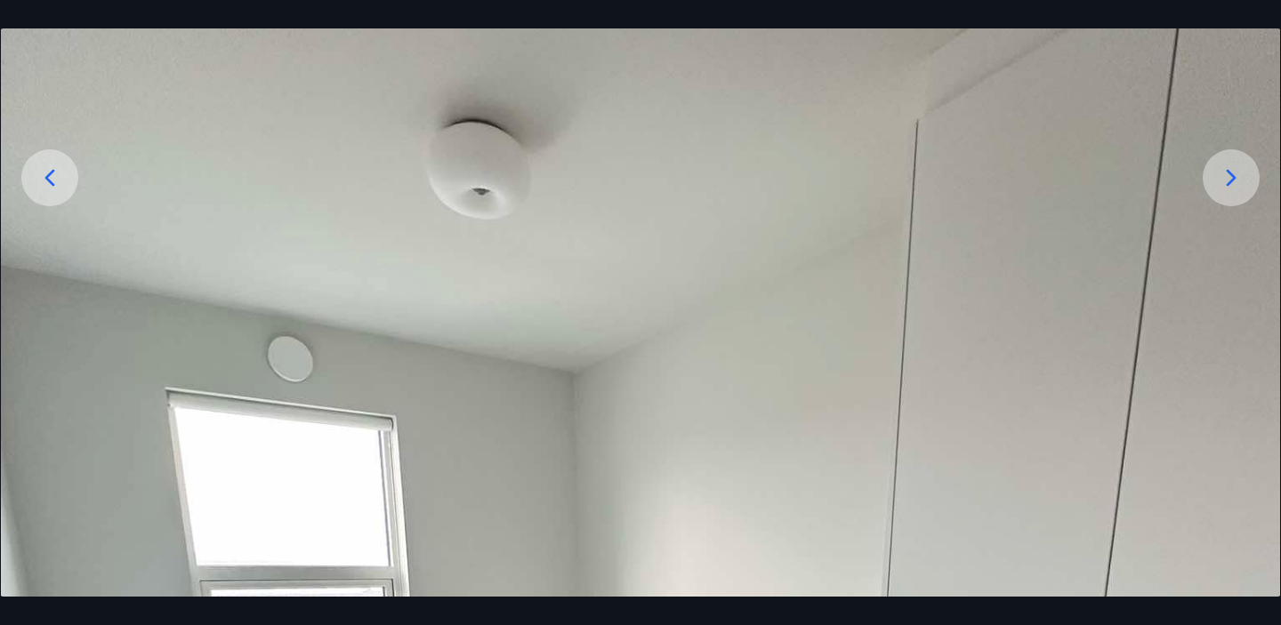
click at [54, 178] on icon at bounding box center [50, 178] width 28 height 28
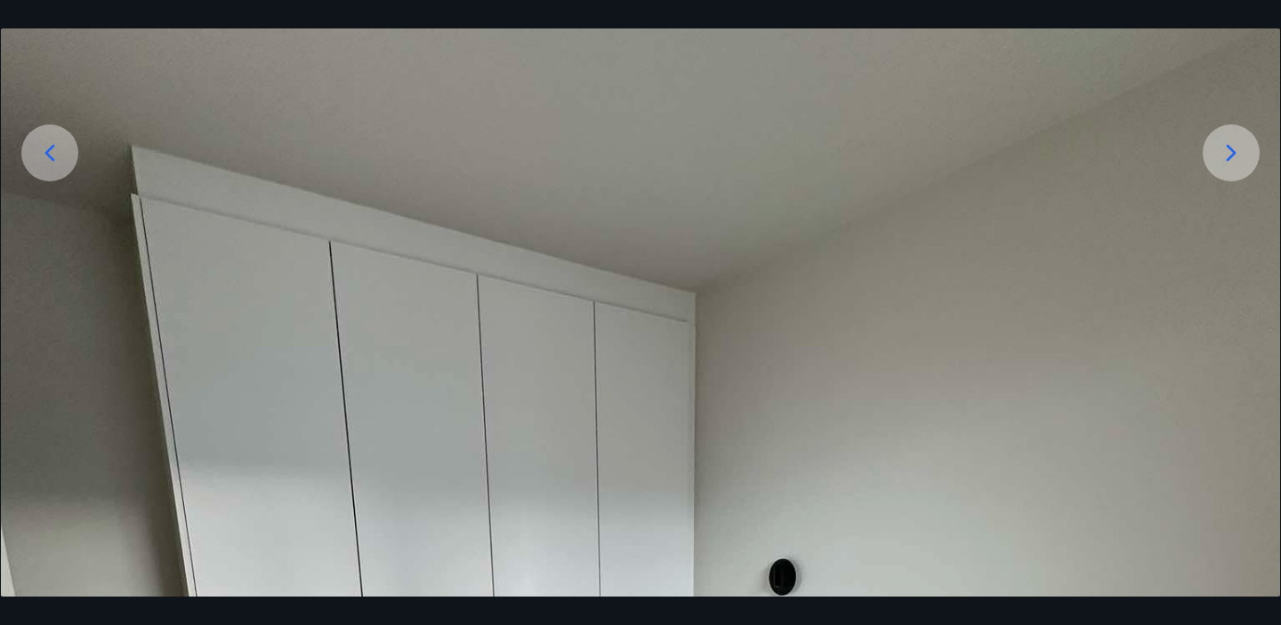
scroll to position [256, 0]
click at [54, 178] on div at bounding box center [49, 156] width 57 height 57
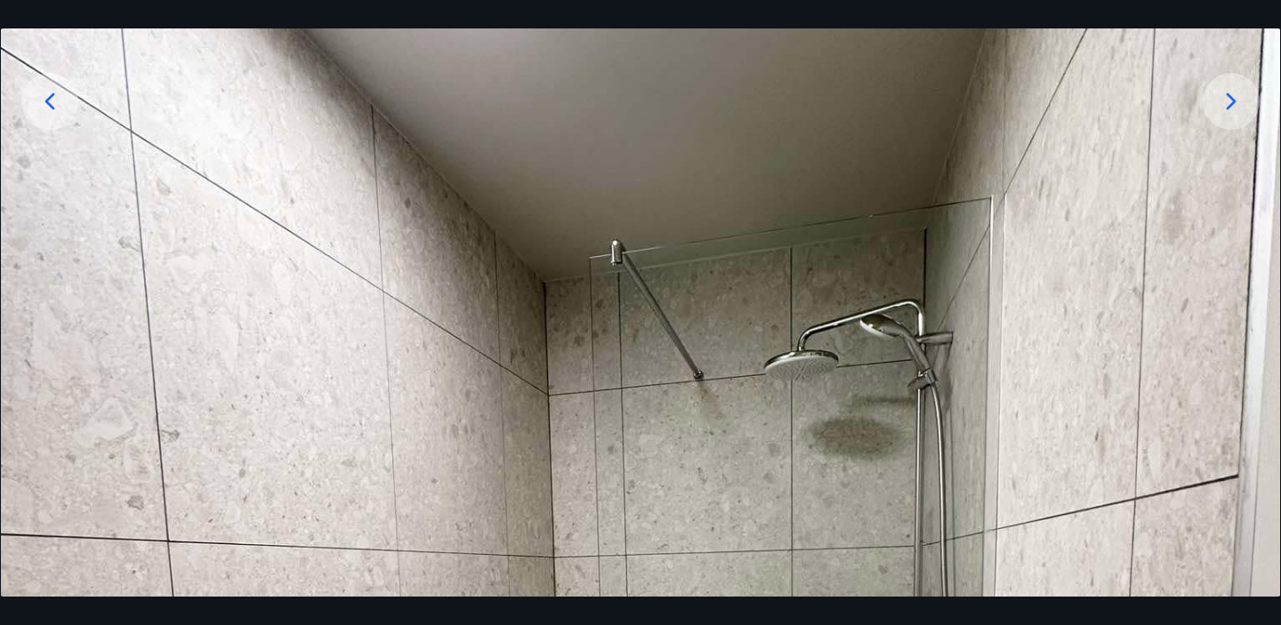
scroll to position [310, 0]
click at [52, 100] on icon at bounding box center [50, 102] width 28 height 28
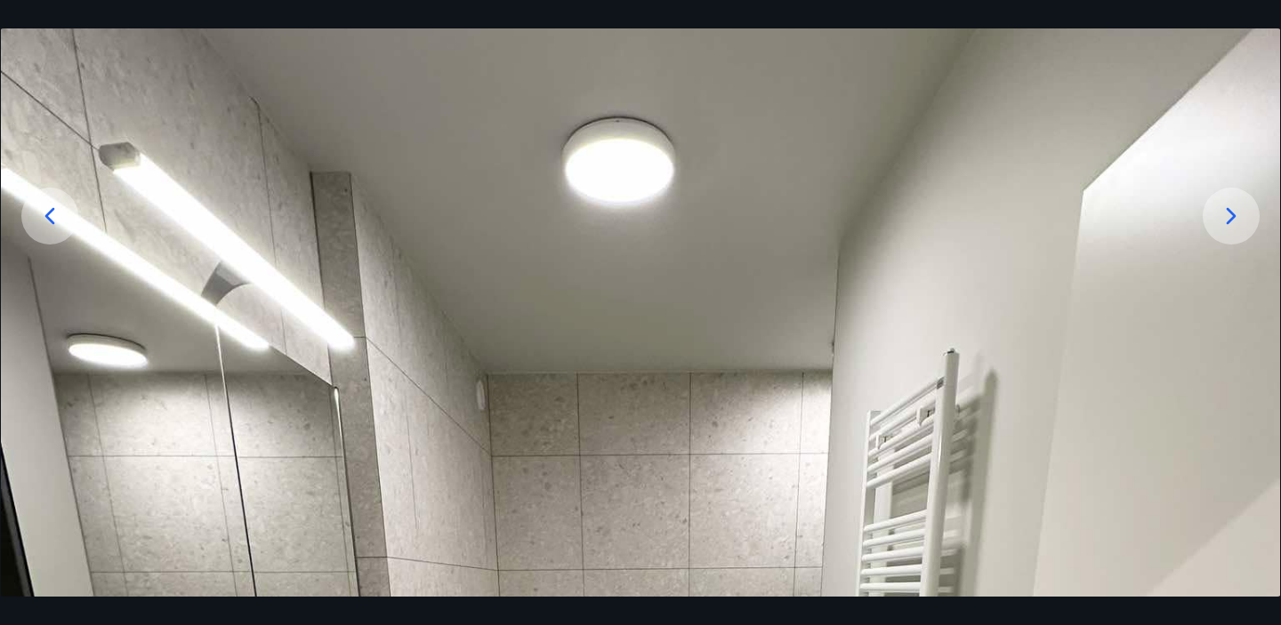
scroll to position [191, 0]
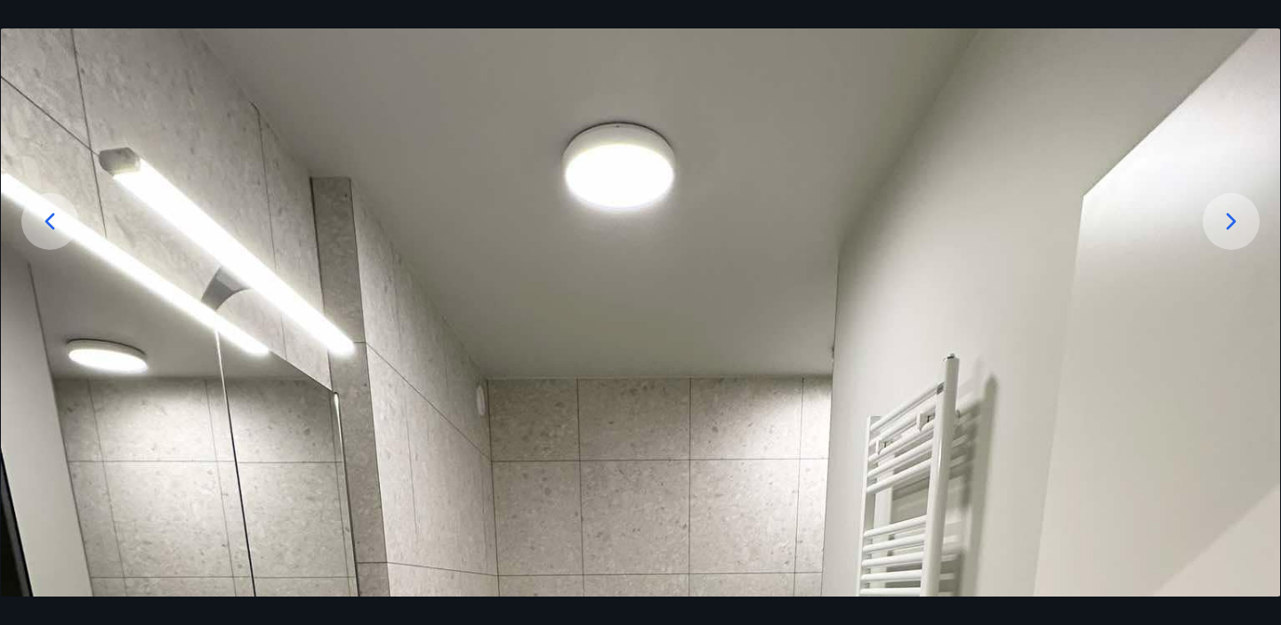
click at [56, 221] on icon at bounding box center [50, 221] width 28 height 28
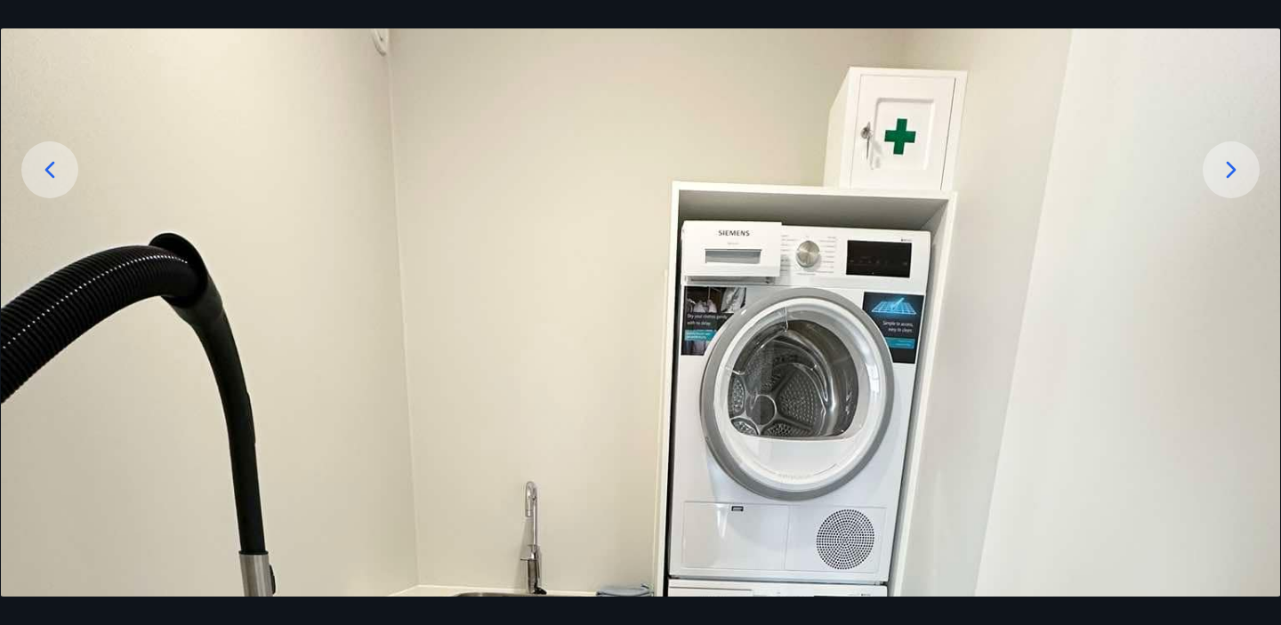
scroll to position [240, 0]
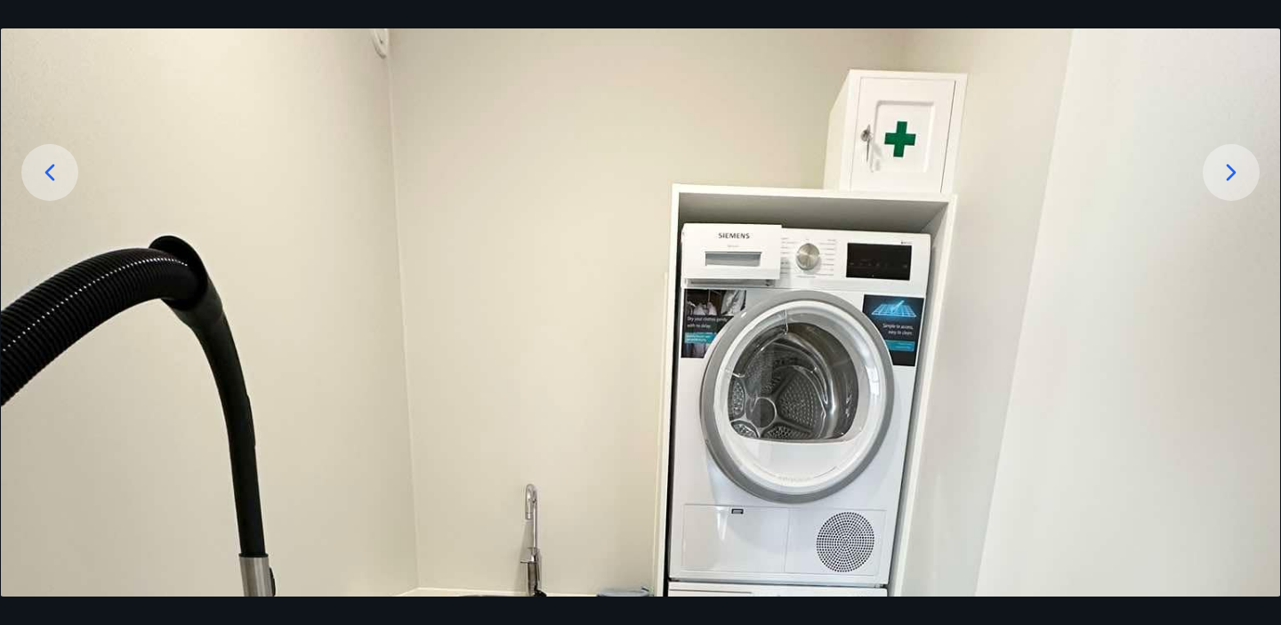
click at [51, 177] on icon at bounding box center [50, 172] width 10 height 17
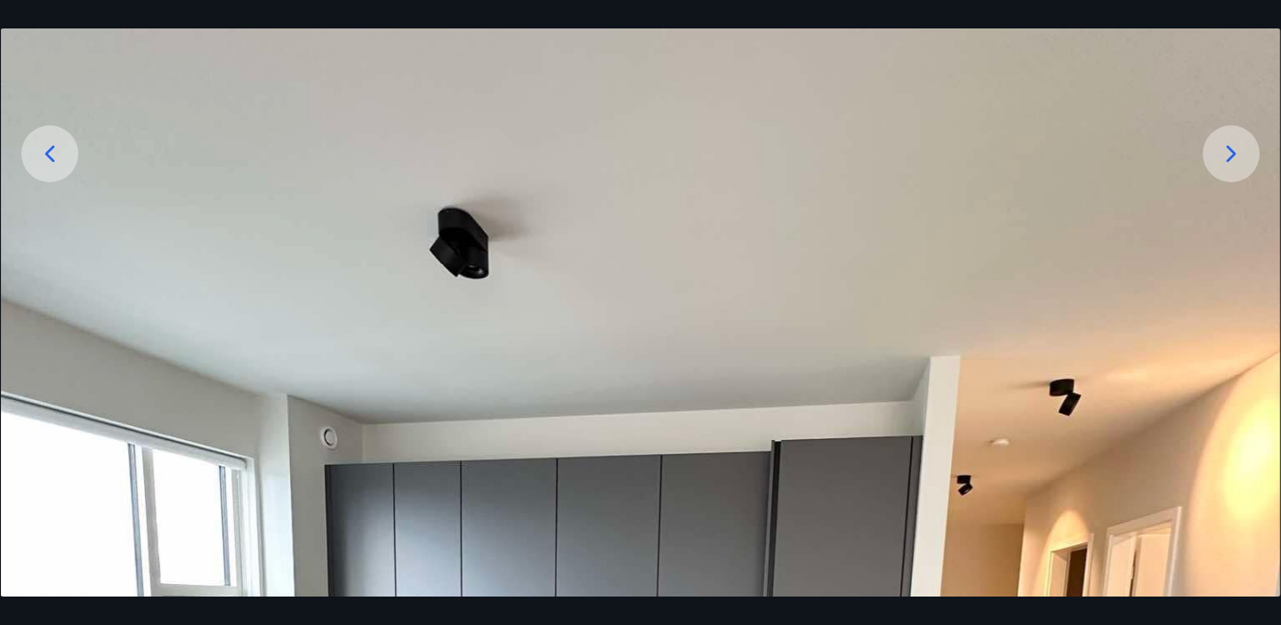
scroll to position [255, 0]
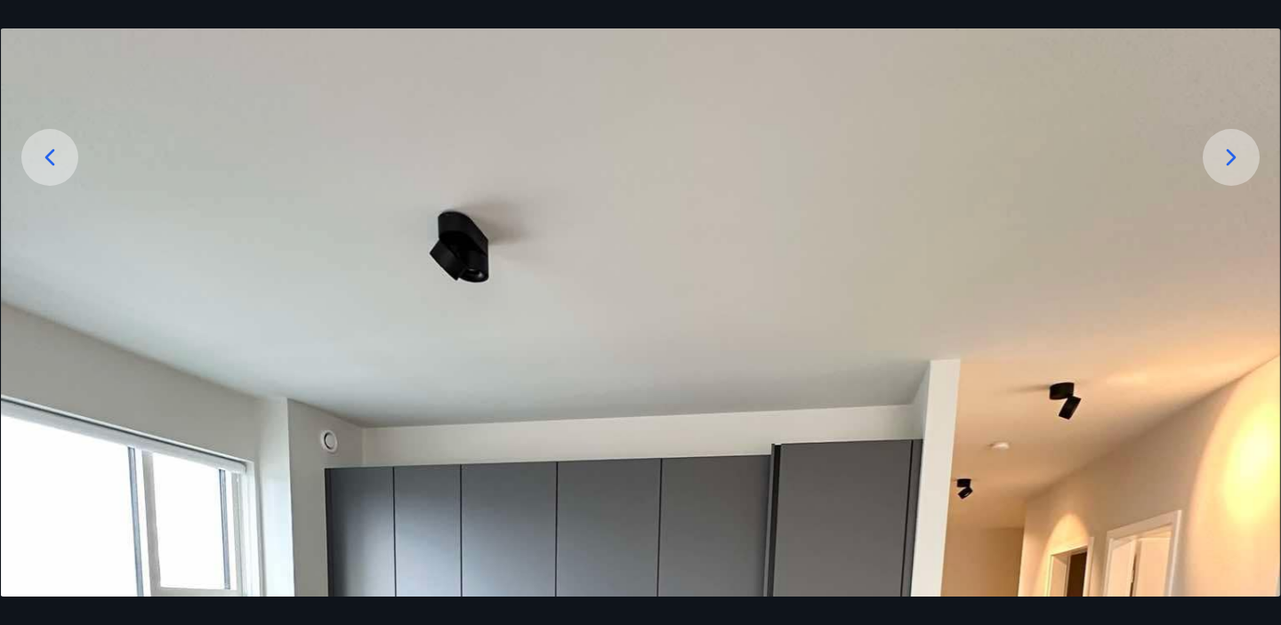
click at [52, 157] on icon at bounding box center [50, 157] width 28 height 28
click at [1233, 159] on icon at bounding box center [1232, 157] width 10 height 17
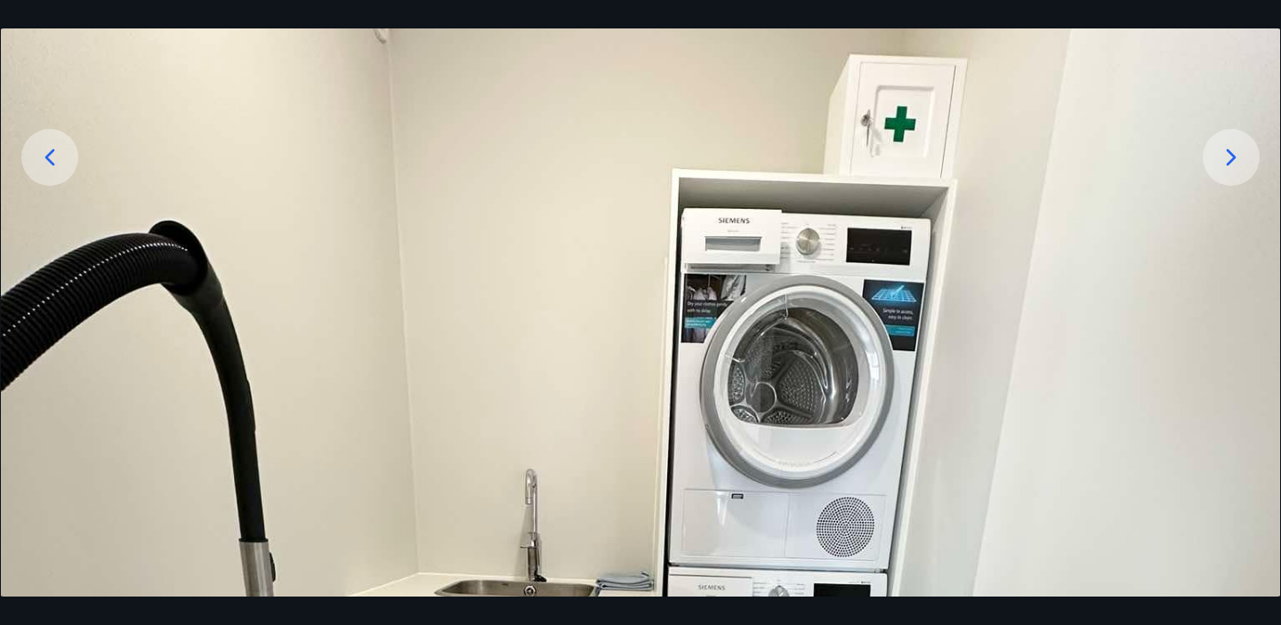
click at [1233, 159] on icon at bounding box center [1232, 157] width 10 height 17
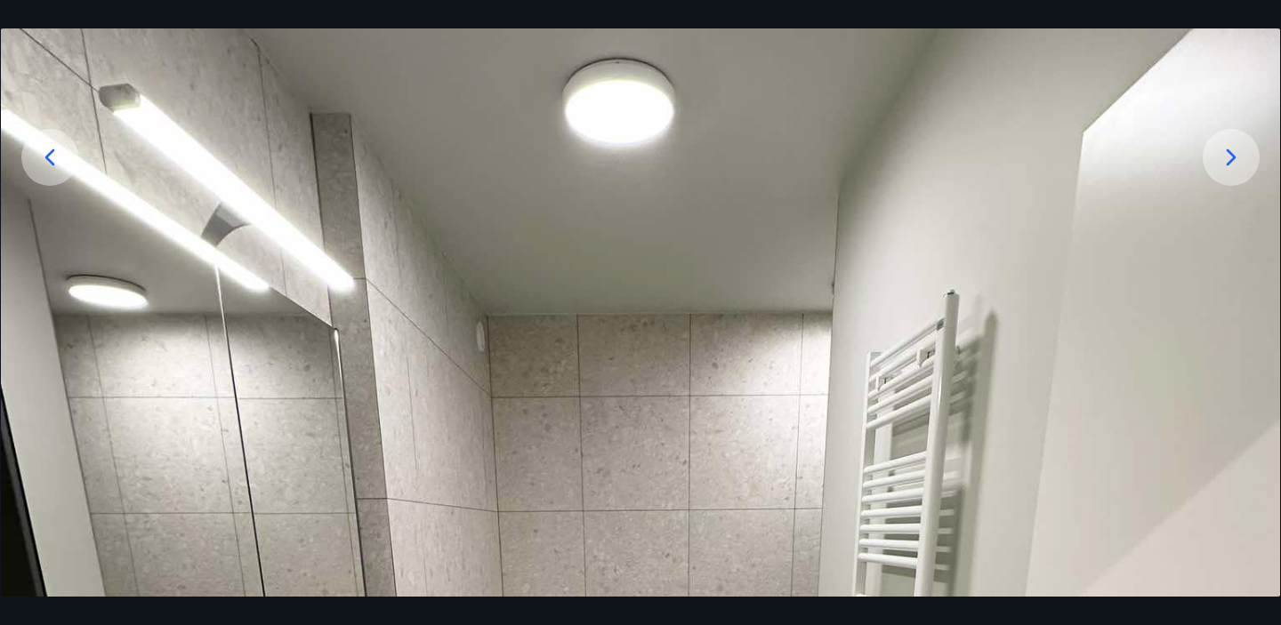
click at [1233, 159] on icon at bounding box center [1232, 157] width 10 height 17
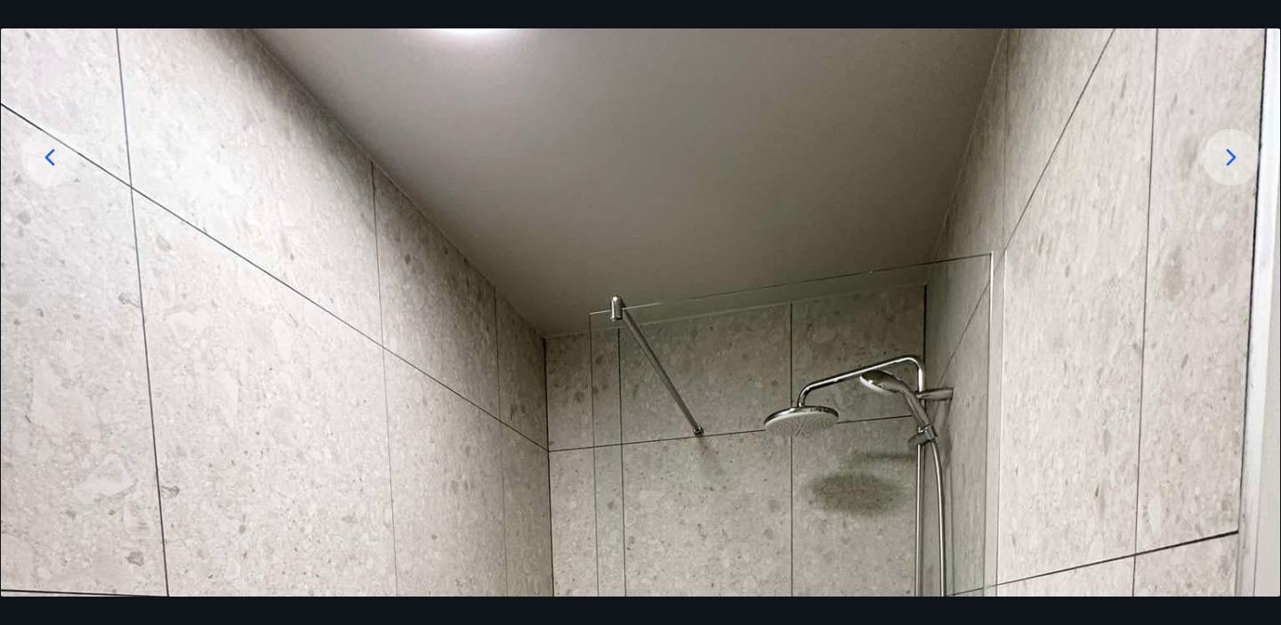
click at [1233, 159] on icon at bounding box center [1232, 157] width 10 height 17
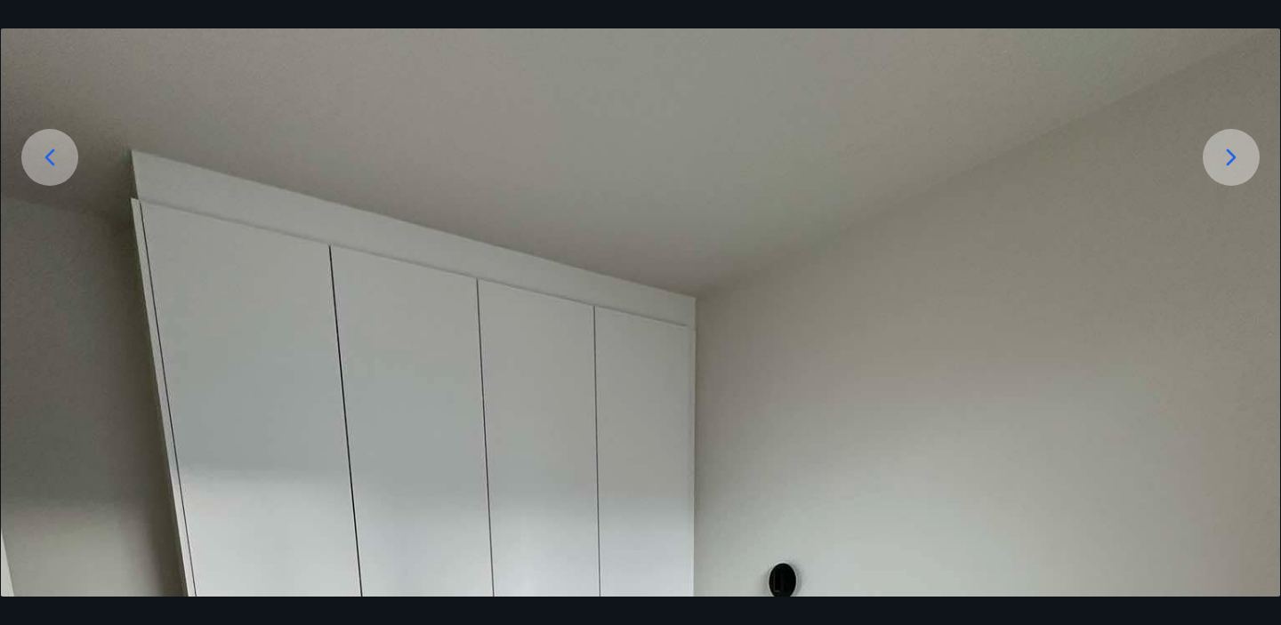
click at [1233, 159] on icon at bounding box center [1232, 157] width 10 height 17
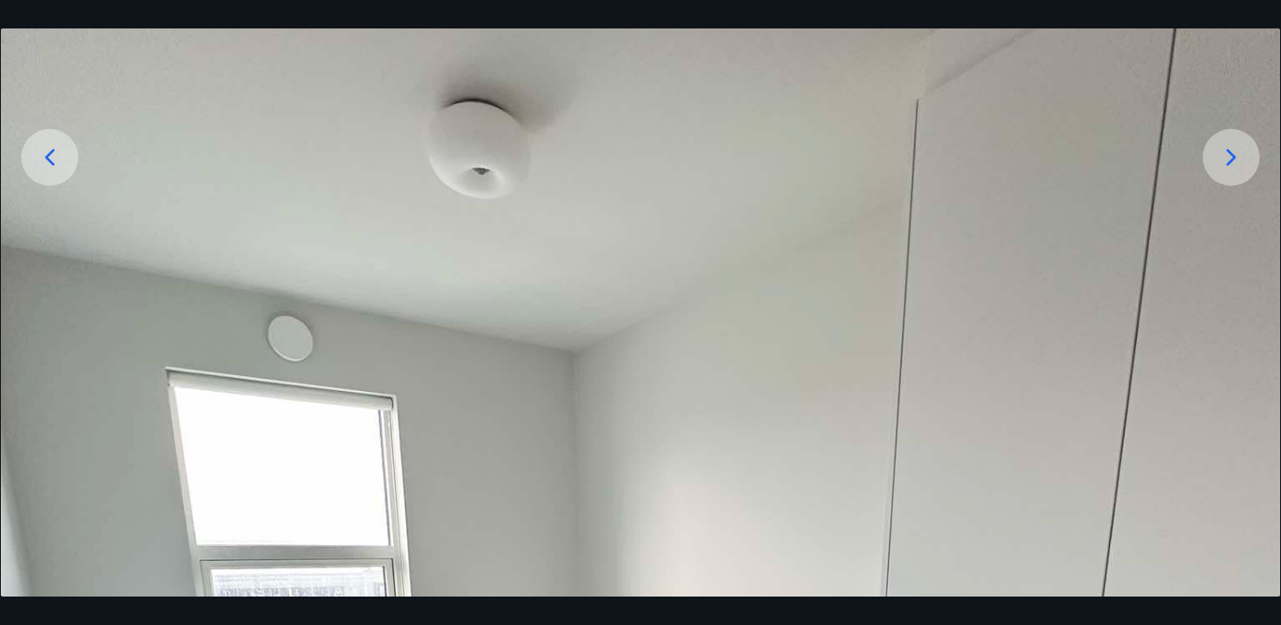
click at [1233, 159] on icon at bounding box center [1232, 157] width 10 height 17
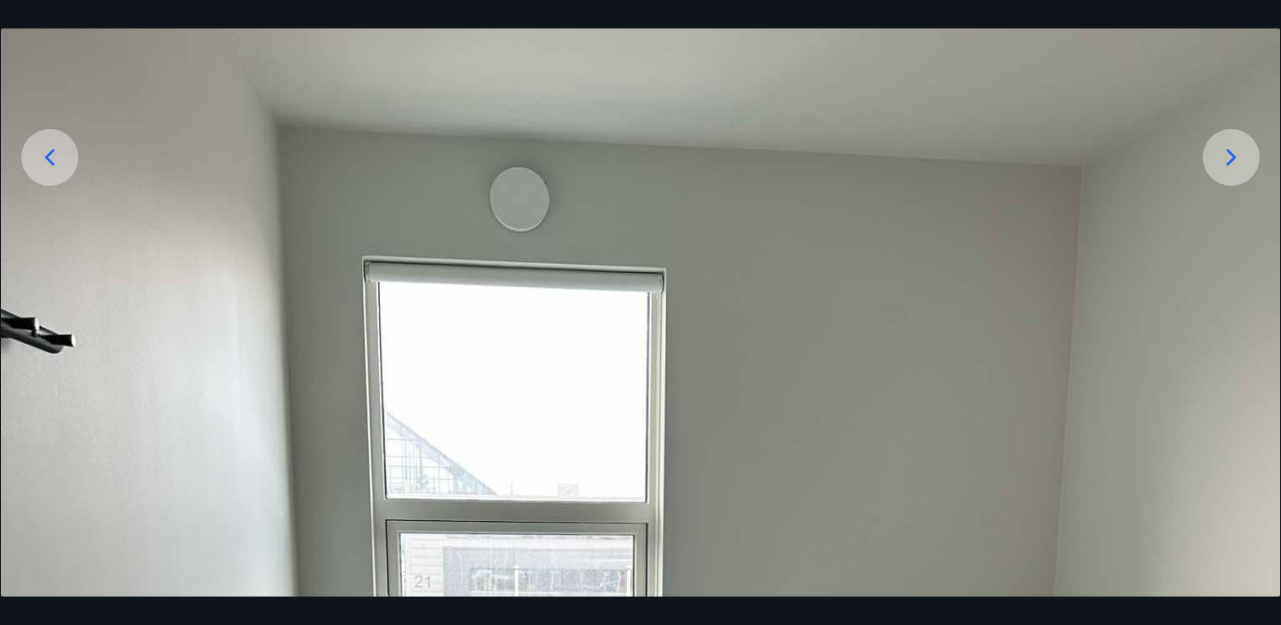
click at [1233, 159] on icon at bounding box center [1232, 157] width 10 height 17
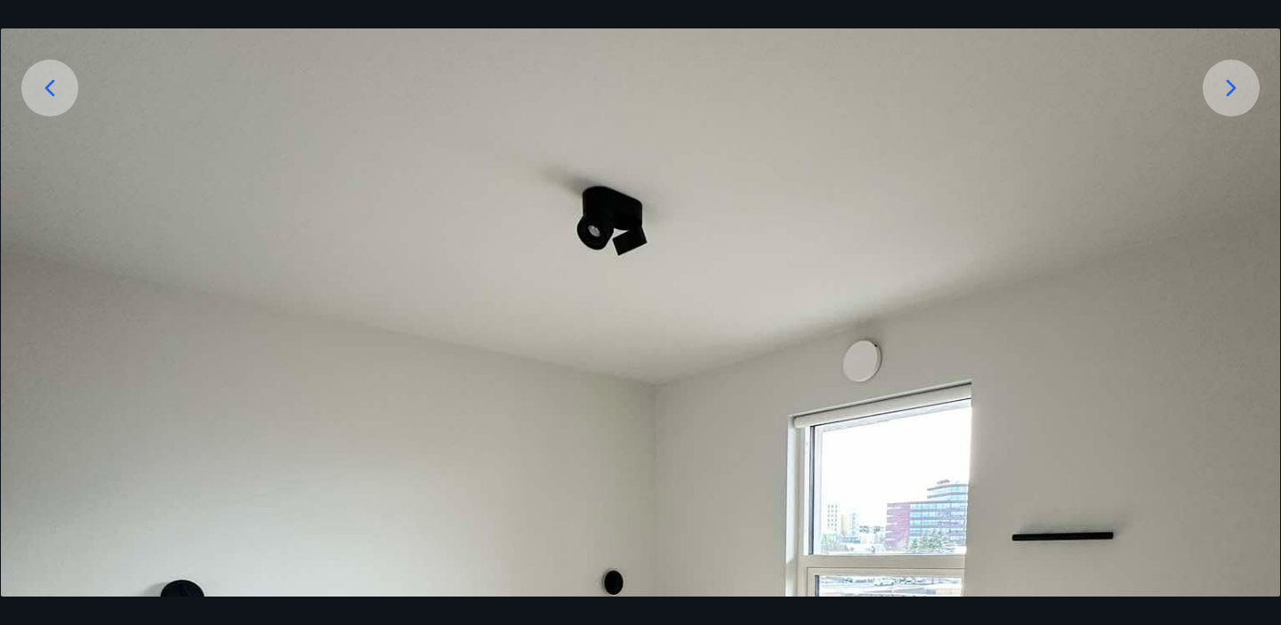
scroll to position [260, 0]
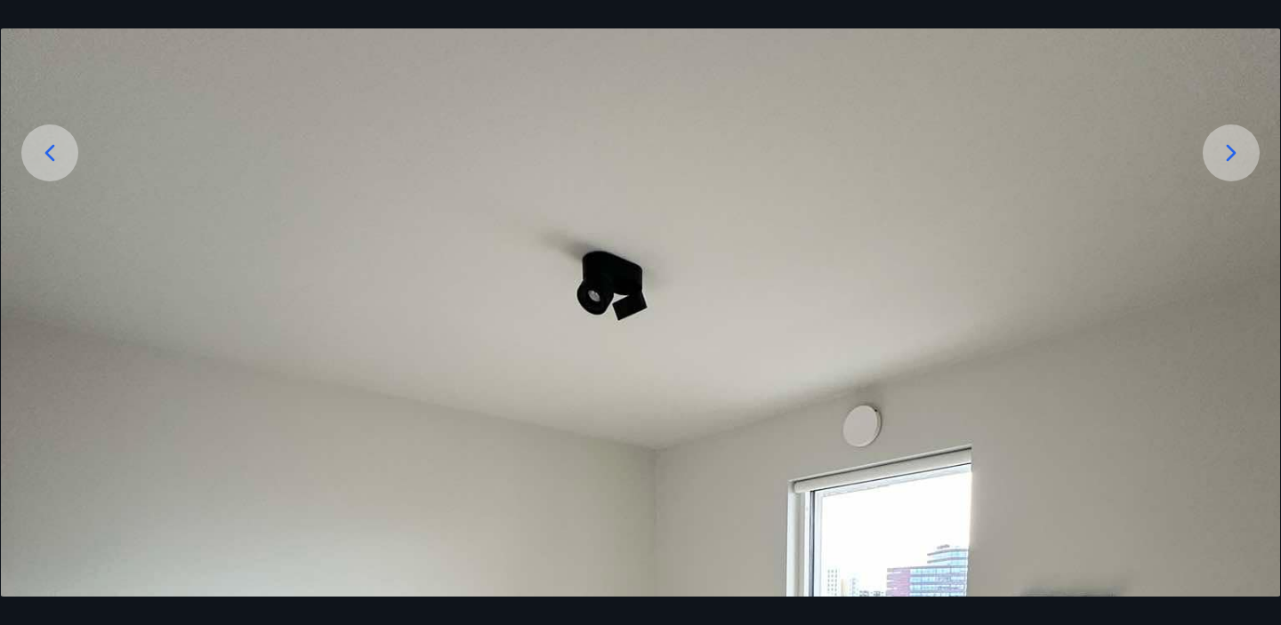
click at [1233, 159] on icon at bounding box center [1231, 153] width 28 height 28
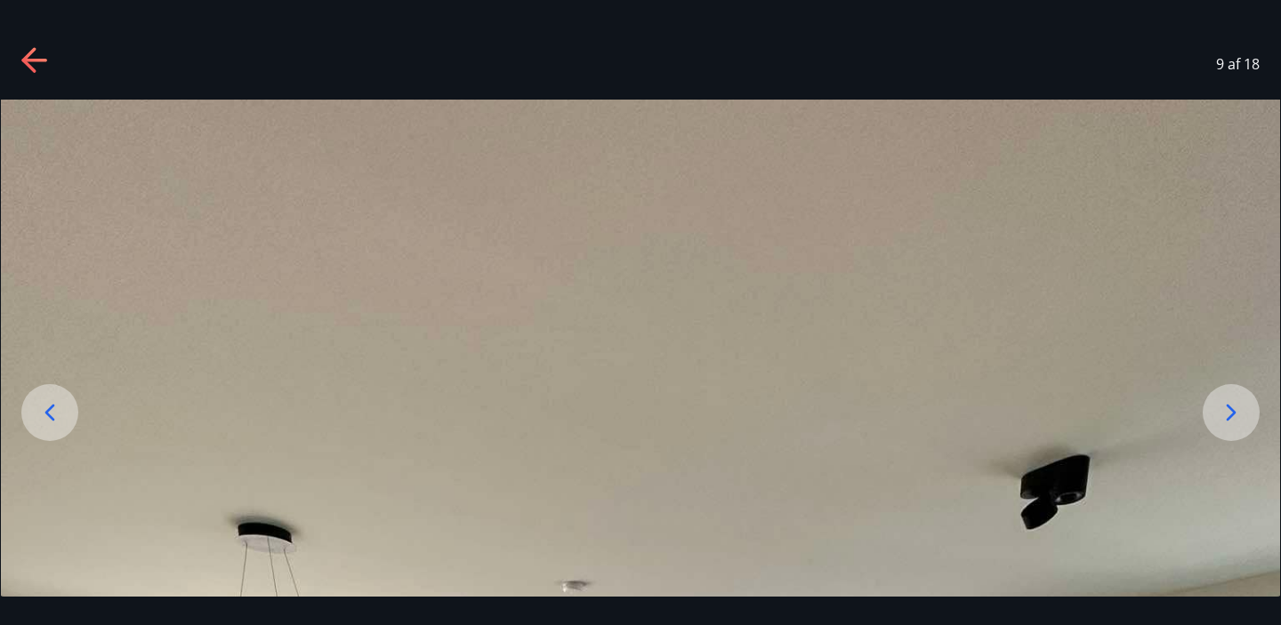
scroll to position [0, 0]
click at [36, 68] on icon at bounding box center [35, 61] width 28 height 28
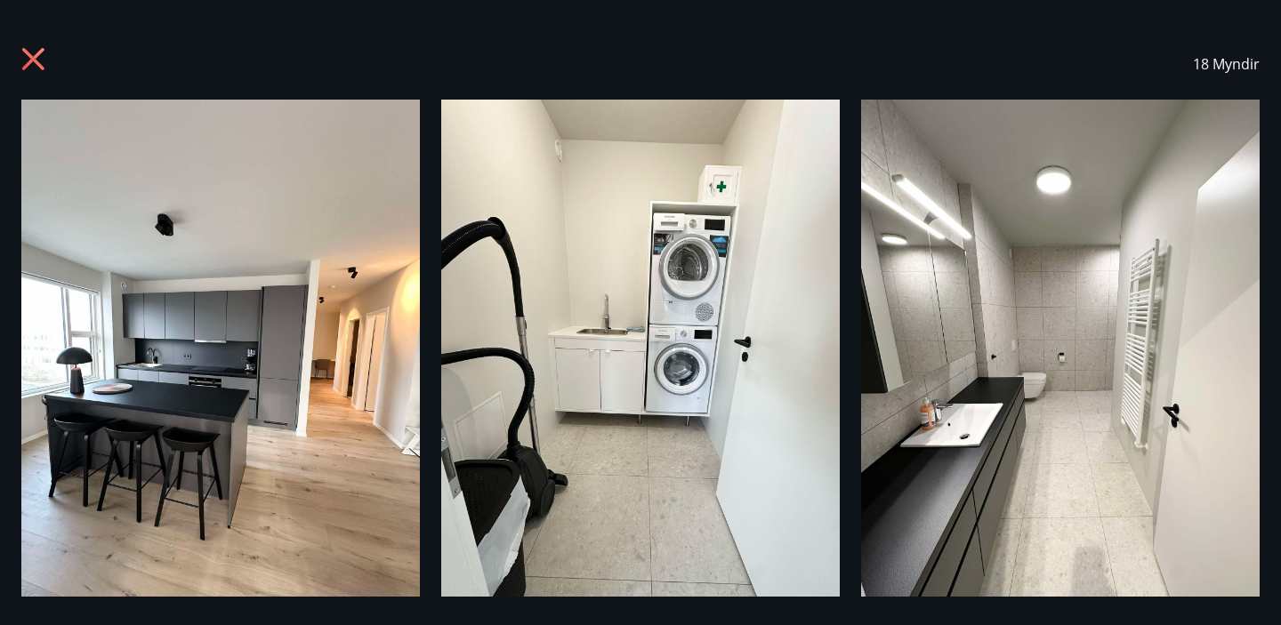
click at [33, 62] on icon at bounding box center [35, 61] width 28 height 28
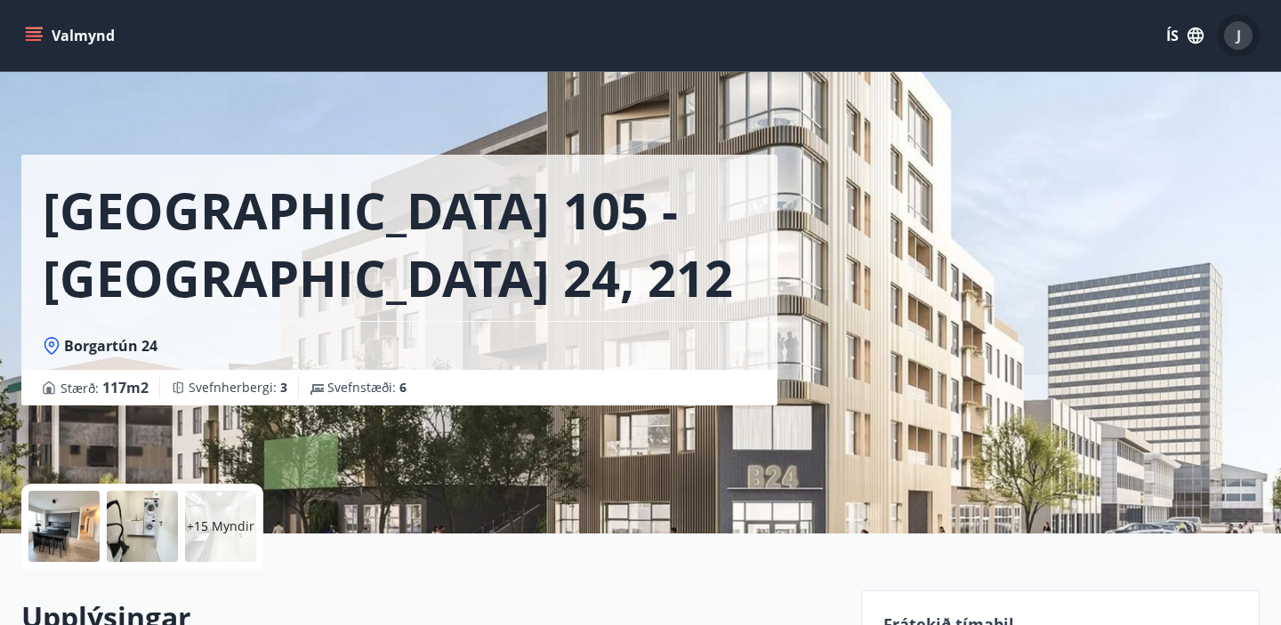
click at [1238, 36] on span "J" at bounding box center [1239, 36] width 4 height 20
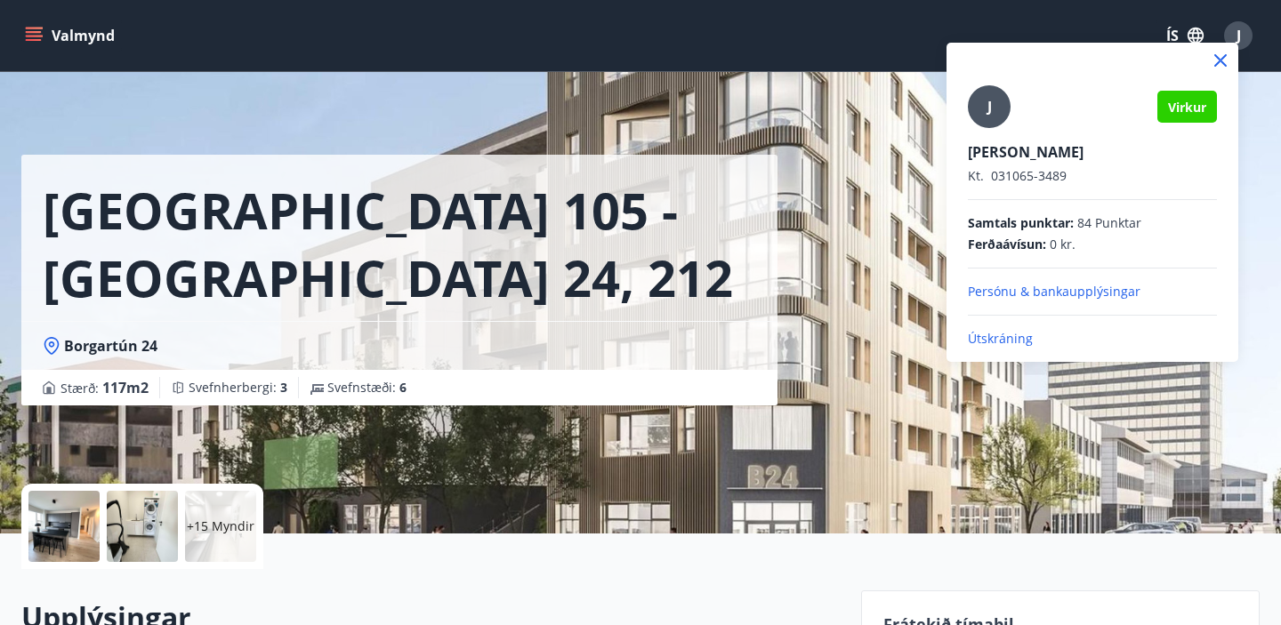
click at [1000, 336] on p "Útskráning" at bounding box center [1092, 339] width 249 height 18
